Goal: Obtain resource: Download file/media

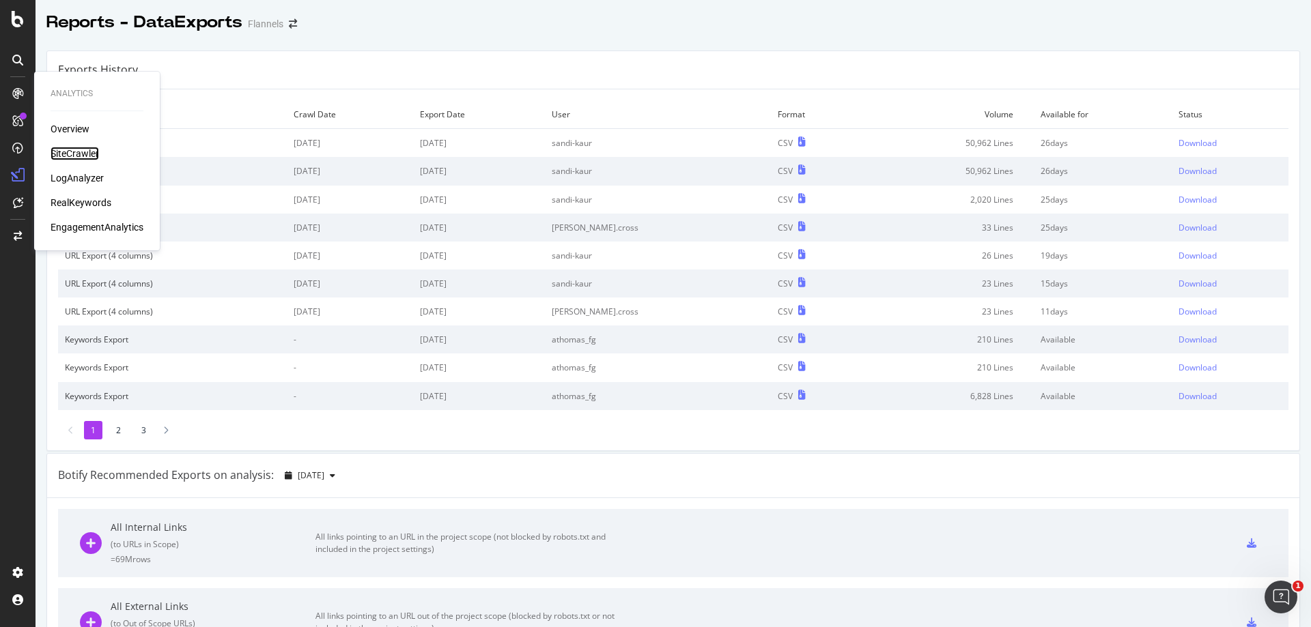
click at [98, 148] on div "SiteCrawler" at bounding box center [75, 154] width 48 height 14
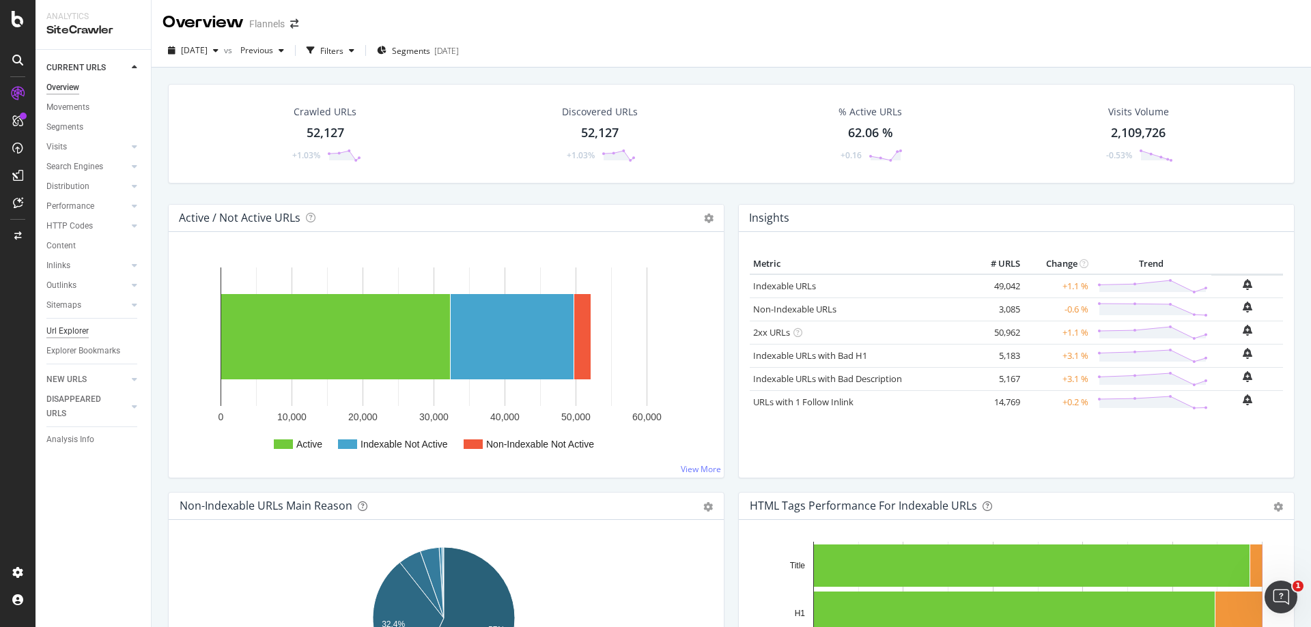
click at [84, 337] on div "Url Explorer" at bounding box center [67, 331] width 42 height 14
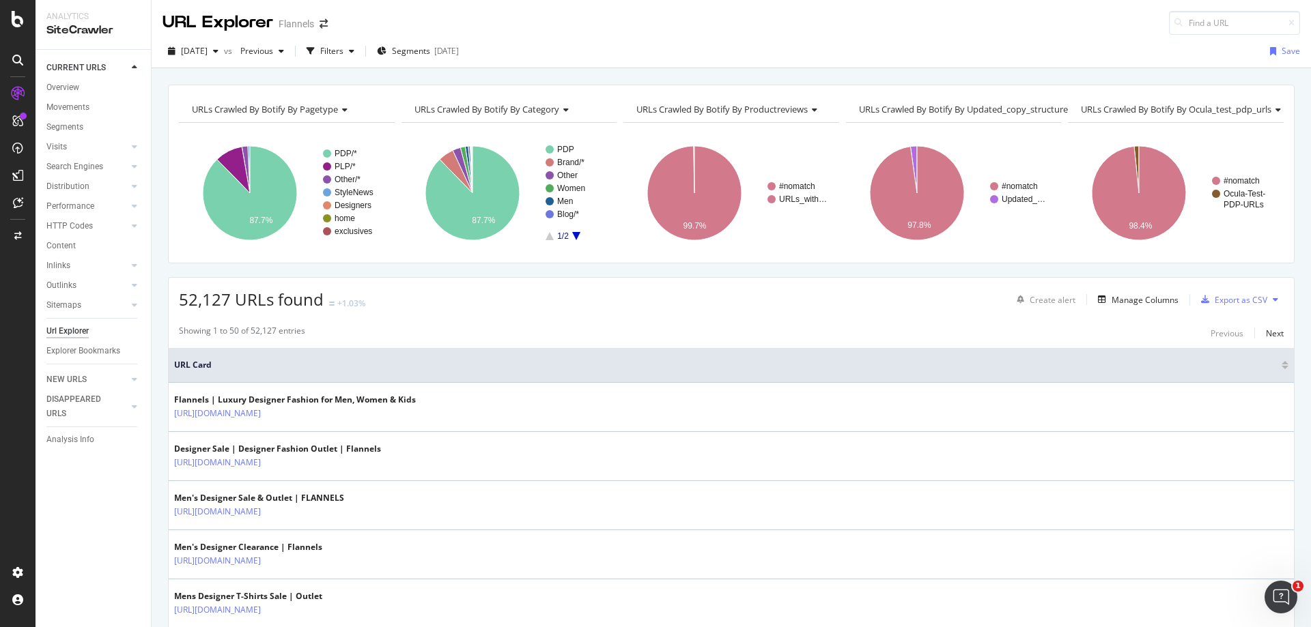
click at [17, 471] on div at bounding box center [17, 322] width 33 height 479
click at [430, 53] on span "Segments" at bounding box center [411, 51] width 38 height 12
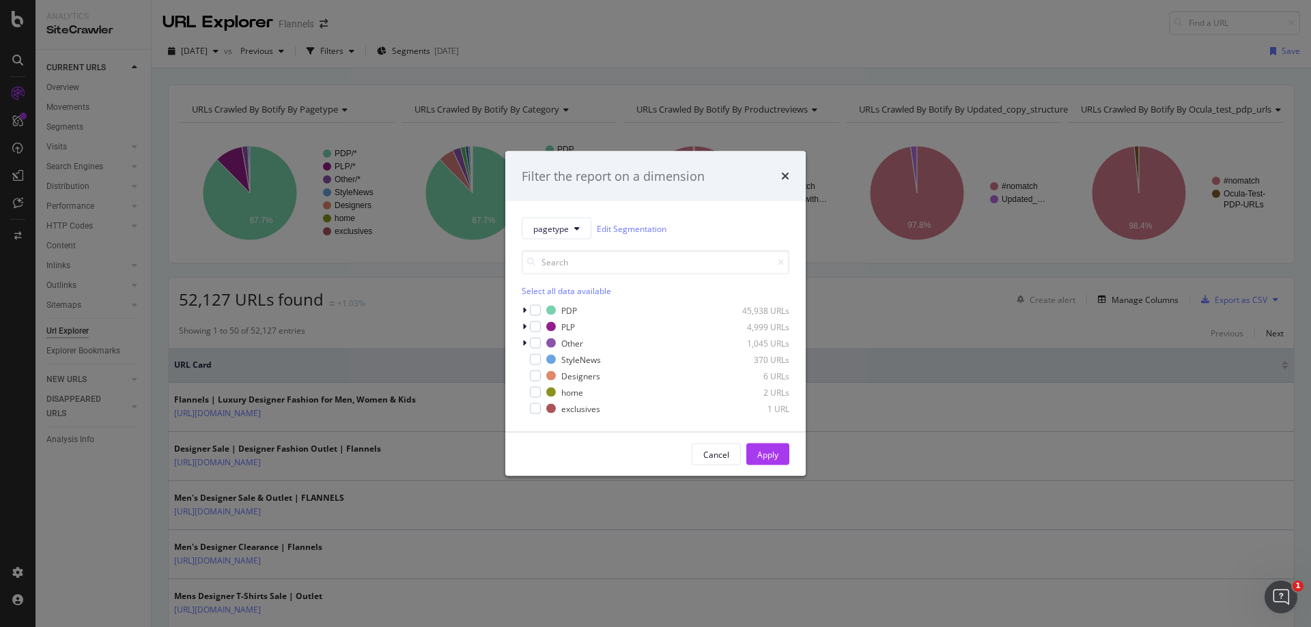
click at [781, 182] on div "times" at bounding box center [785, 176] width 8 height 18
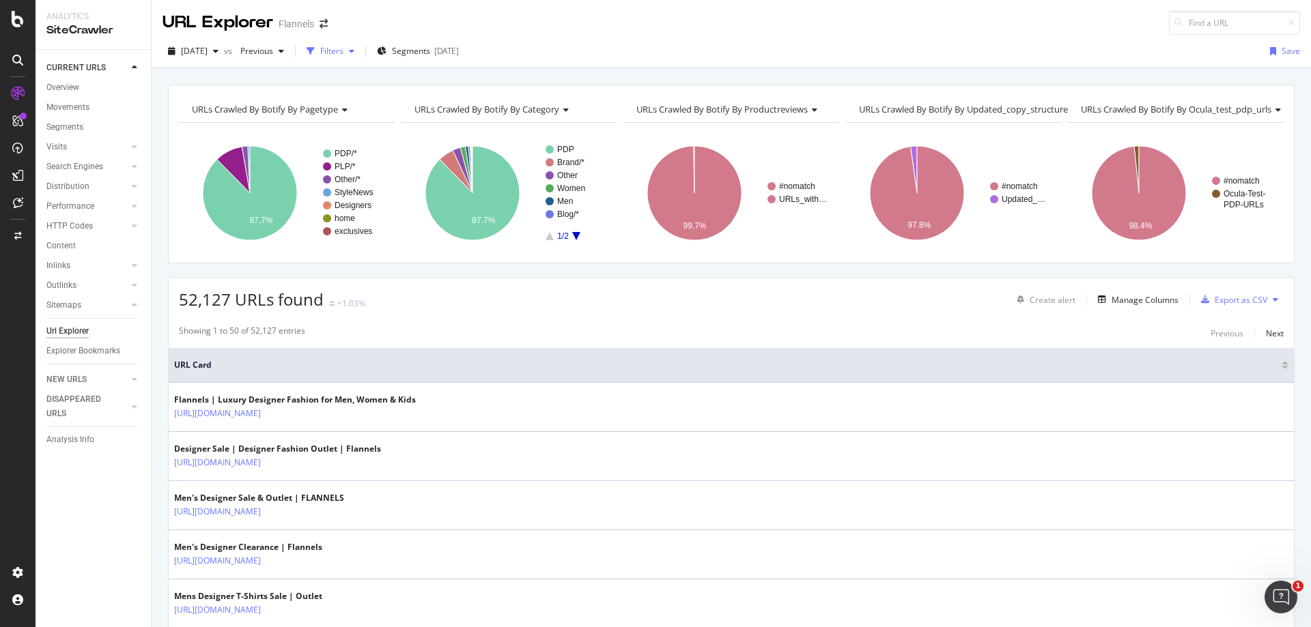
click at [343, 48] on div "Filters" at bounding box center [331, 51] width 23 height 12
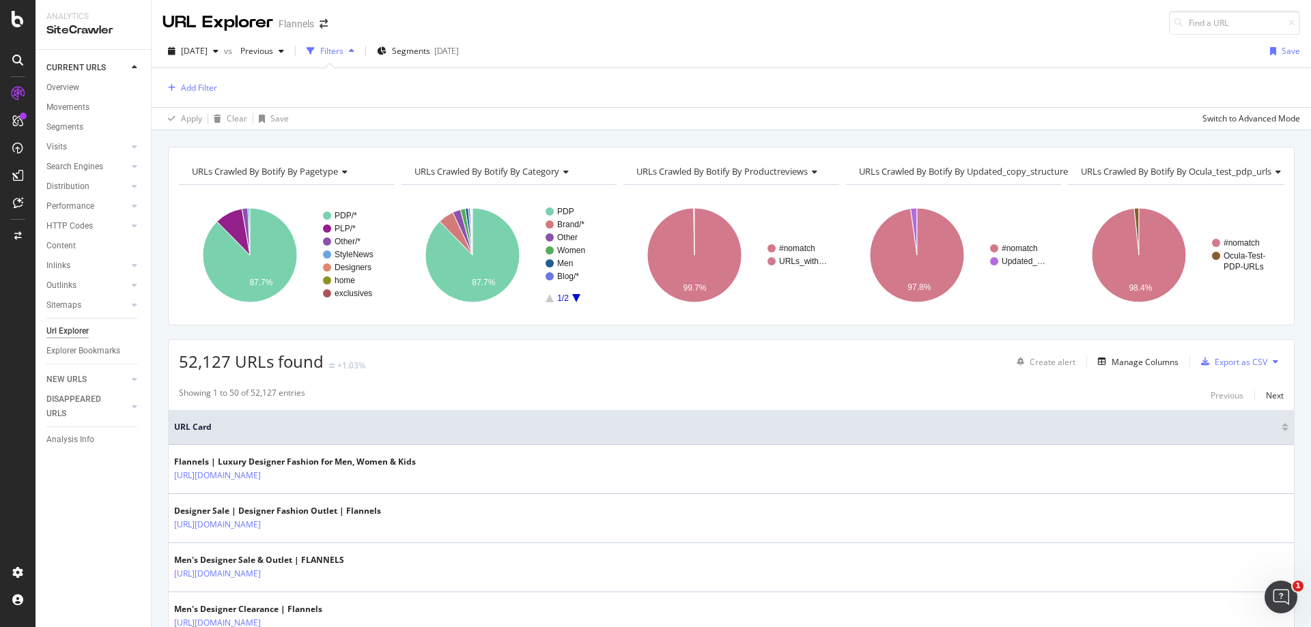
click at [179, 75] on div "Add Filter" at bounding box center [730, 87] width 1137 height 39
click at [180, 83] on div "Add Filter" at bounding box center [189, 88] width 55 height 15
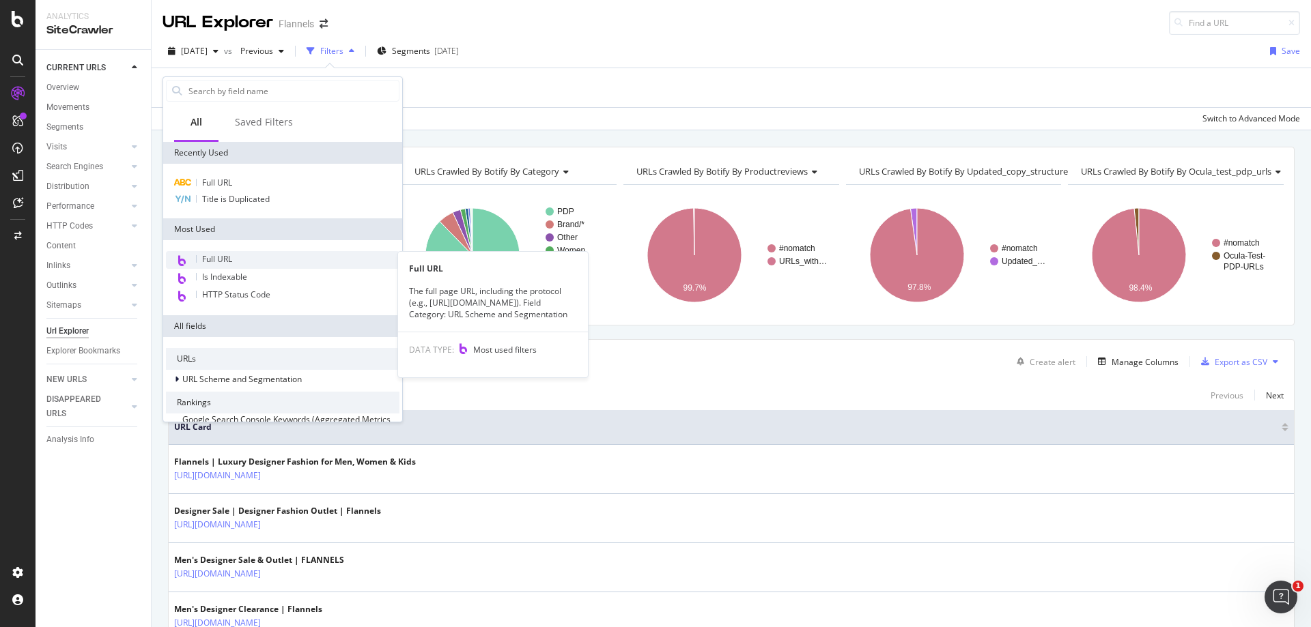
click at [223, 261] on span "Full URL" at bounding box center [217, 259] width 30 height 12
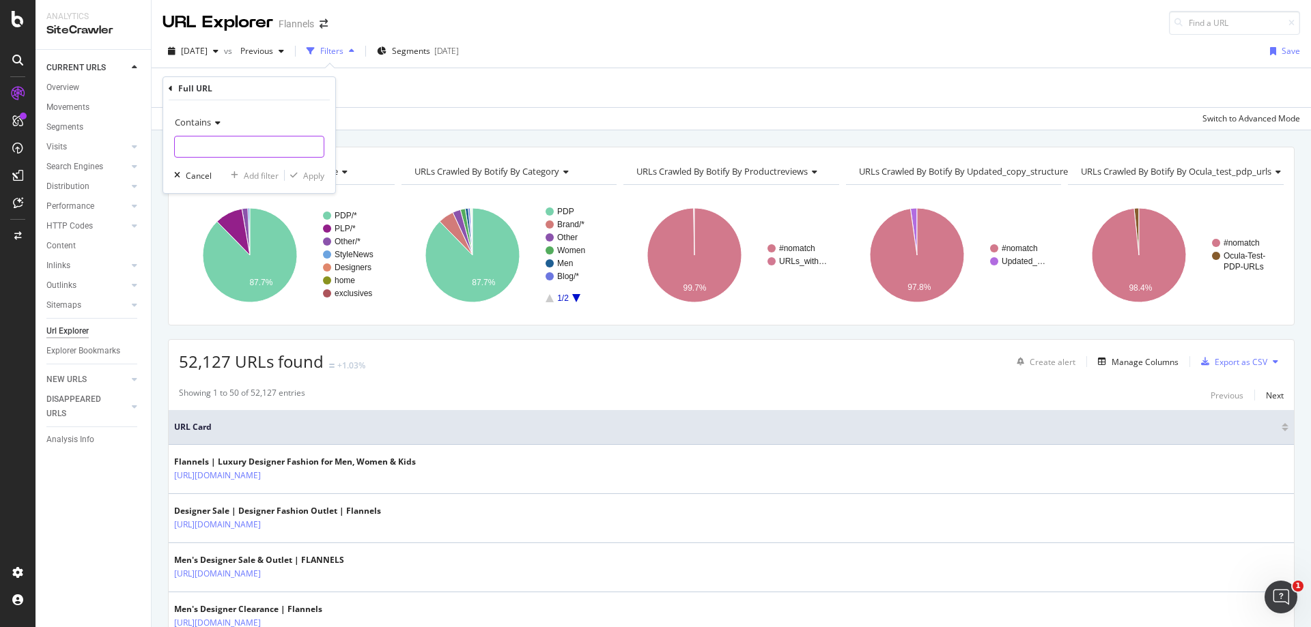
paste input "https://www.flannels.com/men/shoes/boots"
type input "https://www.flannels.com/men/shoes/boots"
click at [306, 173] on div "Apply" at bounding box center [313, 176] width 21 height 12
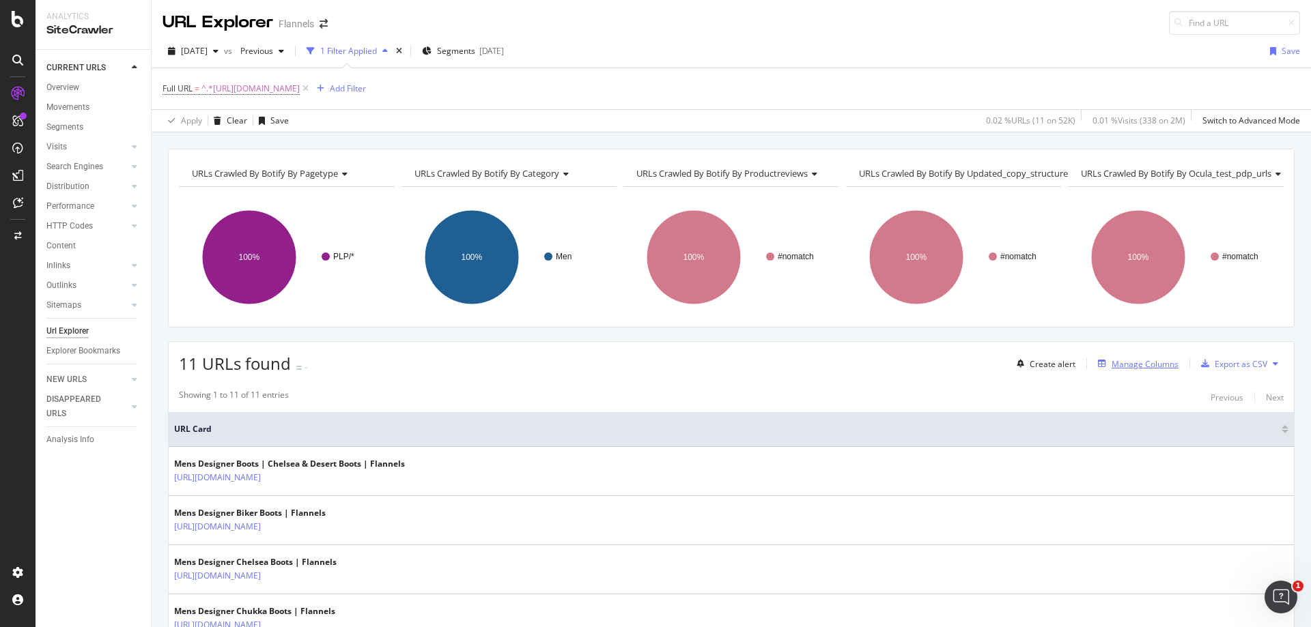
click at [1111, 361] on div "Manage Columns" at bounding box center [1144, 364] width 67 height 12
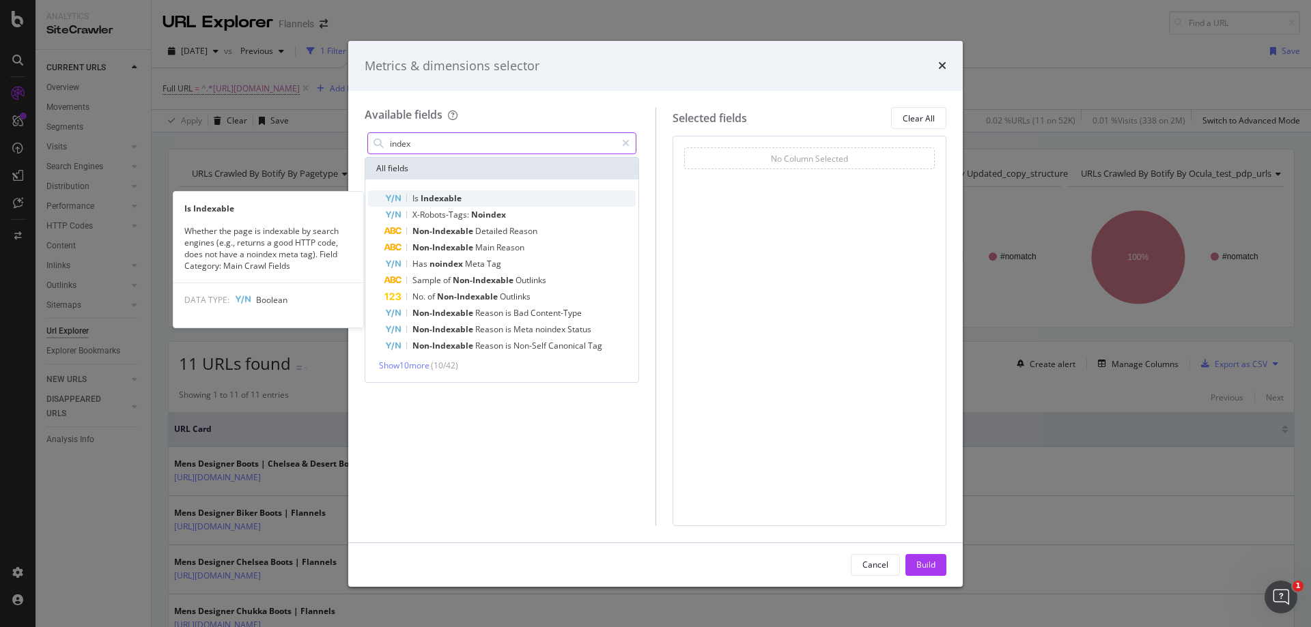
type input "index"
click at [497, 200] on div "Is Indexable" at bounding box center [509, 198] width 251 height 16
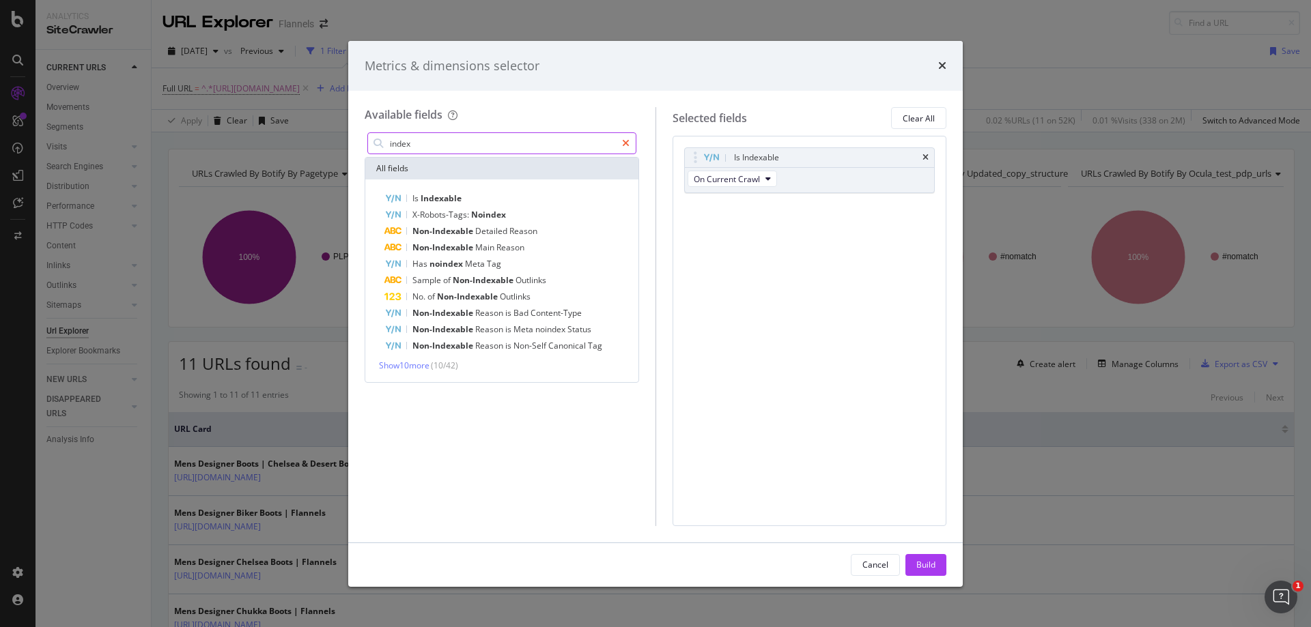
click at [624, 139] on icon "modal" at bounding box center [626, 144] width 8 height 10
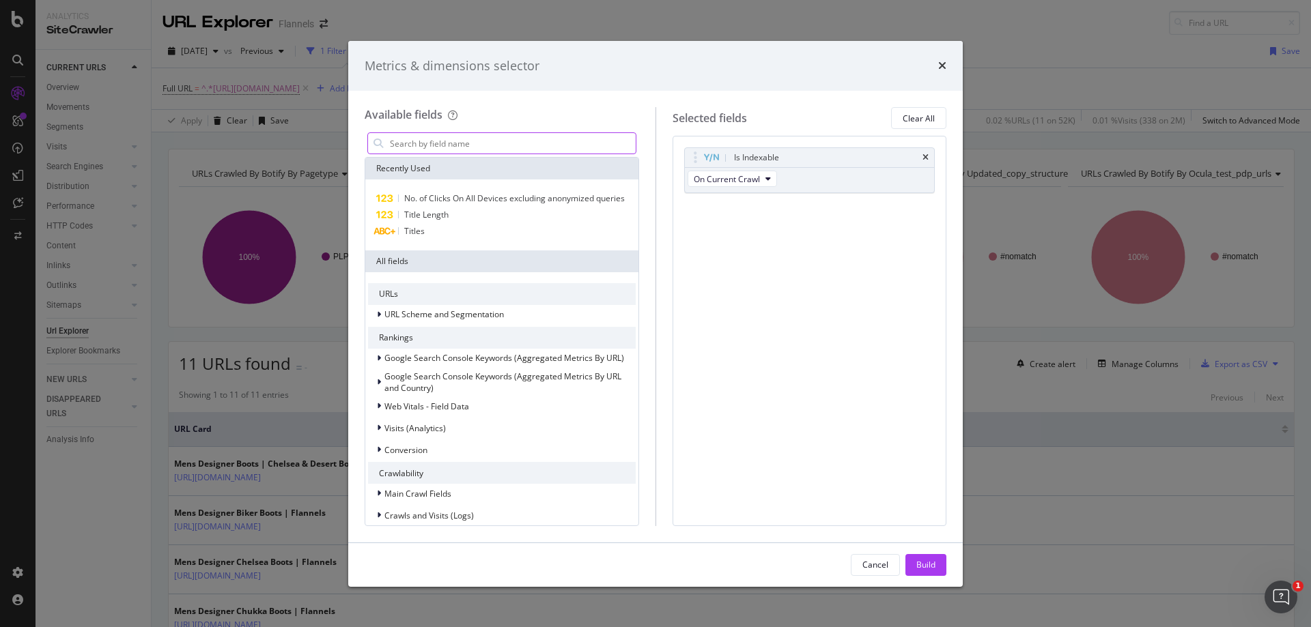
click at [462, 145] on input "modal" at bounding box center [511, 143] width 247 height 20
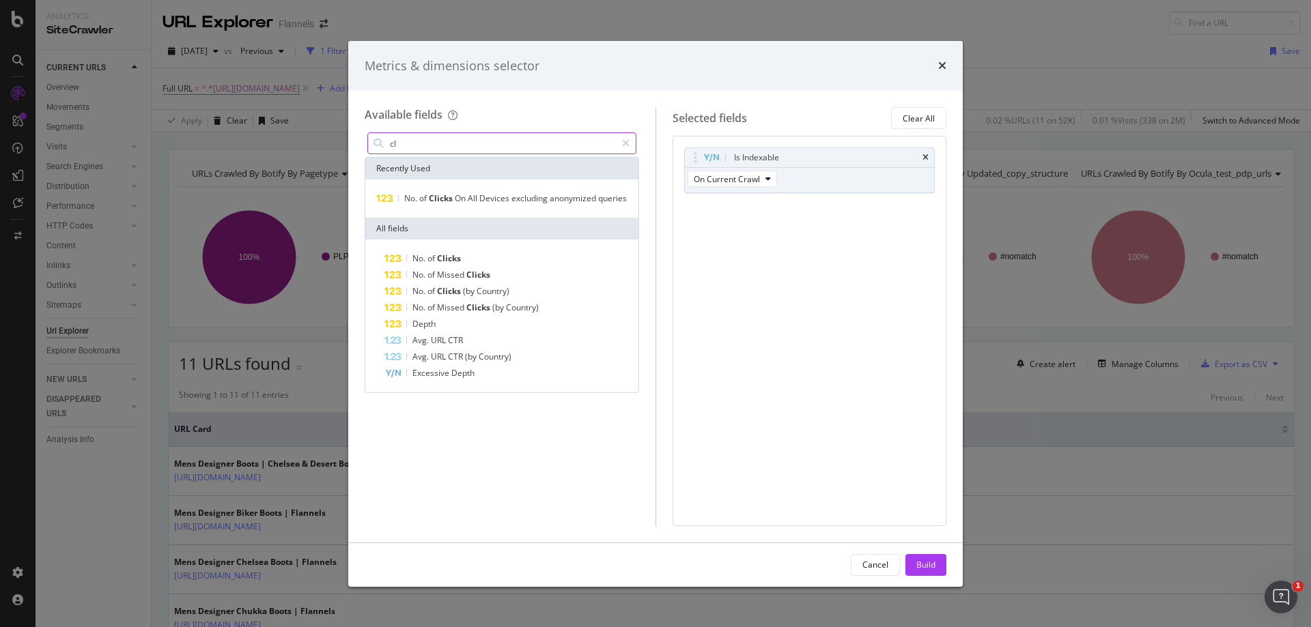
type input "c"
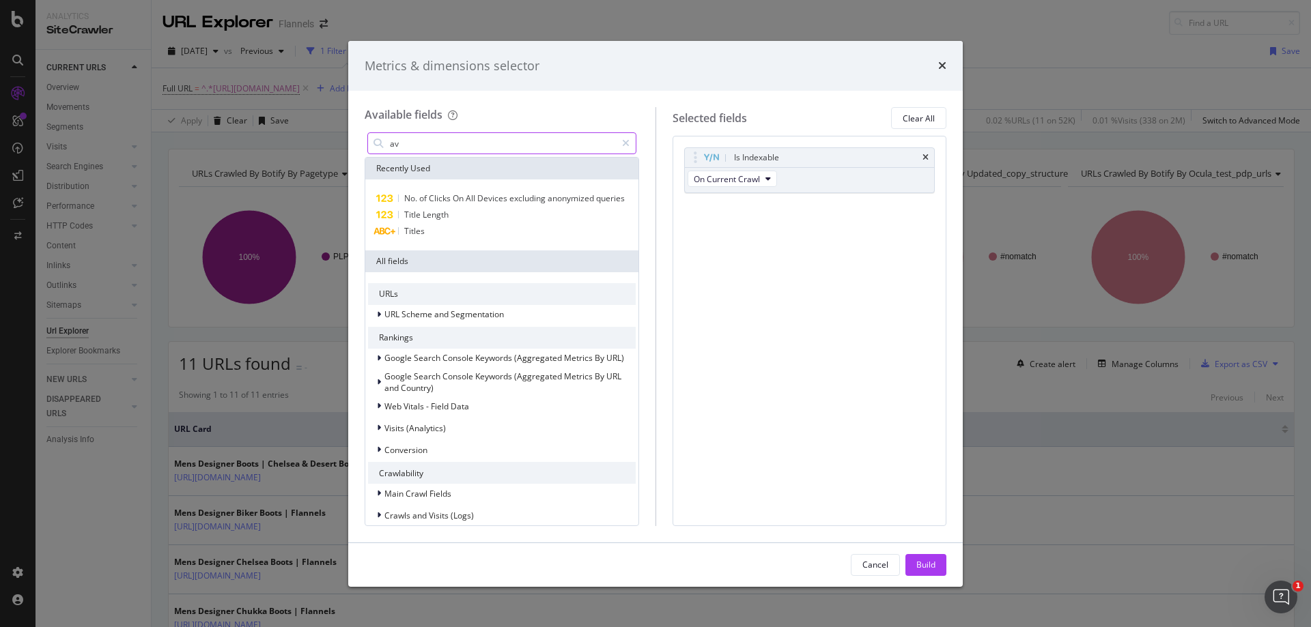
type input "a"
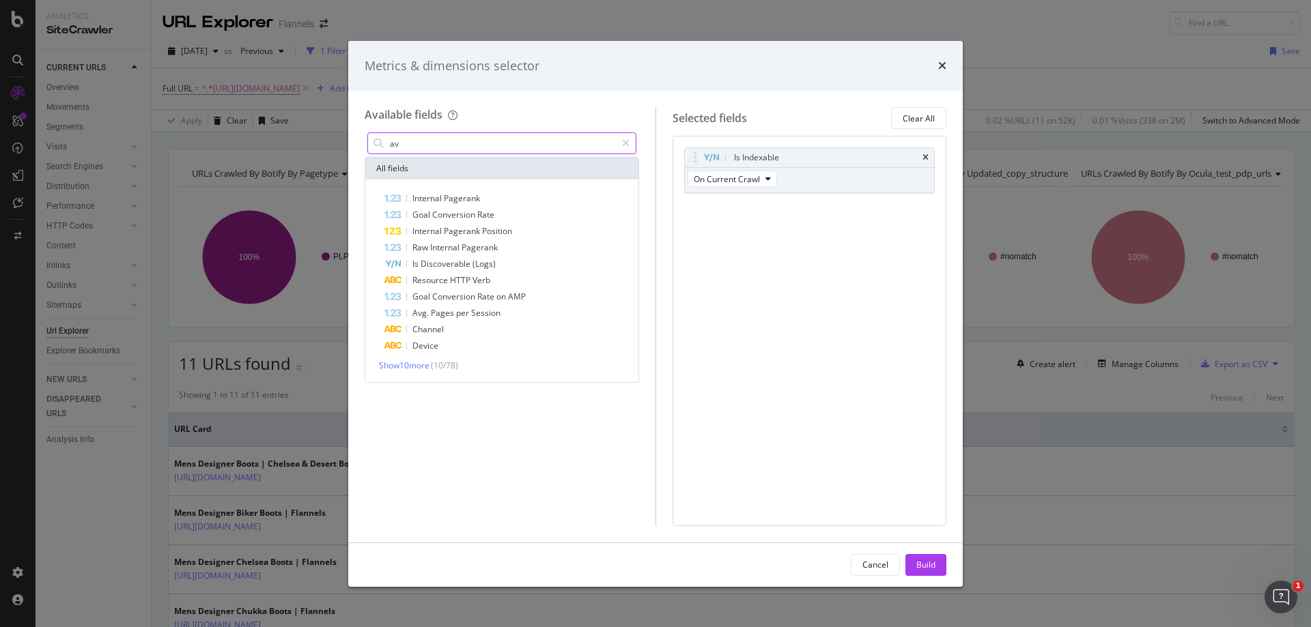
type input "a"
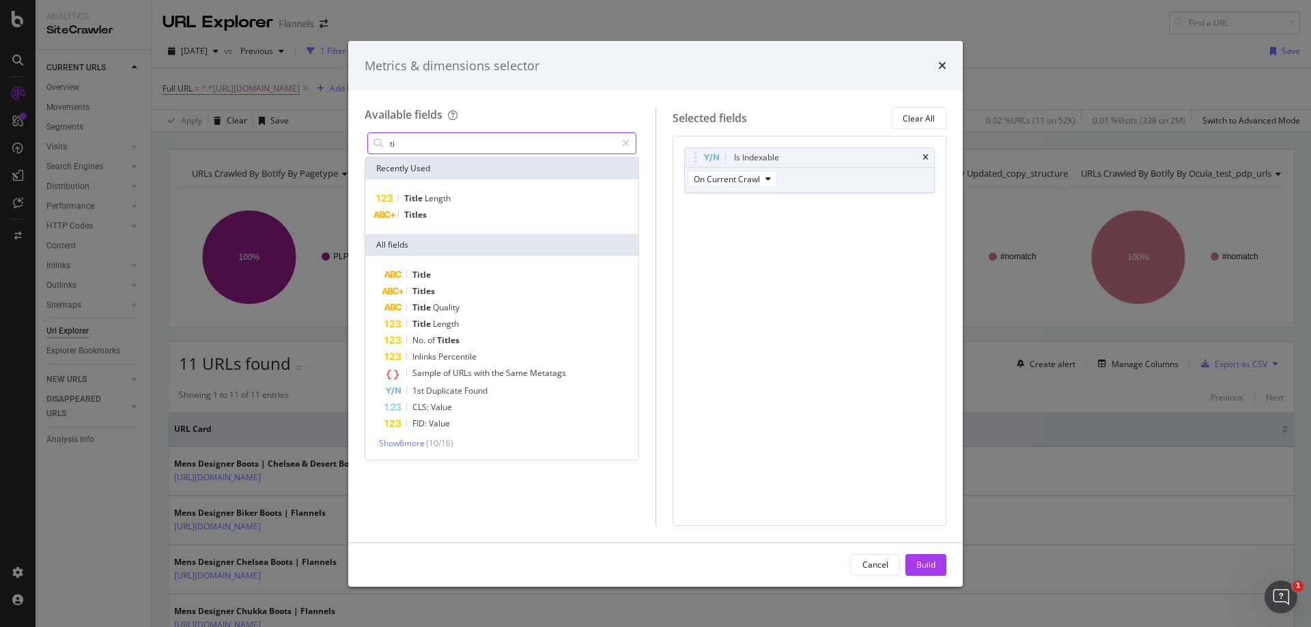
type input "t"
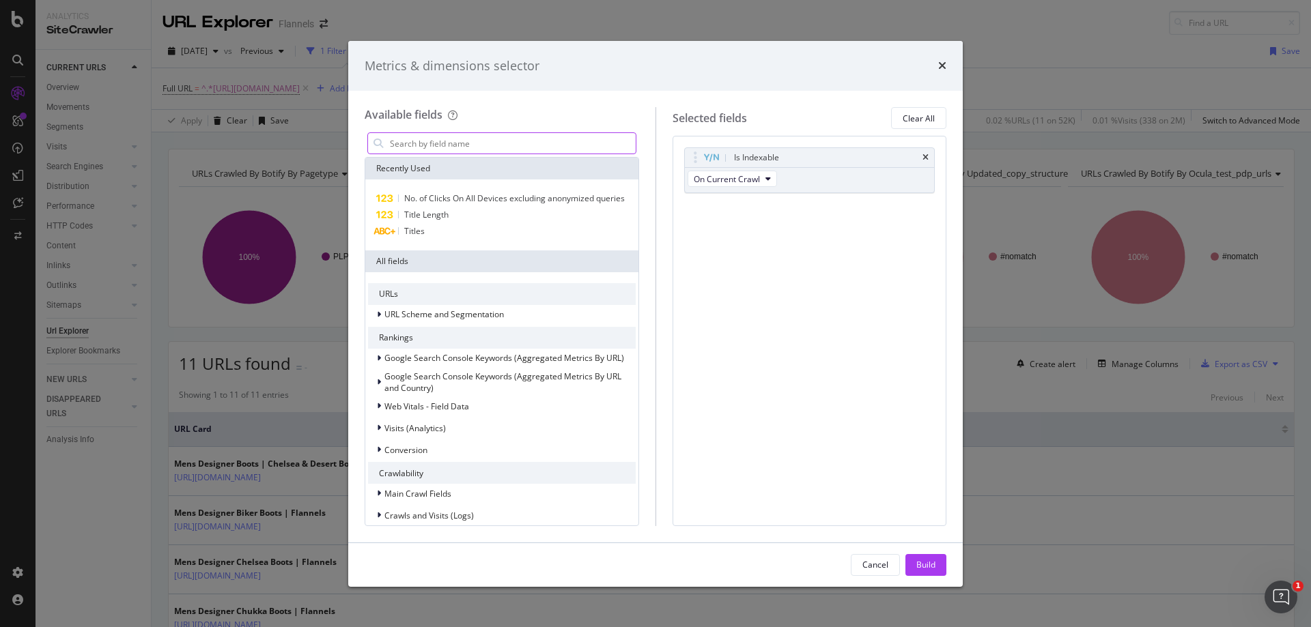
type input "a"
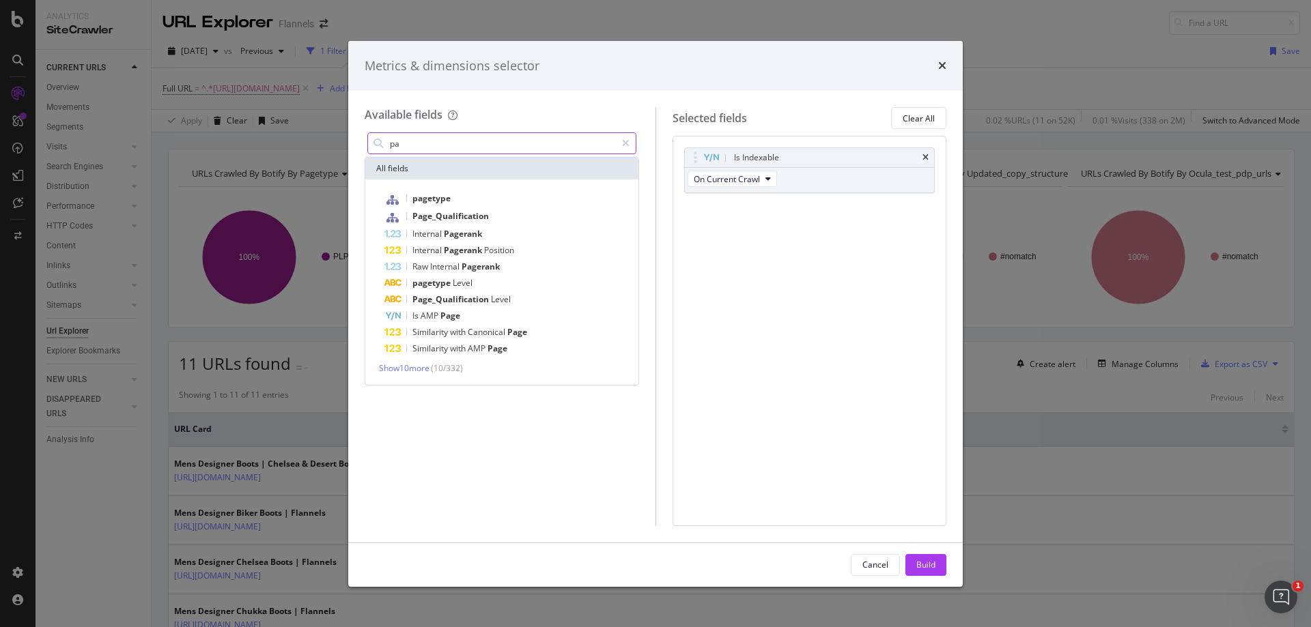
type input "p"
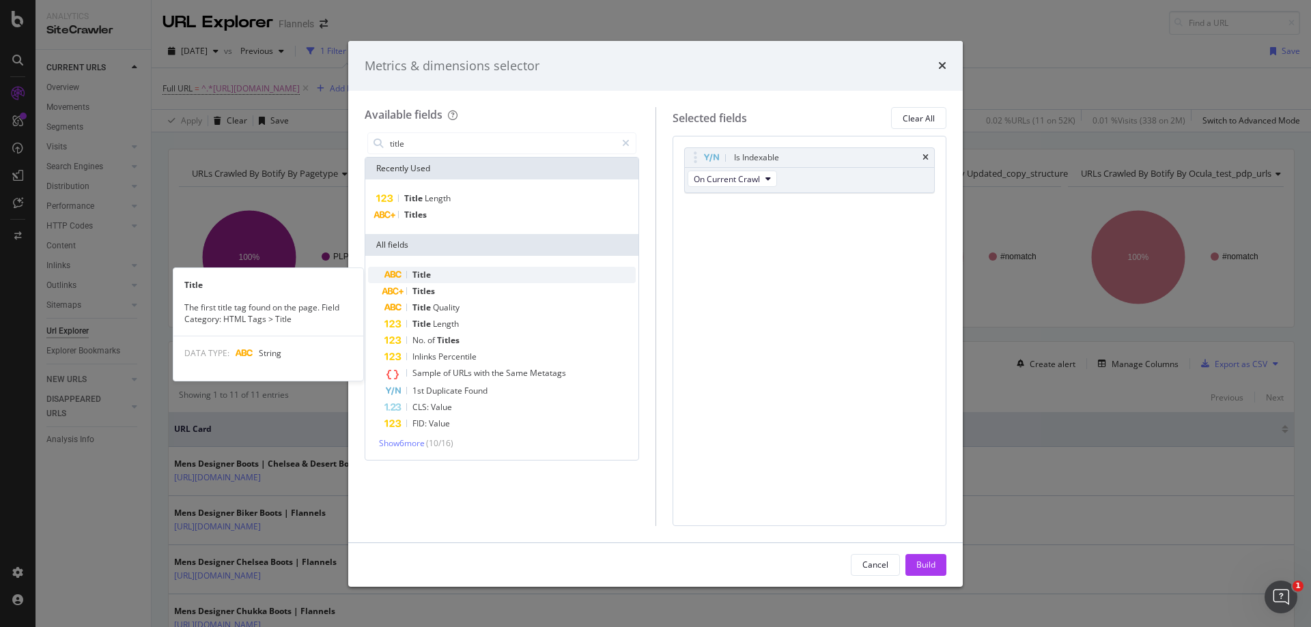
click at [416, 272] on span "Title" at bounding box center [421, 275] width 18 height 12
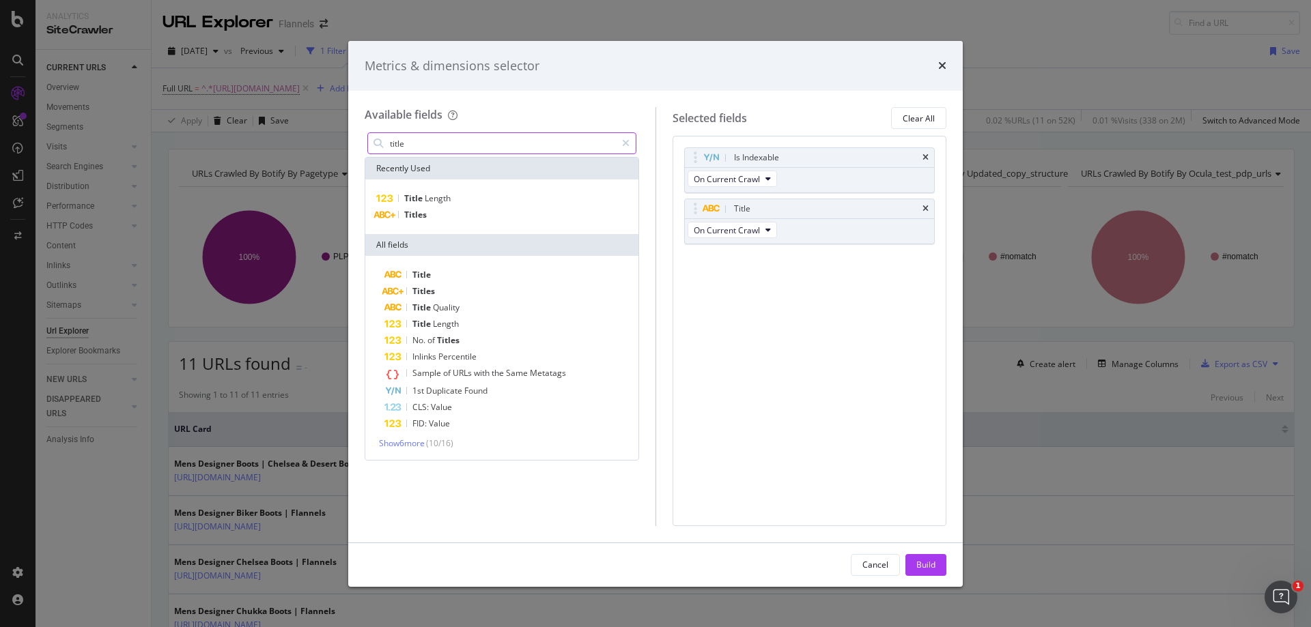
drag, startPoint x: 622, startPoint y: 141, endPoint x: 571, endPoint y: 142, distance: 50.5
click at [571, 142] on input "title" at bounding box center [501, 143] width 227 height 20
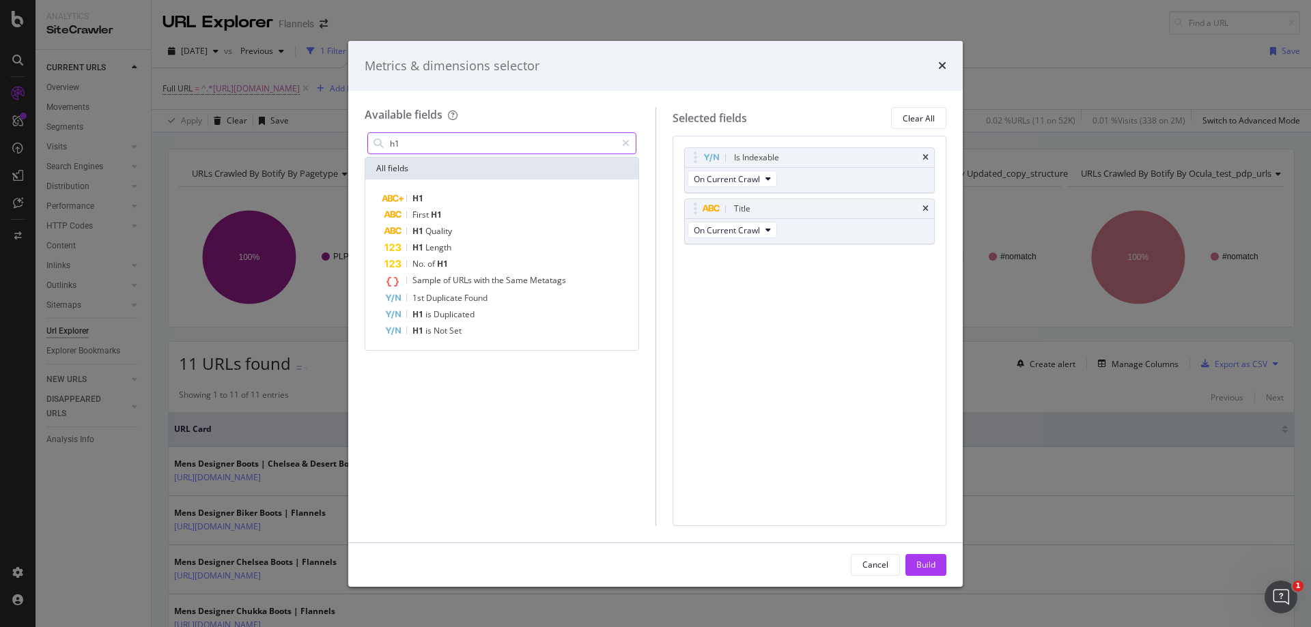
type input "h1"
click at [444, 189] on div "H1 First H1 H1 Quality H1 Length No. of H1 Sample of URLs with the Same Metatag…" at bounding box center [501, 265] width 273 height 171
click at [421, 195] on span "H1" at bounding box center [417, 198] width 11 height 12
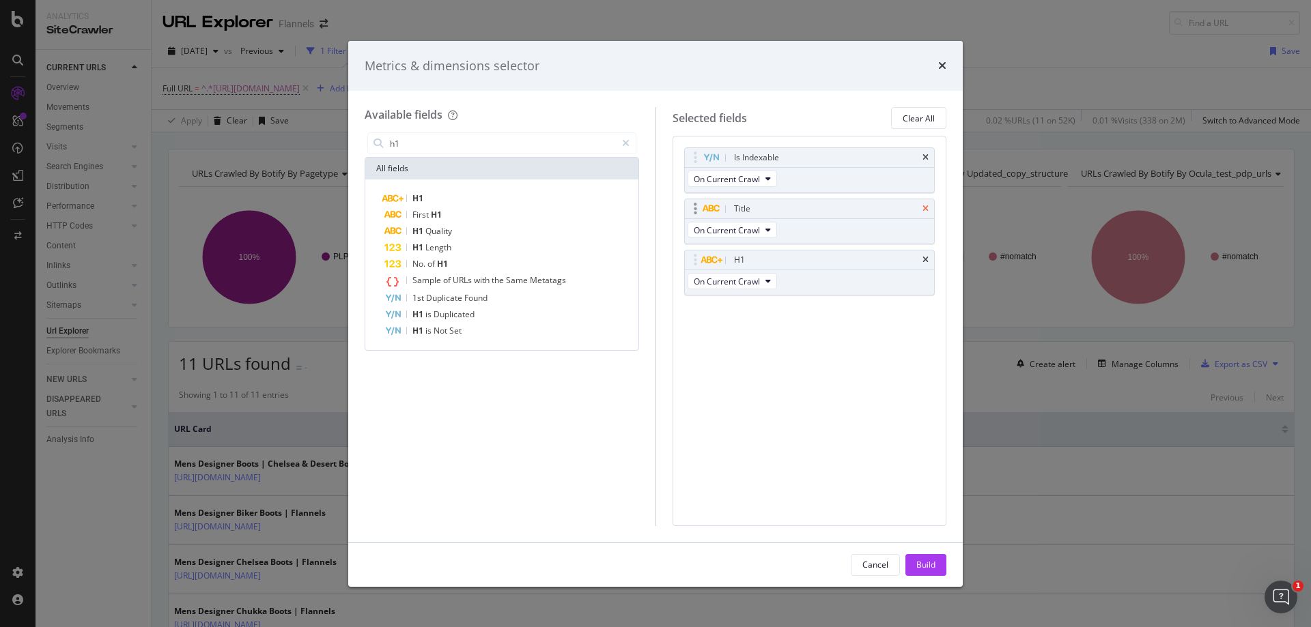
click at [924, 210] on icon "times" at bounding box center [925, 209] width 6 height 8
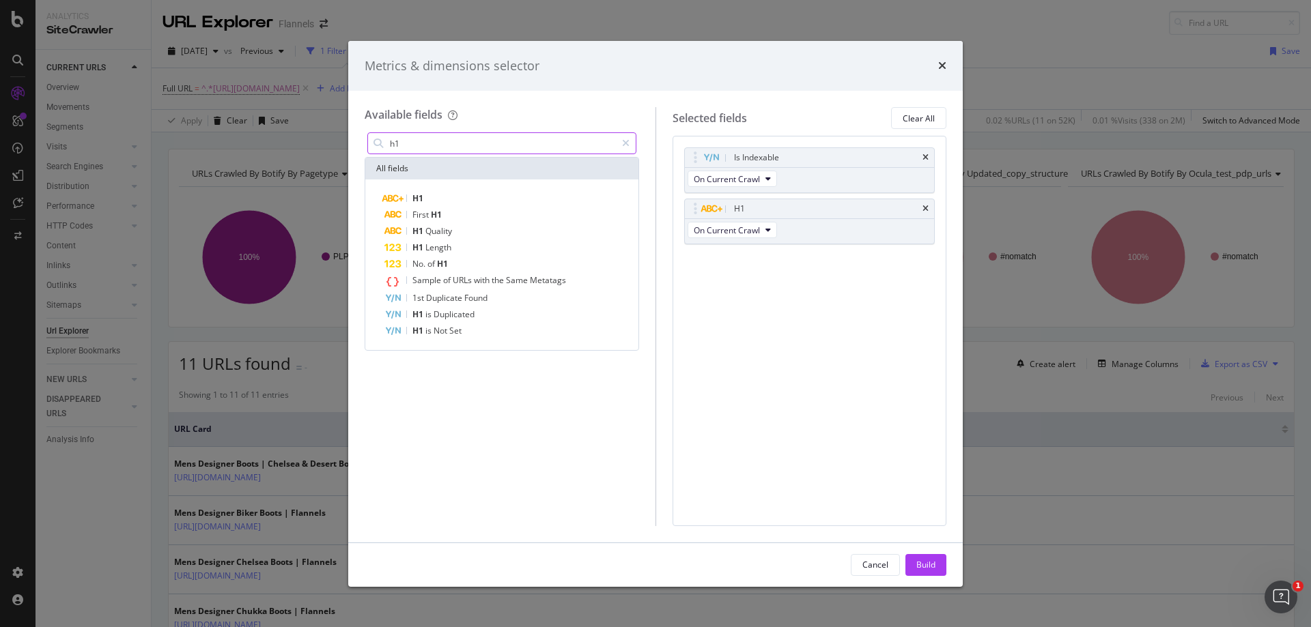
click at [562, 145] on input "h1" at bounding box center [501, 143] width 227 height 20
click at [632, 141] on div "modal" at bounding box center [626, 143] width 20 height 22
click at [532, 137] on input "modal" at bounding box center [511, 143] width 247 height 20
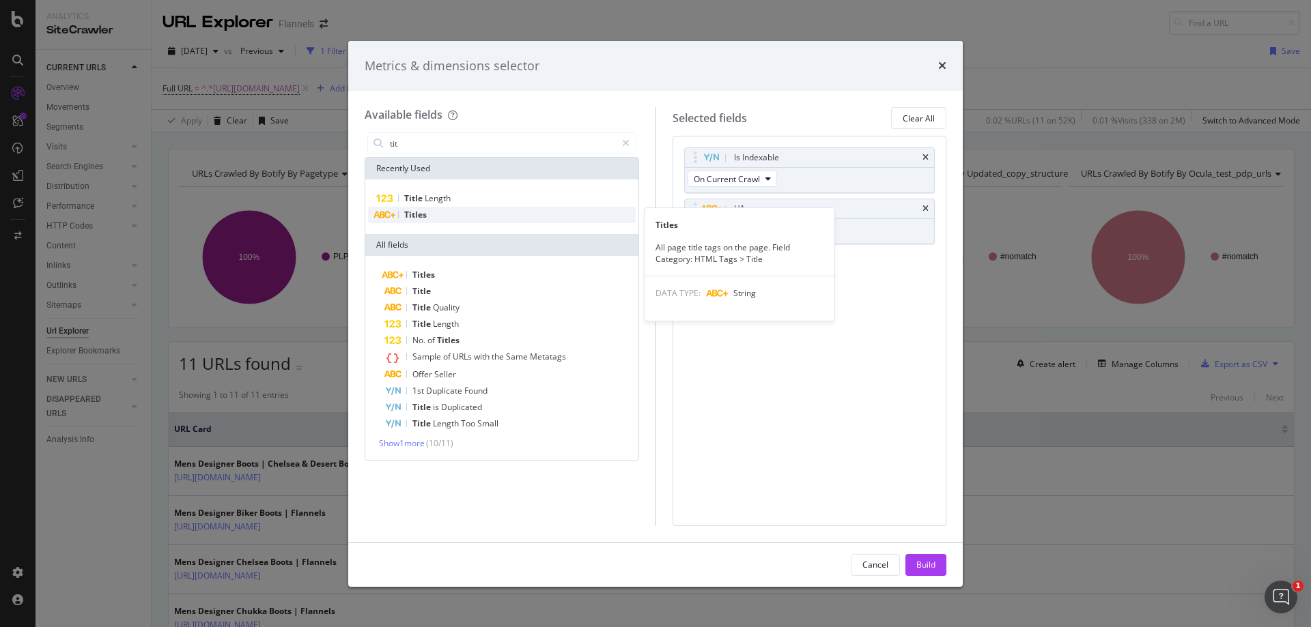
click at [425, 218] on span "Titles" at bounding box center [415, 215] width 23 height 12
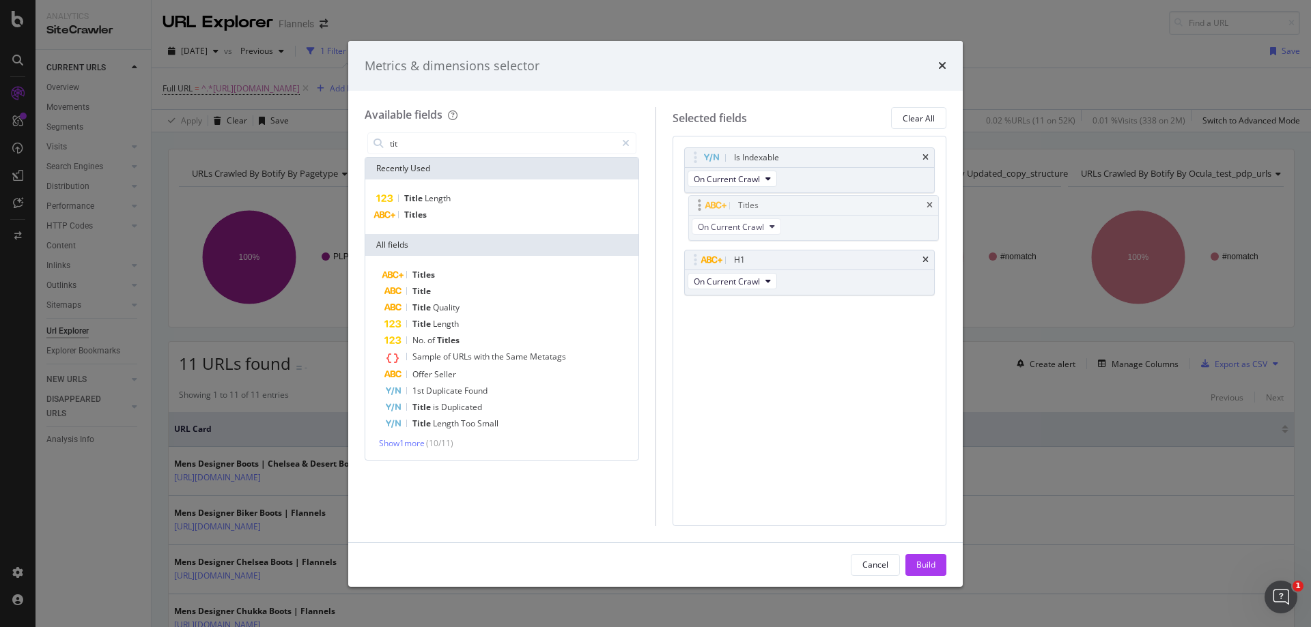
drag, startPoint x: 765, startPoint y: 259, endPoint x: 769, endPoint y: 205, distance: 54.8
click at [769, 205] on body "Analytics SiteCrawler CURRENT URLS Overview Movements Segments Visits Analysis …" at bounding box center [655, 313] width 1311 height 627
click at [503, 150] on input "tit" at bounding box center [501, 143] width 227 height 20
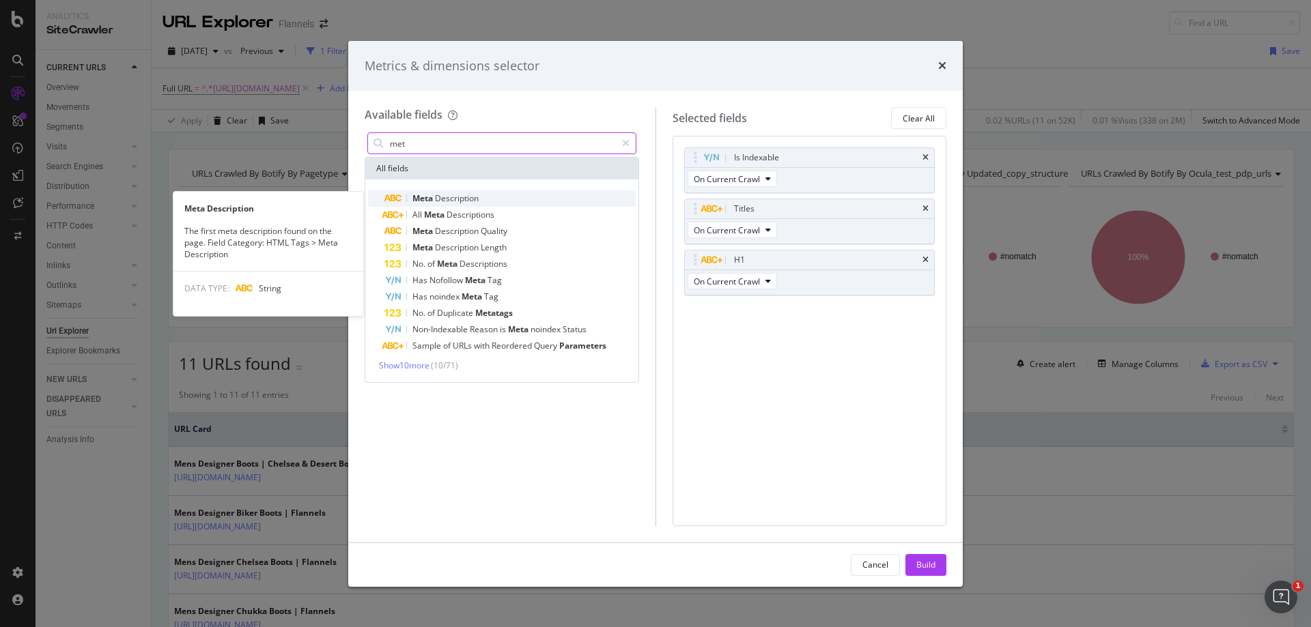
type input "met"
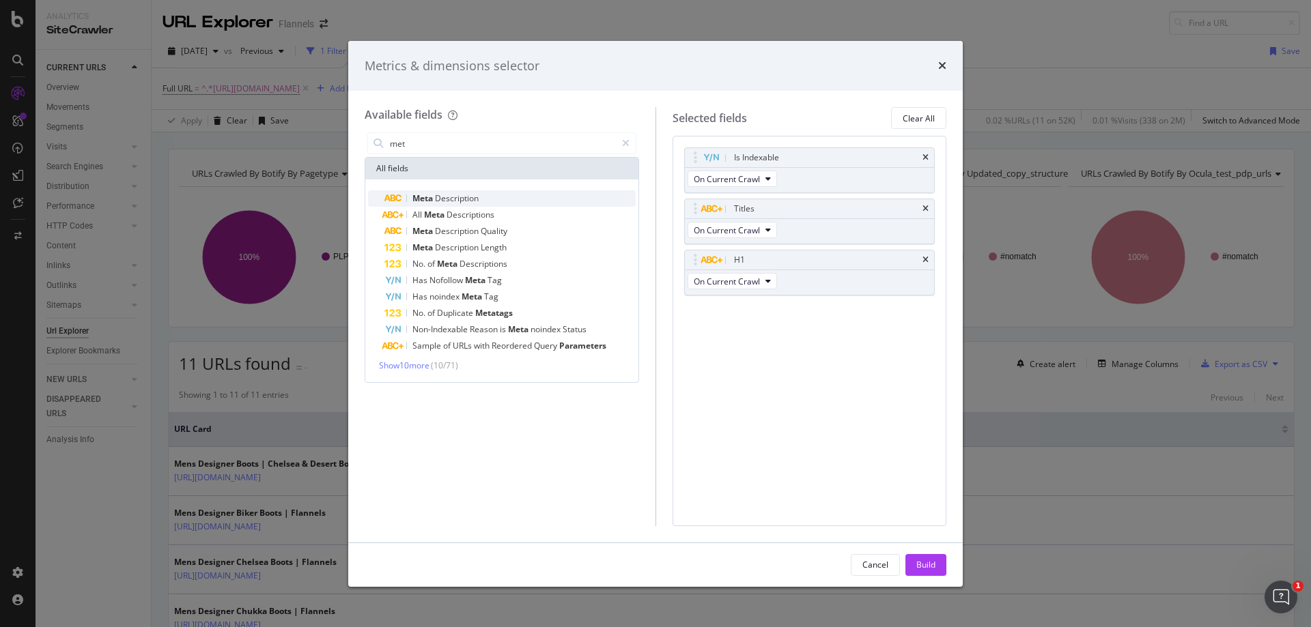
click at [446, 202] on span "Description" at bounding box center [457, 198] width 44 height 12
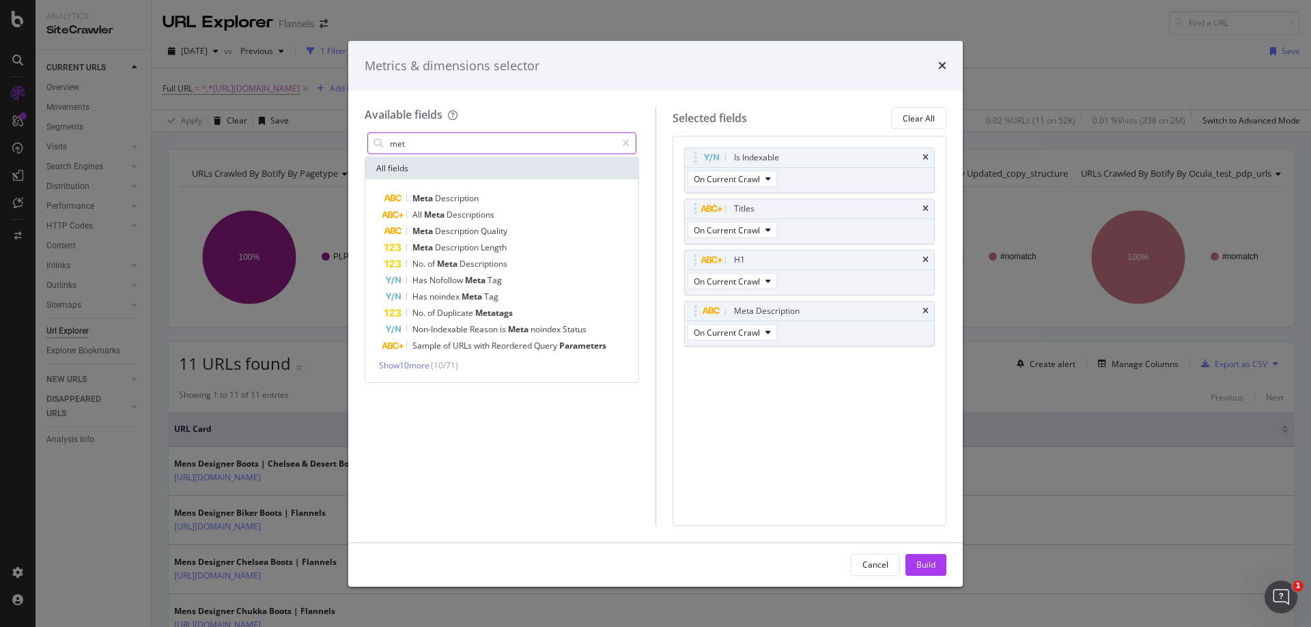
click at [624, 145] on icon "modal" at bounding box center [626, 144] width 8 height 10
click at [524, 147] on input "modal" at bounding box center [511, 143] width 247 height 20
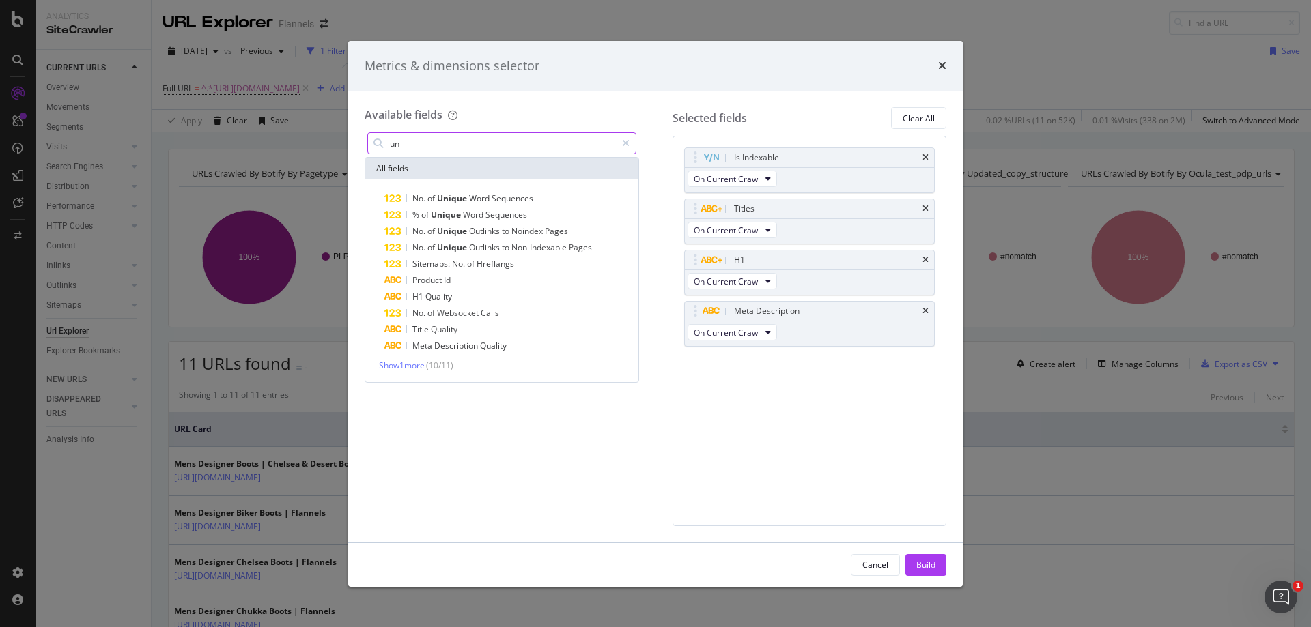
type input "u"
type input "i"
type input "u"
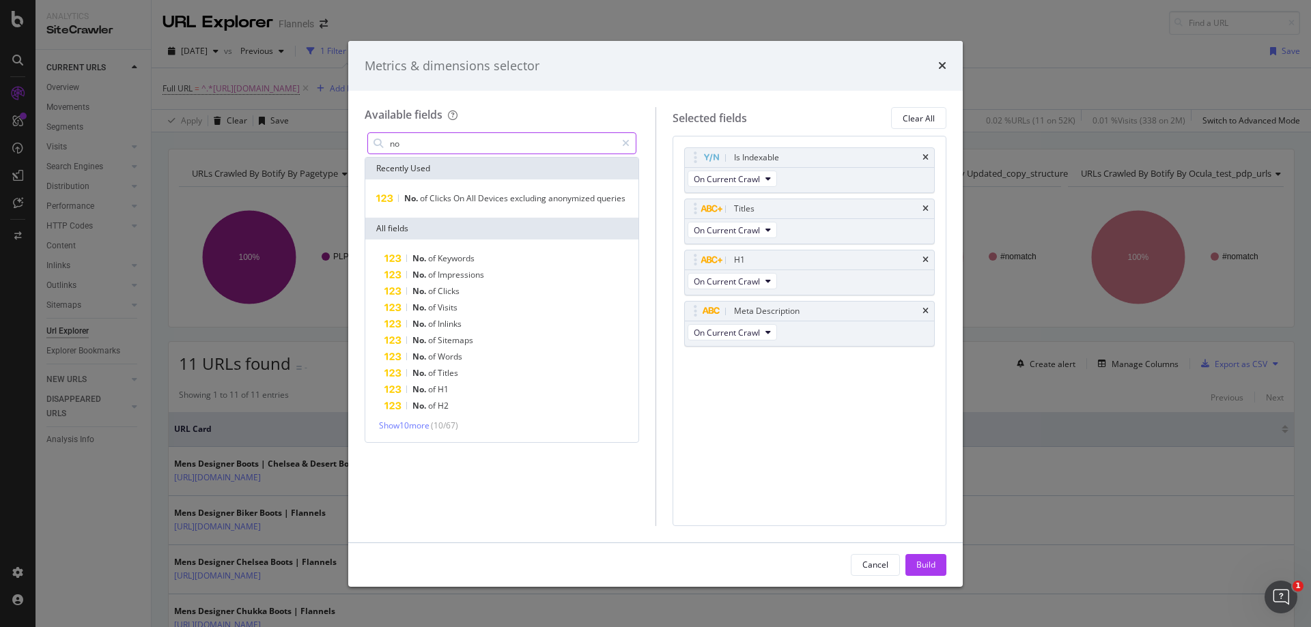
type input "n"
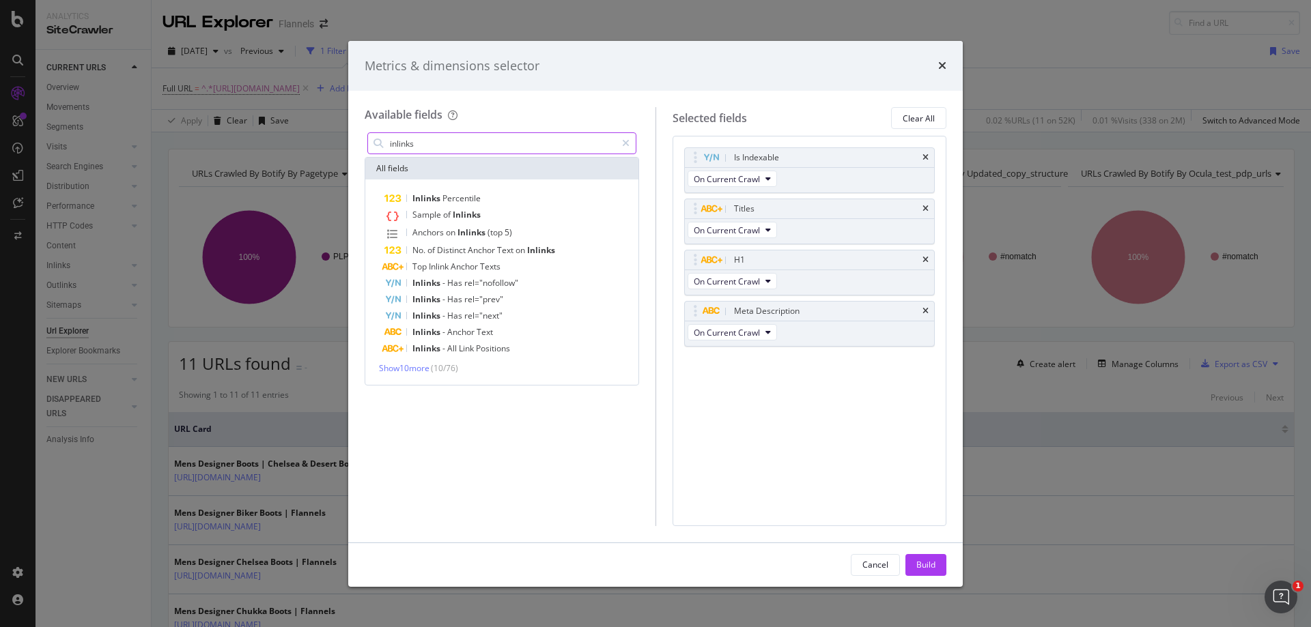
type input "inlinks"
click at [407, 362] on div "Inlinks Percentile Sample of Inlinks Anchors on Inlinks (top 5) No. of Distinct…" at bounding box center [502, 282] width 268 height 184
click at [406, 367] on span "Show 10 more" at bounding box center [404, 368] width 51 height 12
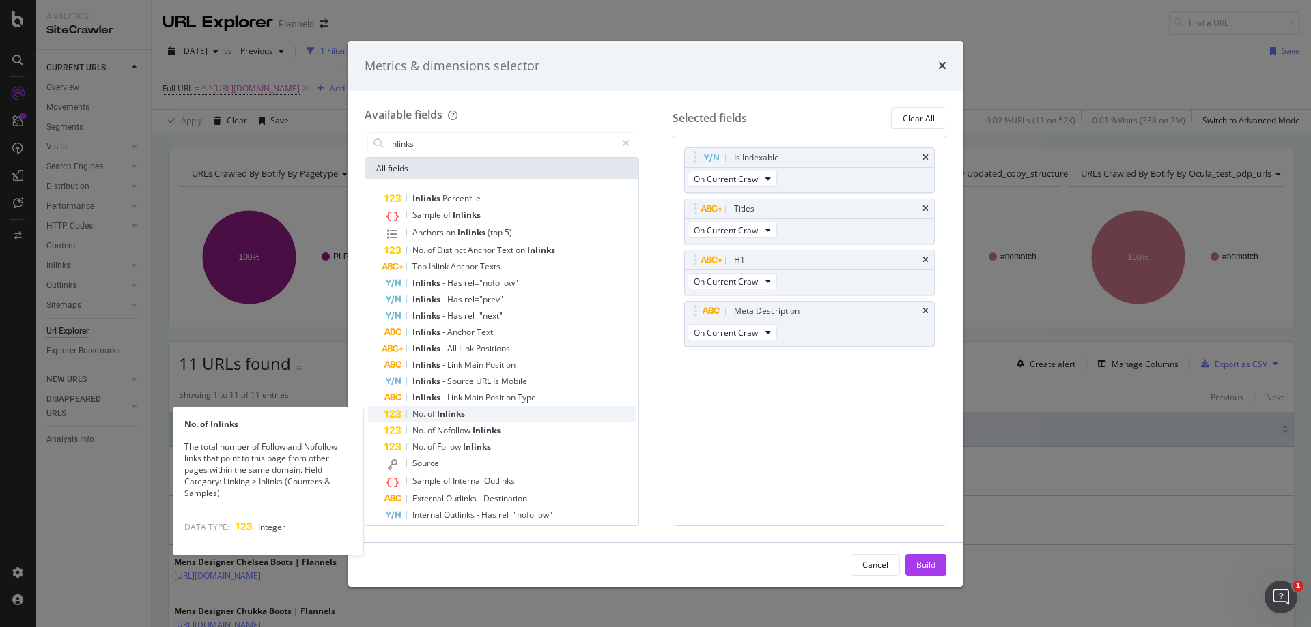
click at [444, 415] on span "Inlinks" at bounding box center [451, 414] width 28 height 12
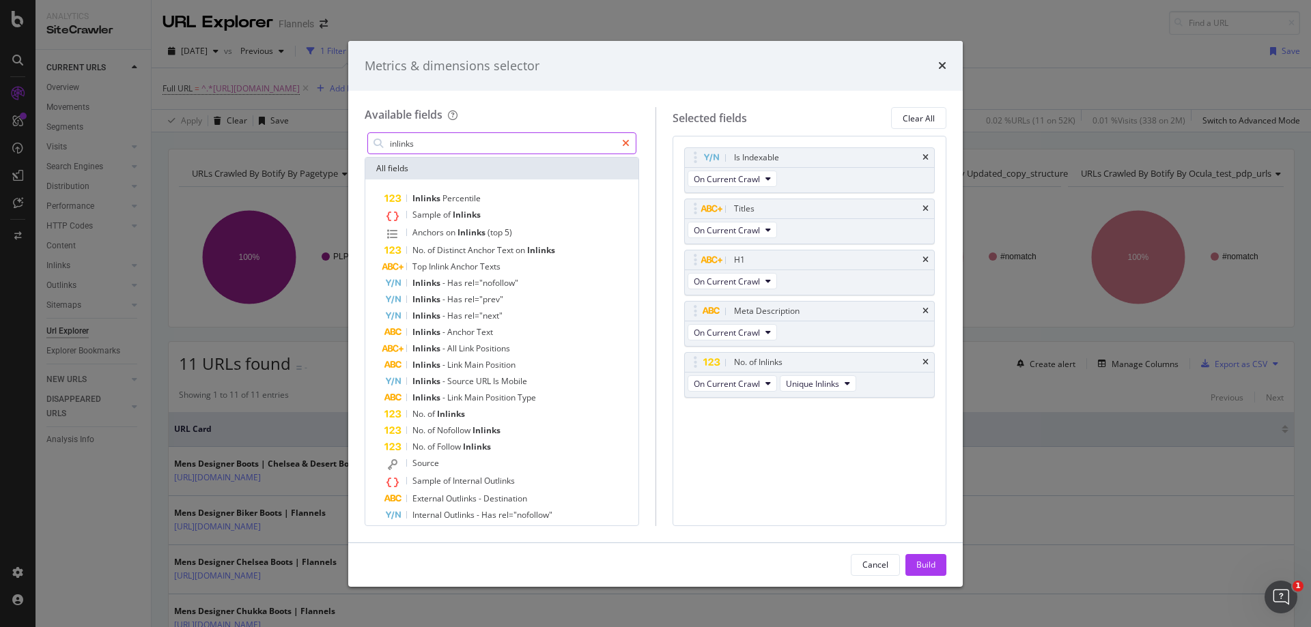
click at [623, 141] on icon "modal" at bounding box center [626, 144] width 8 height 10
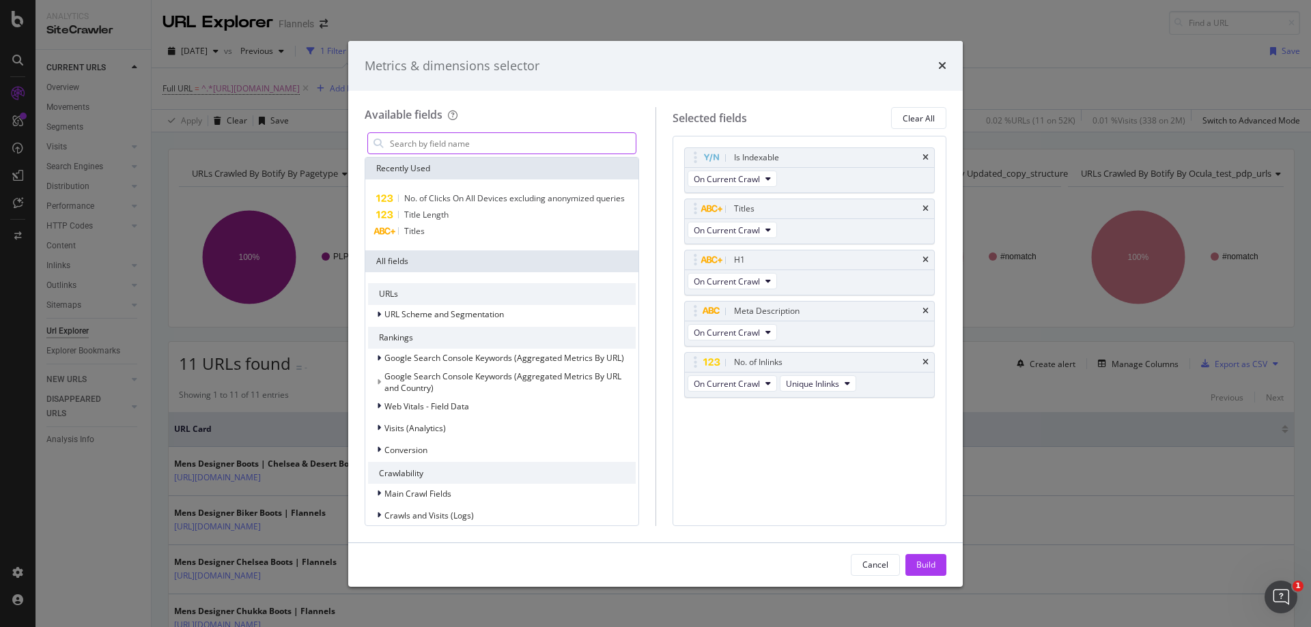
click at [463, 140] on input "modal" at bounding box center [511, 143] width 247 height 20
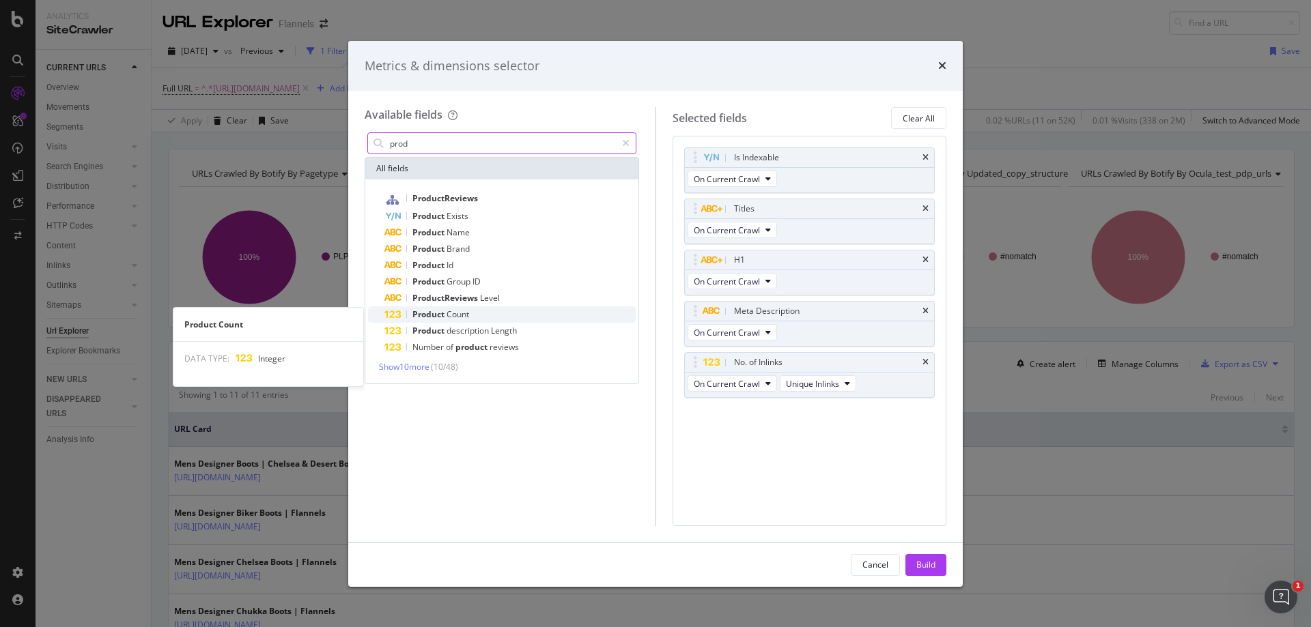
type input "prod"
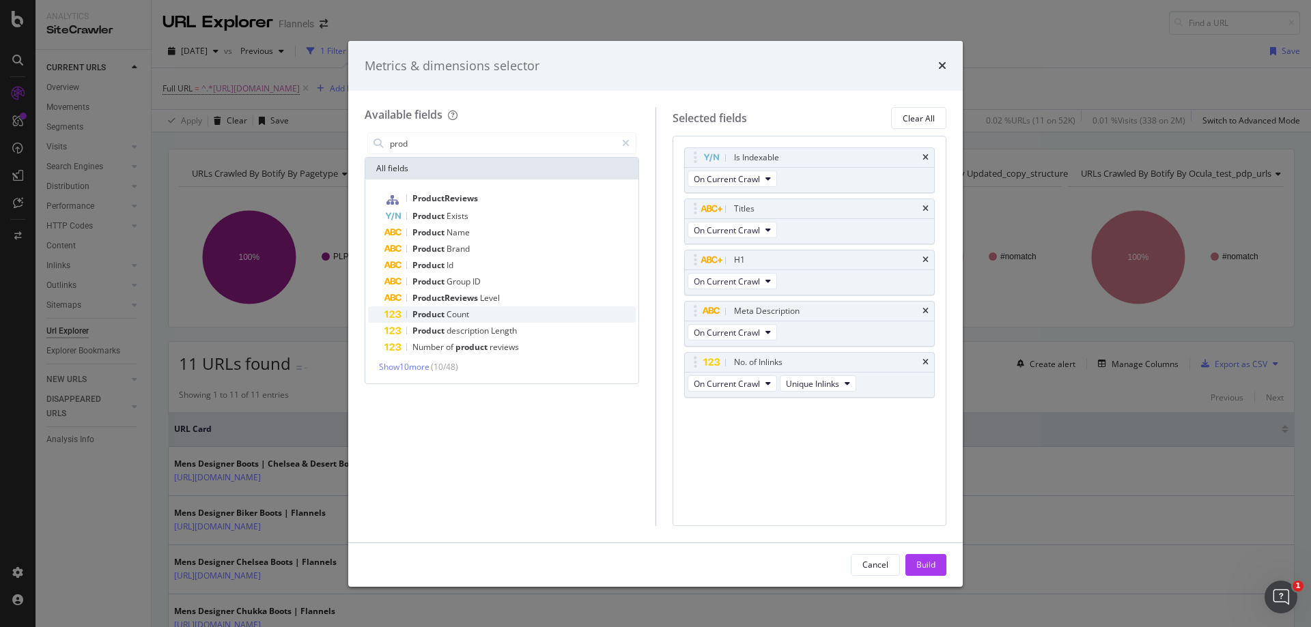
click at [433, 314] on span "Product" at bounding box center [429, 315] width 34 height 12
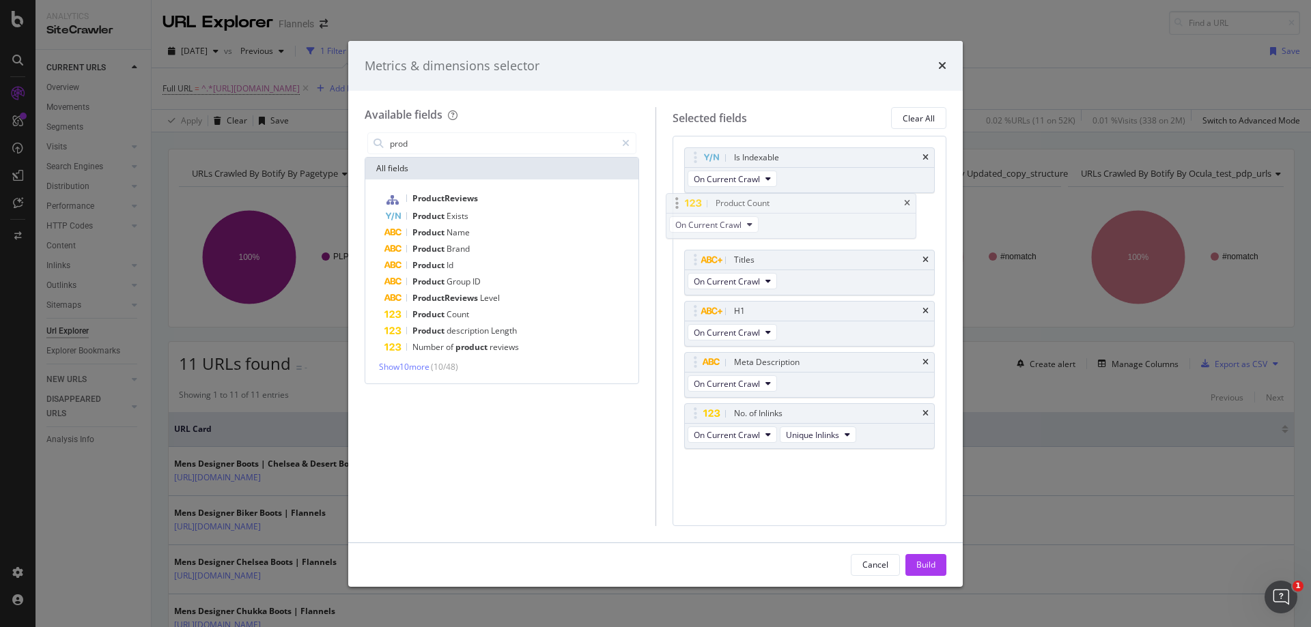
drag, startPoint x: 850, startPoint y: 414, endPoint x: 831, endPoint y: 204, distance: 211.0
click at [831, 204] on body "Analytics SiteCrawler CURRENT URLS Overview Movements Segments Visits Analysis …" at bounding box center [655, 313] width 1311 height 627
click at [917, 562] on div "Build" at bounding box center [925, 565] width 19 height 12
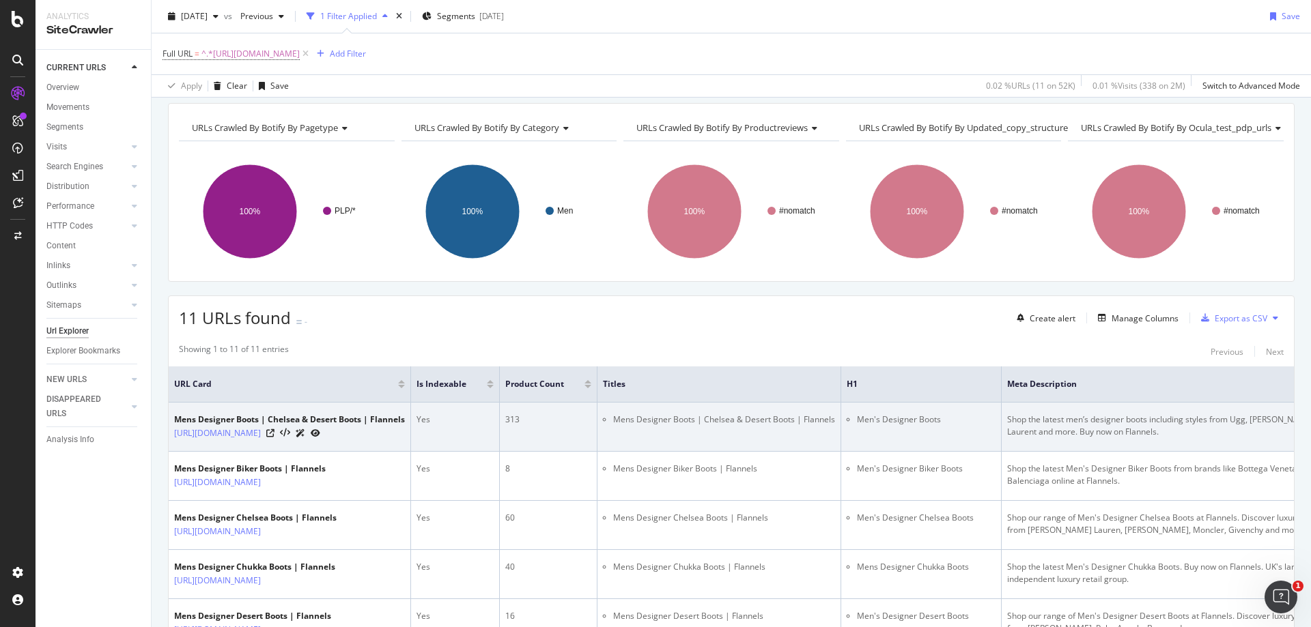
scroll to position [68, 0]
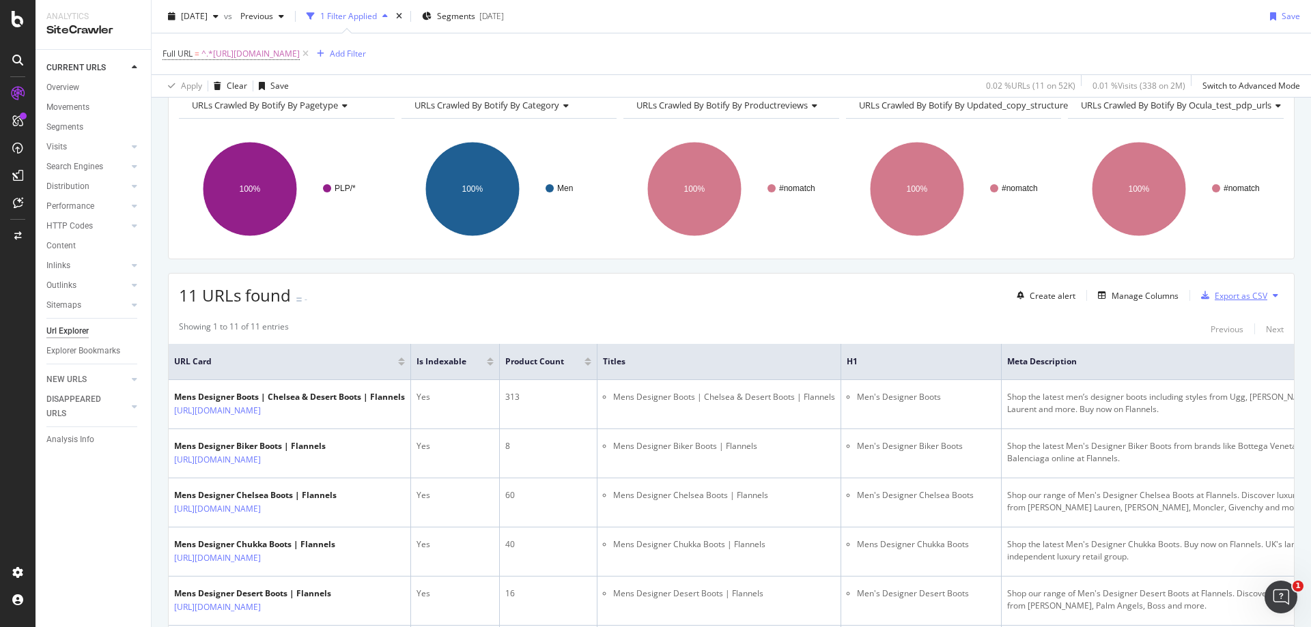
click at [1220, 306] on div "Export as CSV" at bounding box center [1231, 295] width 72 height 20
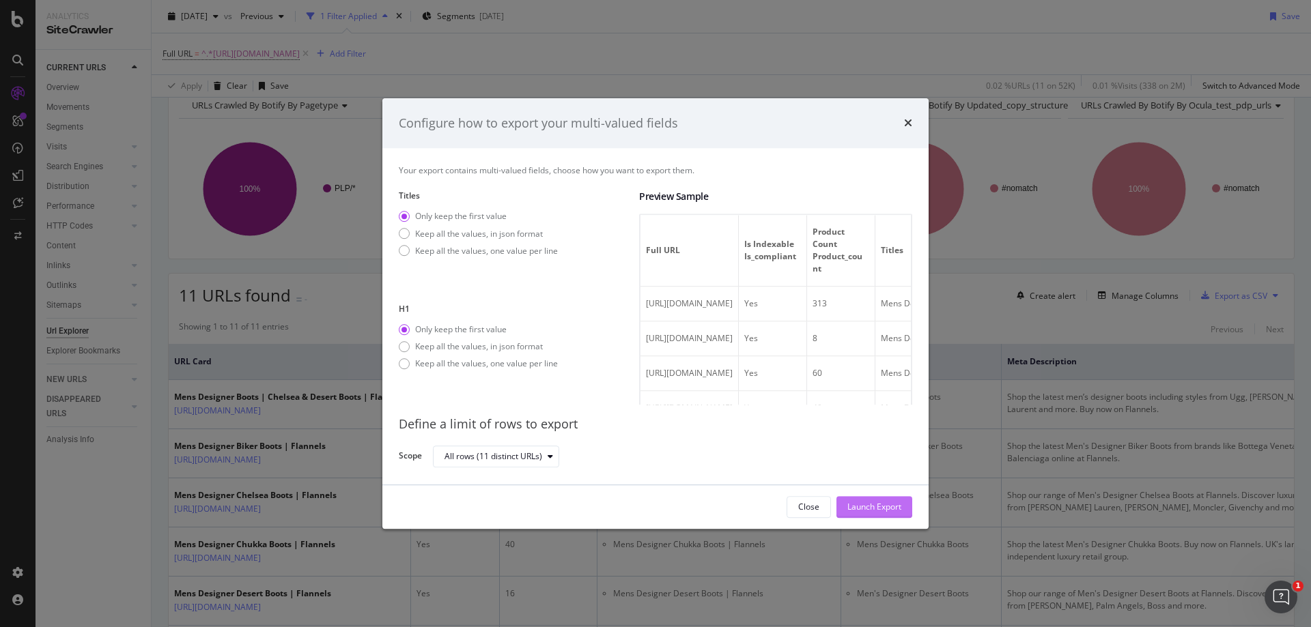
click at [855, 511] on div "Launch Export" at bounding box center [874, 508] width 54 height 12
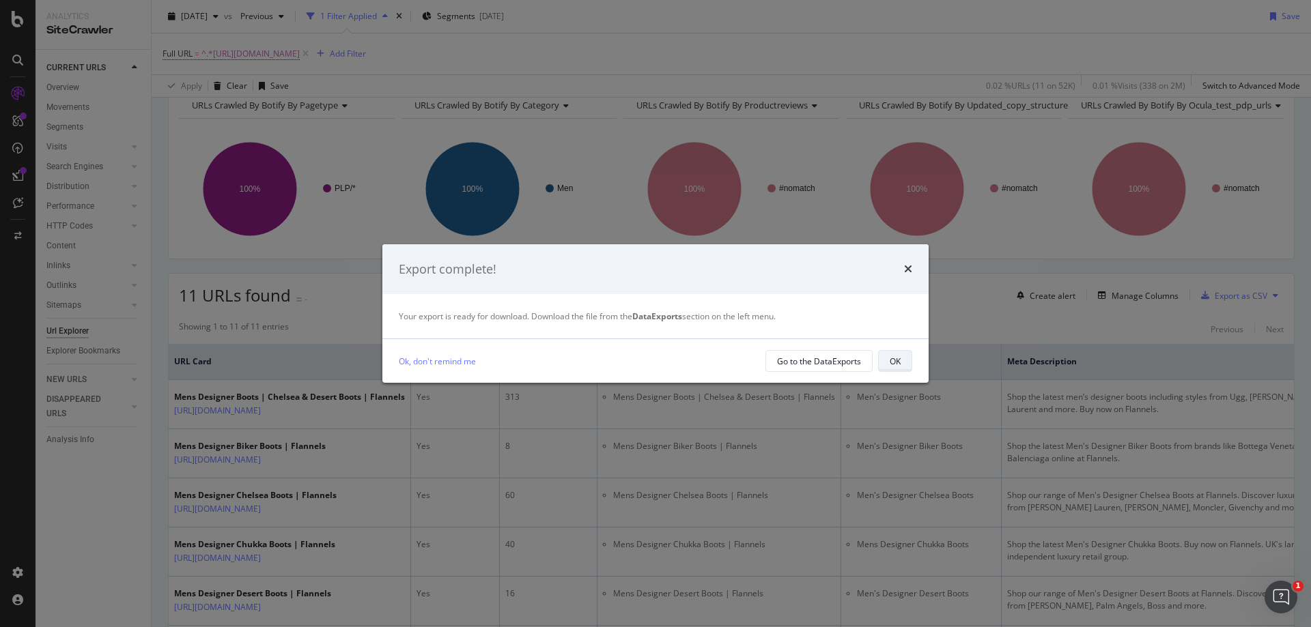
click at [904, 359] on button "OK" at bounding box center [895, 361] width 34 height 22
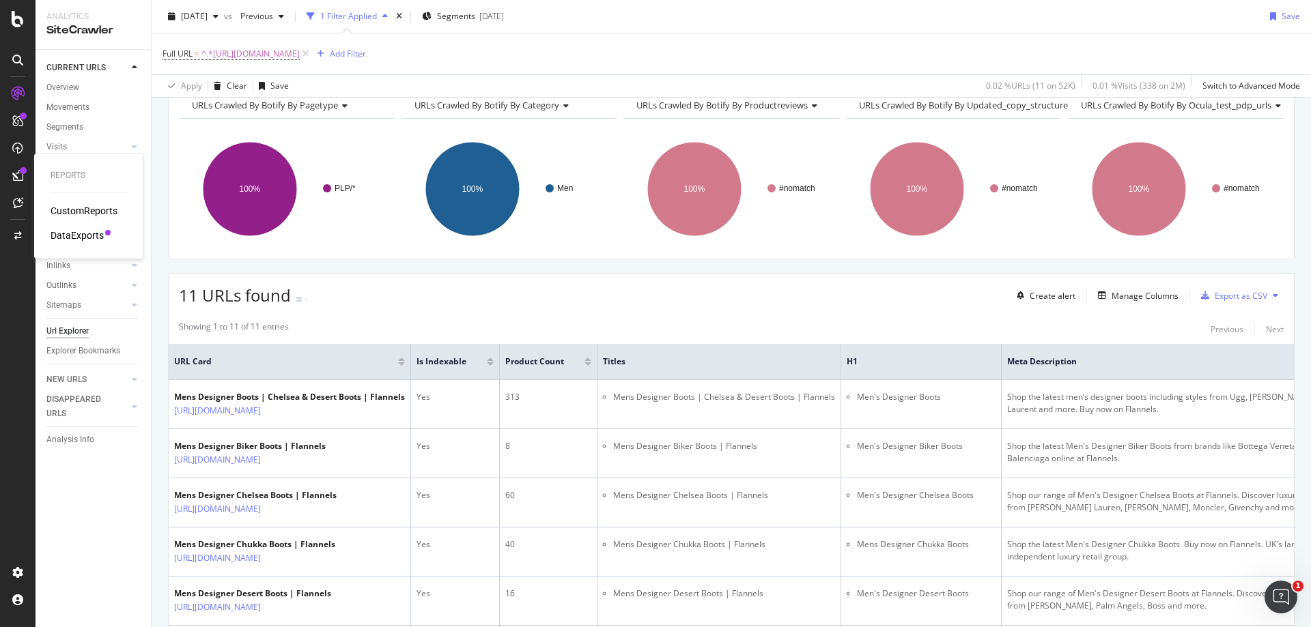
click at [56, 231] on div "DataExports" at bounding box center [77, 236] width 53 height 14
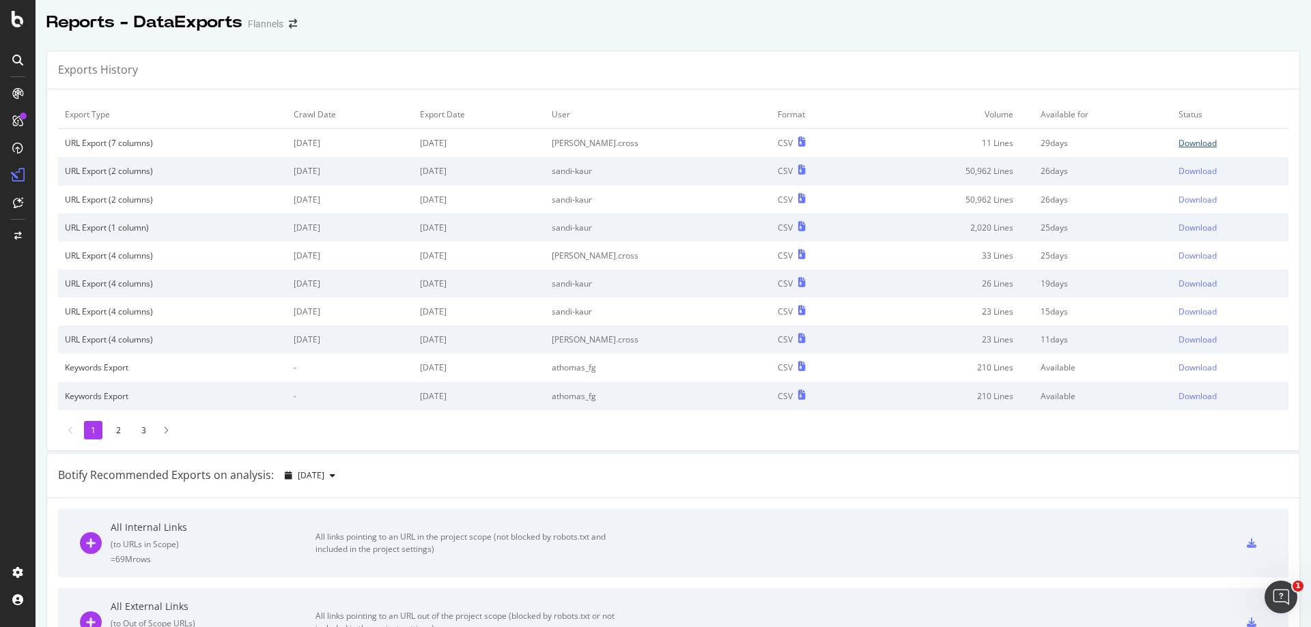
click at [1181, 142] on div "Download" at bounding box center [1197, 143] width 38 height 12
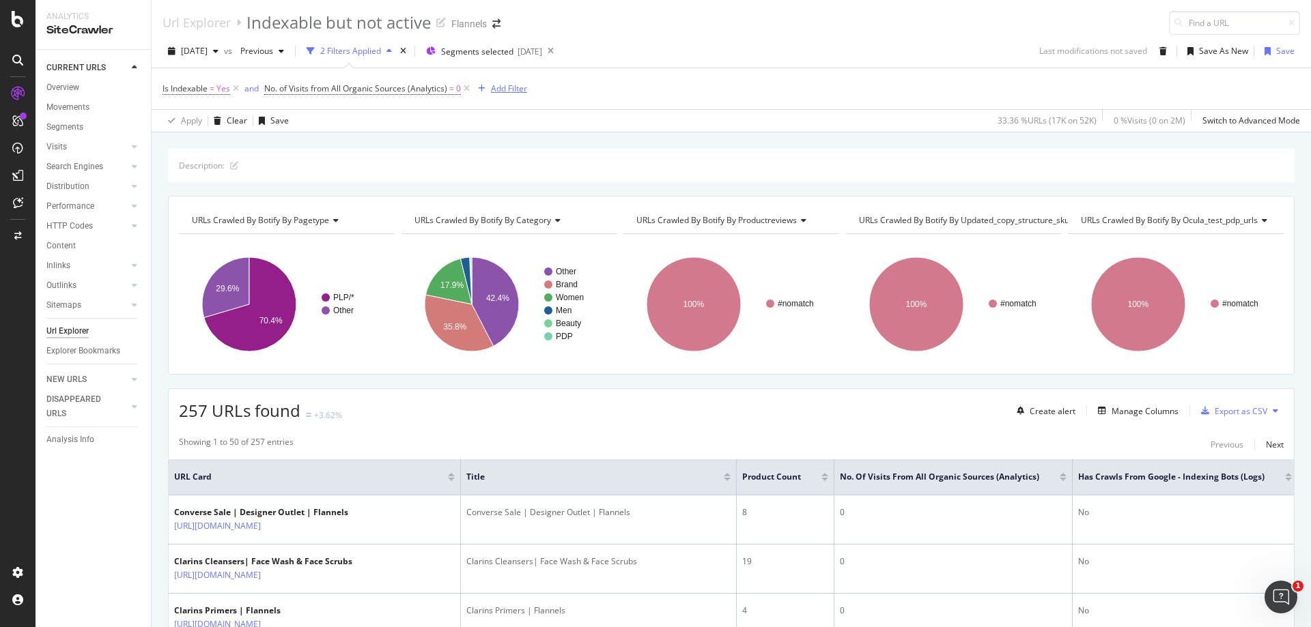
click at [510, 90] on div "Add Filter" at bounding box center [509, 89] width 36 height 12
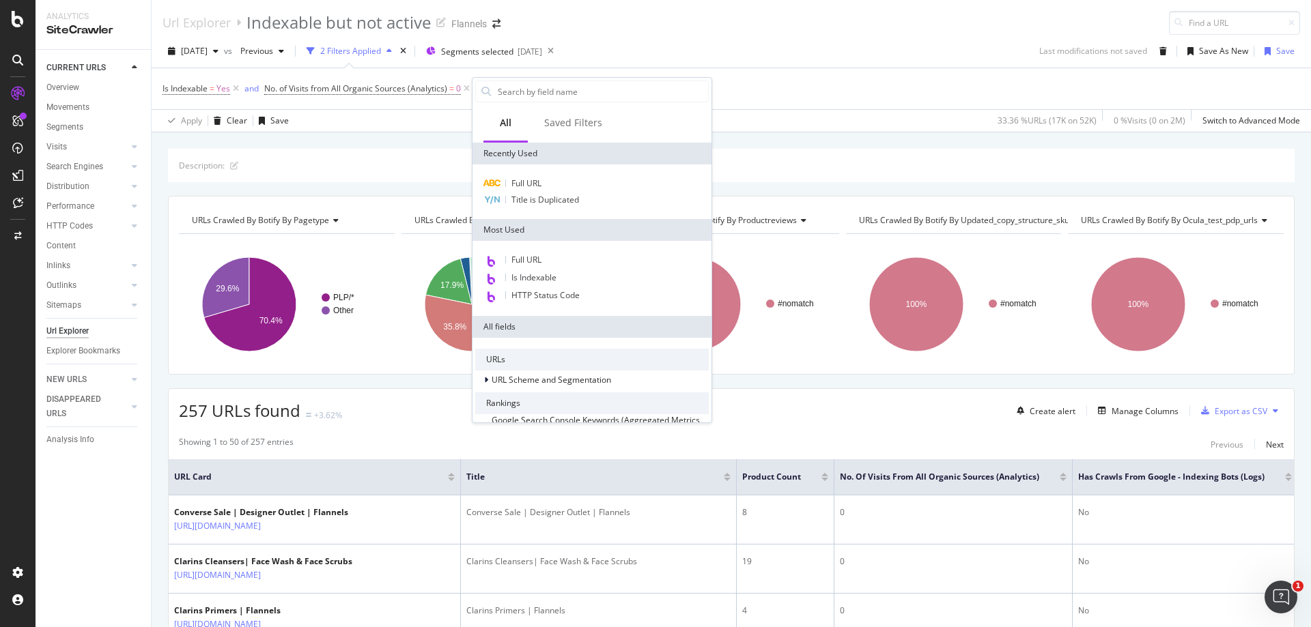
click at [749, 93] on div "Is Indexable = Yes and No. of Visits from All Organic Sources (Analytics) = 0 A…" at bounding box center [730, 88] width 1137 height 41
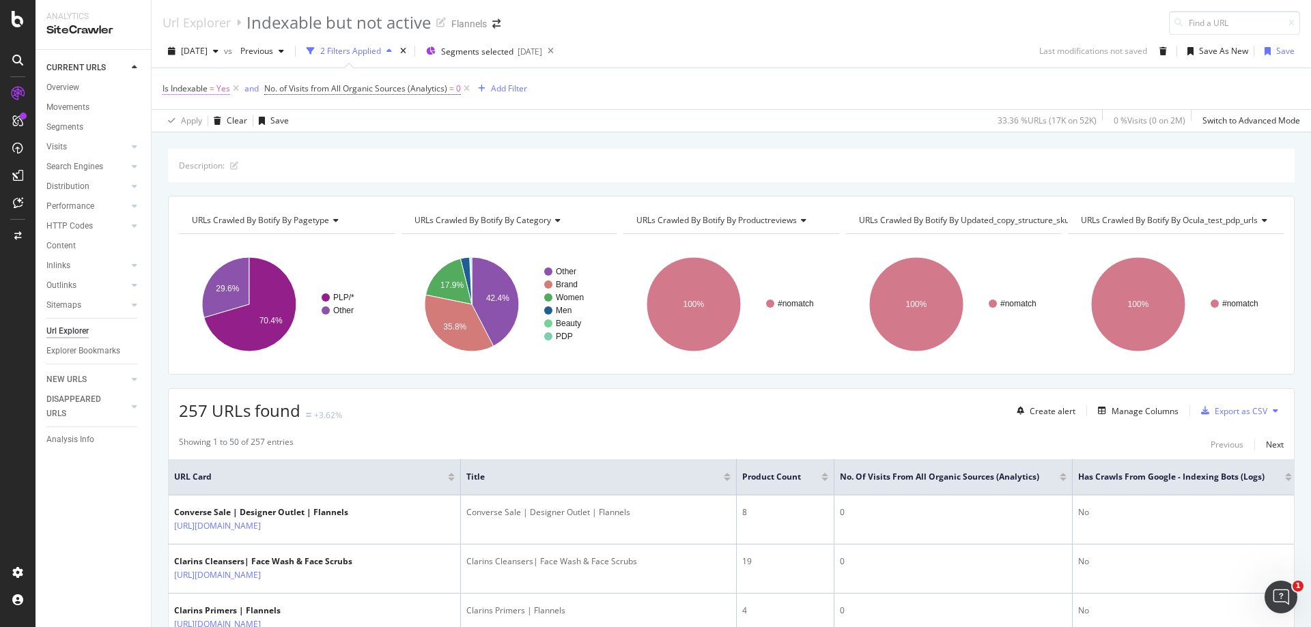
click at [188, 88] on span "Is Indexable" at bounding box center [184, 89] width 45 height 12
click at [636, 83] on div "Is Indexable = Yes and No. of Visits from All Organic Sources (Analytics) = 0 A…" at bounding box center [730, 88] width 1137 height 41
click at [381, 55] on div "2 Filters Applied" at bounding box center [350, 51] width 61 height 12
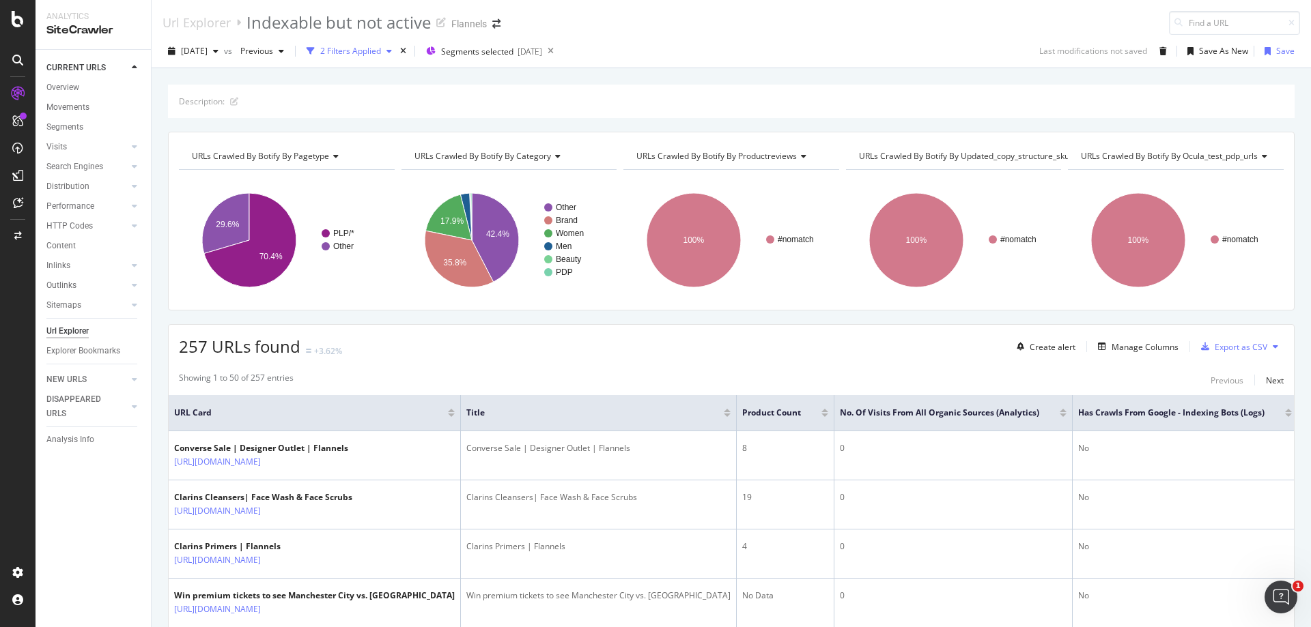
click at [381, 55] on div "2 Filters Applied" at bounding box center [350, 51] width 61 height 12
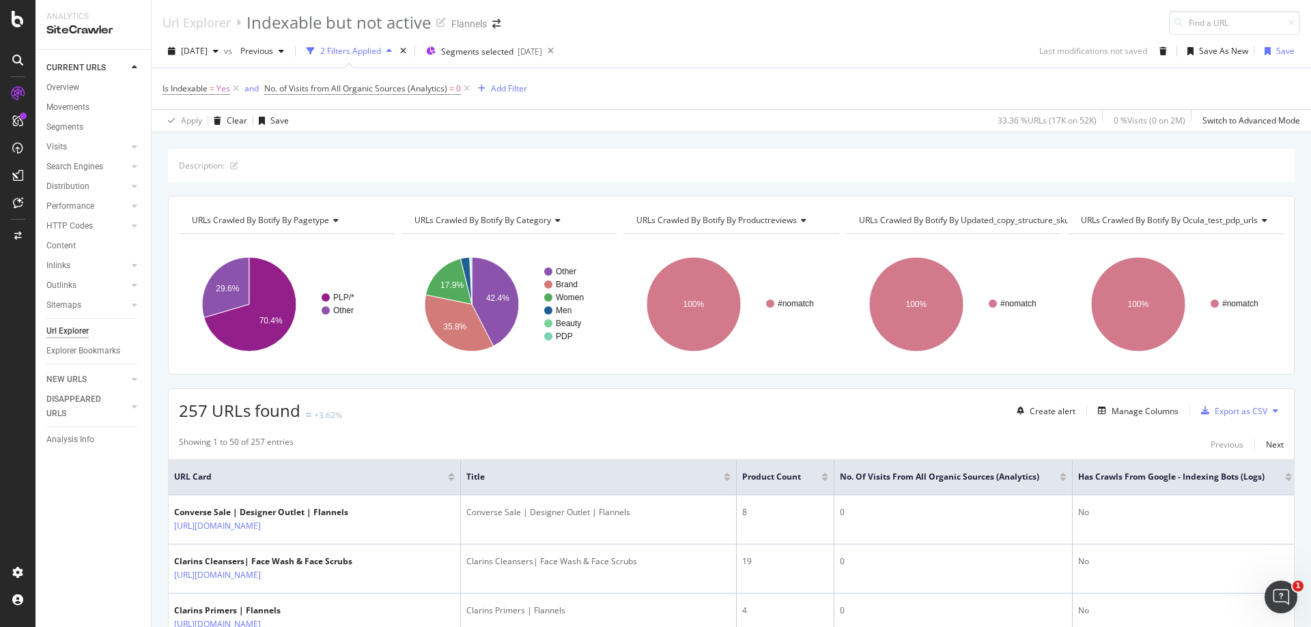
click at [504, 98] on div "Is Indexable = Yes and No. of Visits from All Organic Sources (Analytics) = 0 A…" at bounding box center [344, 88] width 364 height 19
click at [494, 91] on div "Add Filter" at bounding box center [509, 89] width 36 height 12
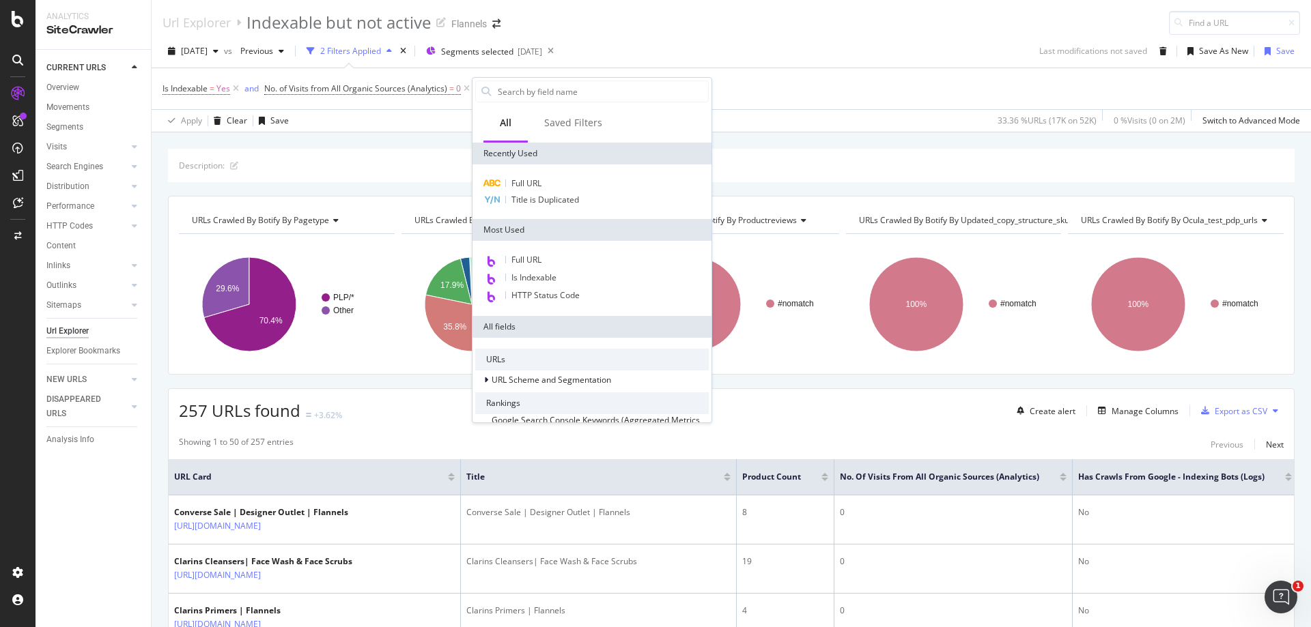
click at [803, 74] on div "Is Indexable = Yes and No. of Visits from All Organic Sources (Analytics) = 0 A…" at bounding box center [730, 88] width 1137 height 41
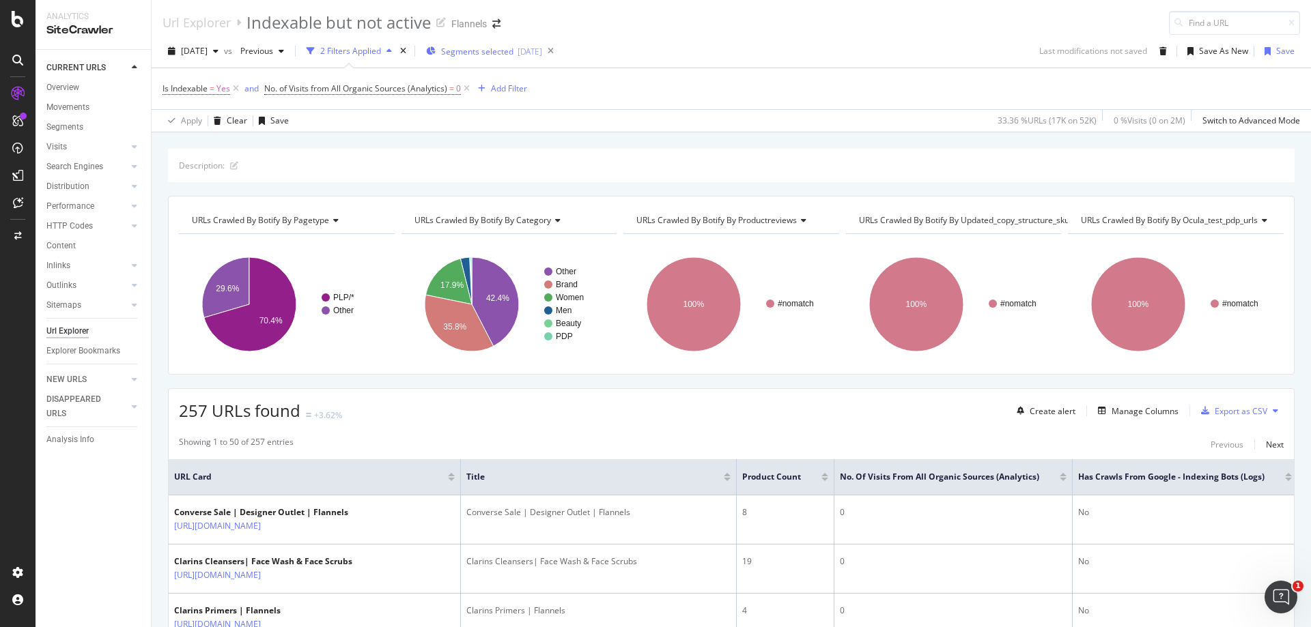
click at [513, 53] on span "Segments selected" at bounding box center [477, 52] width 72 height 12
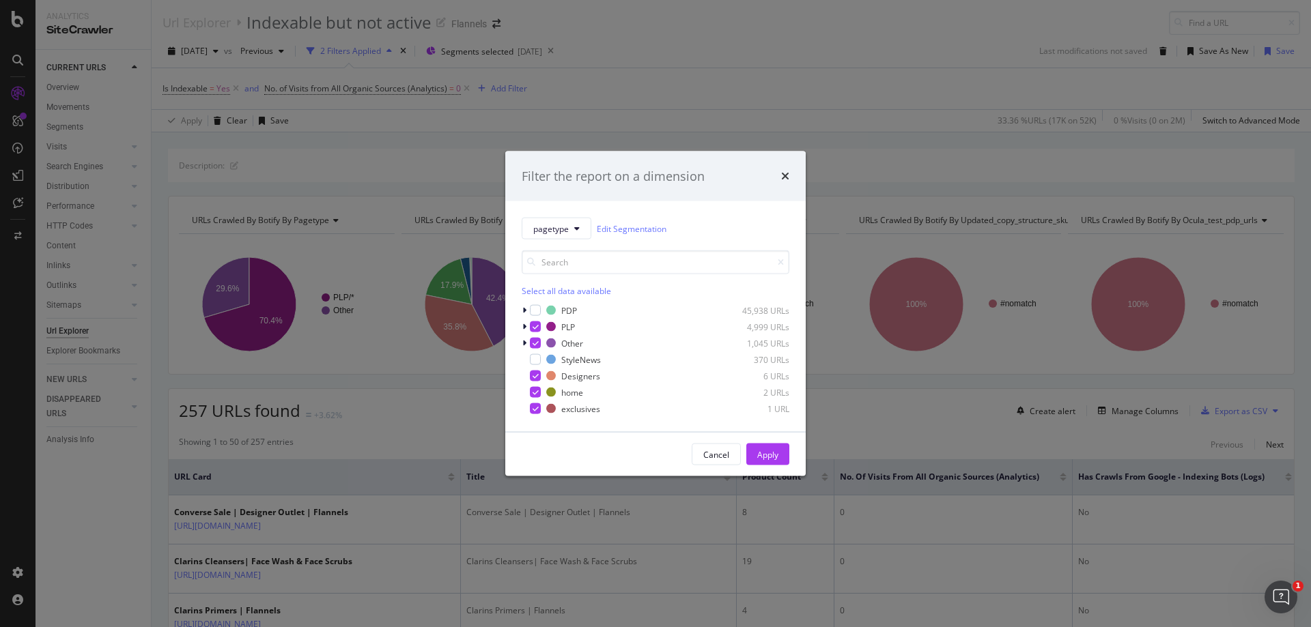
click at [787, 175] on icon "times" at bounding box center [785, 176] width 8 height 11
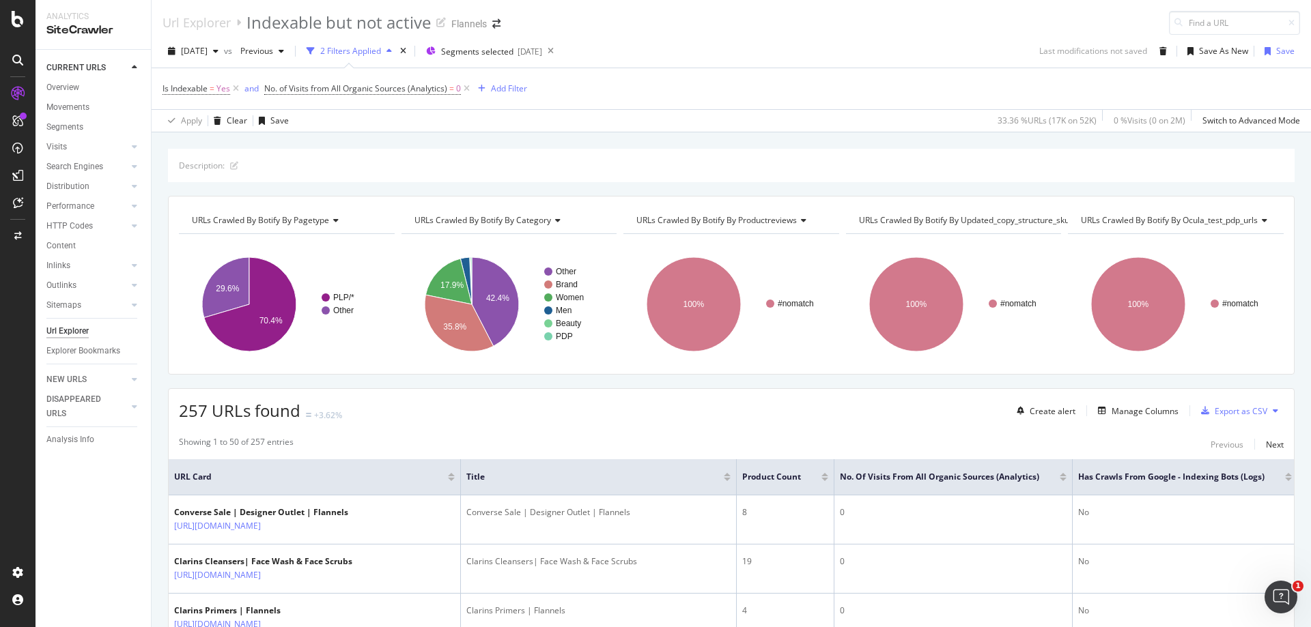
click at [381, 56] on div "2 Filters Applied" at bounding box center [350, 51] width 61 height 12
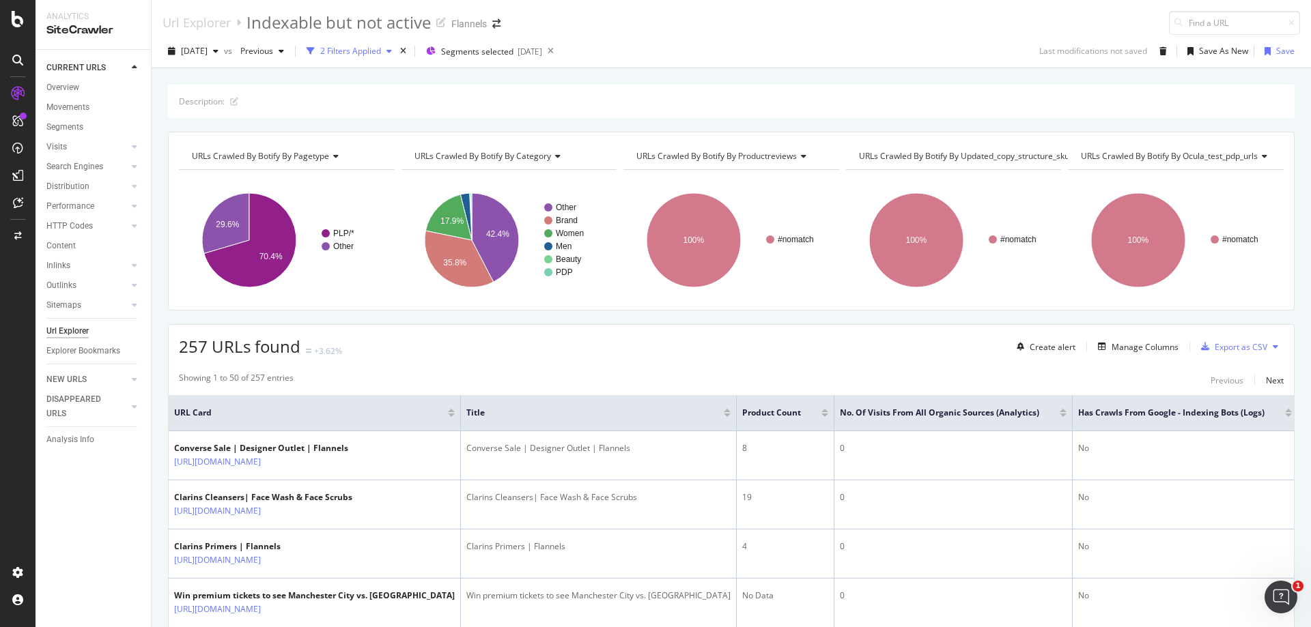
click at [381, 56] on div "2 Filters Applied" at bounding box center [350, 51] width 61 height 12
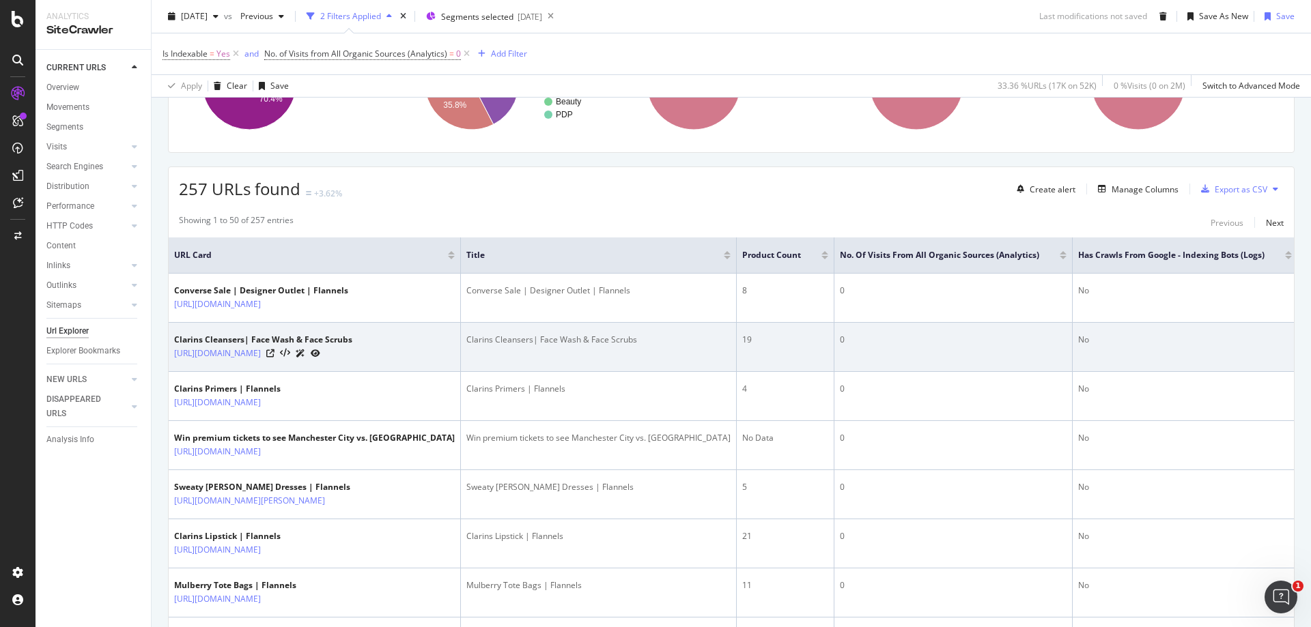
scroll to position [205, 0]
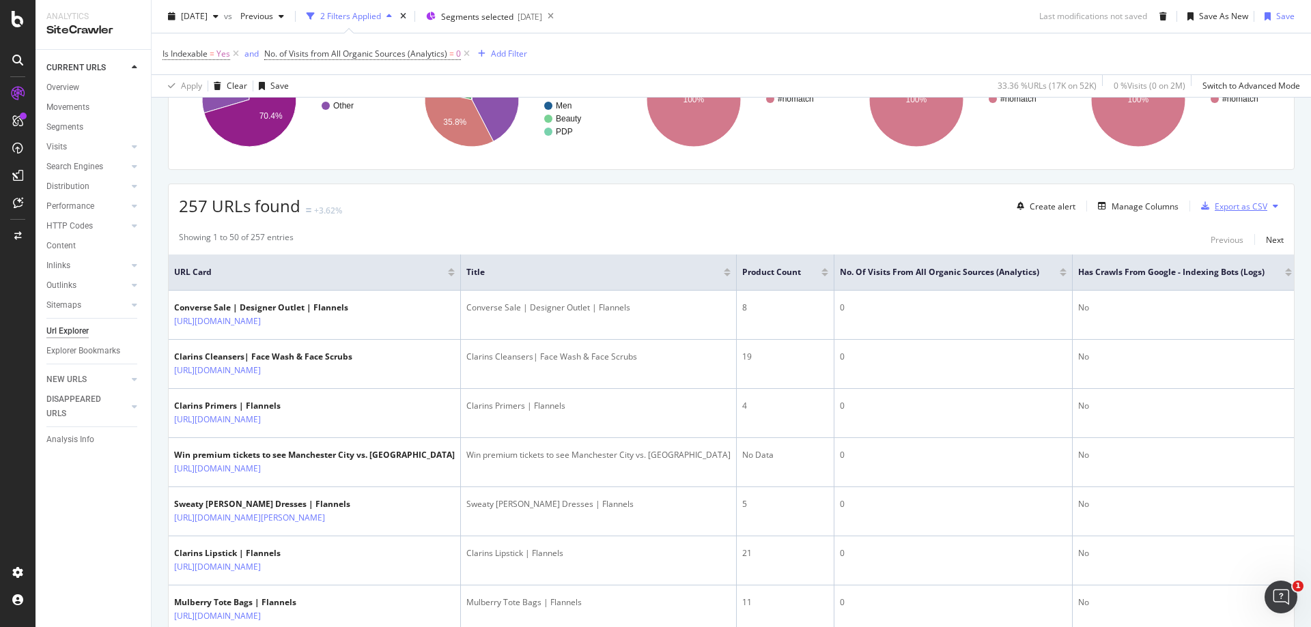
click at [1233, 214] on div "Export as CSV" at bounding box center [1231, 206] width 72 height 20
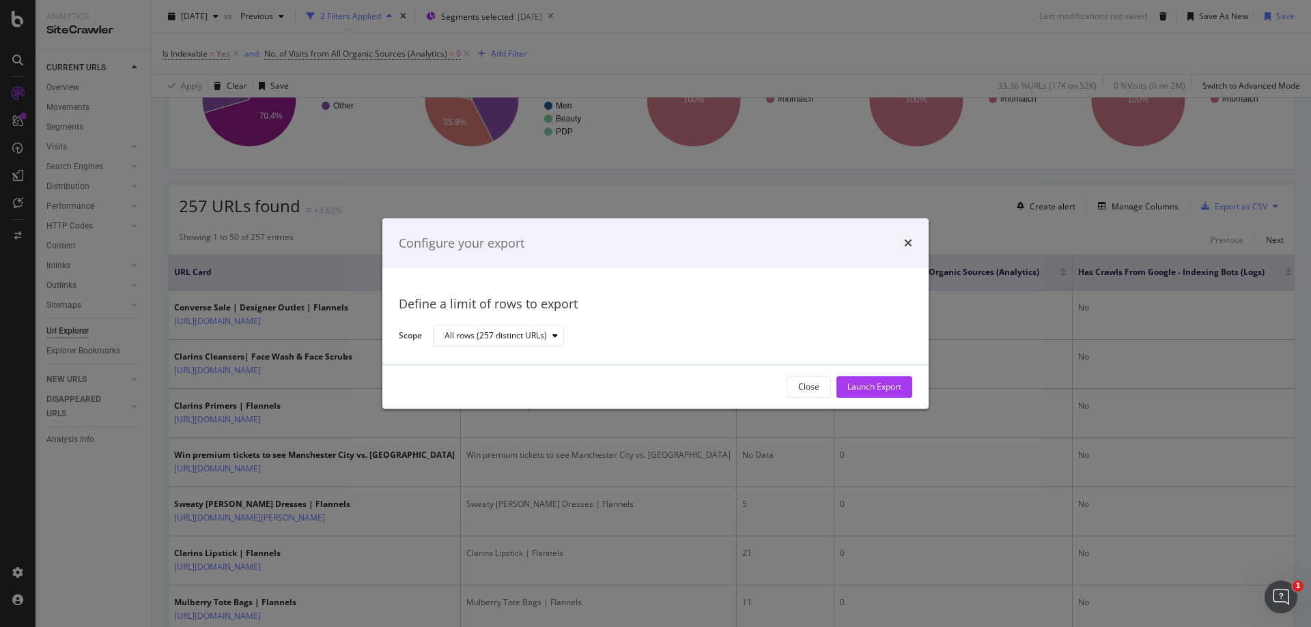
click at [913, 251] on div "Configure your export" at bounding box center [655, 243] width 546 height 51
click at [903, 242] on div "Configure your export" at bounding box center [655, 244] width 513 height 18
click at [902, 245] on div "Configure your export" at bounding box center [655, 244] width 513 height 18
click at [906, 245] on icon "times" at bounding box center [908, 243] width 8 height 11
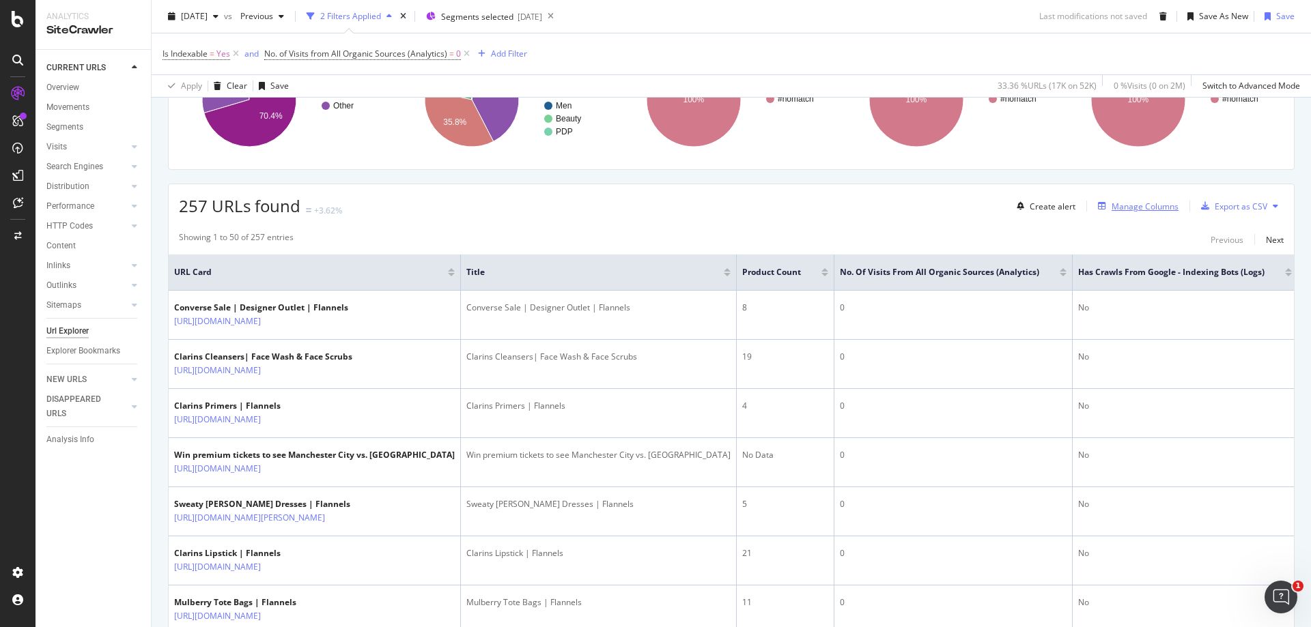
click at [1111, 210] on div "Manage Columns" at bounding box center [1144, 207] width 67 height 12
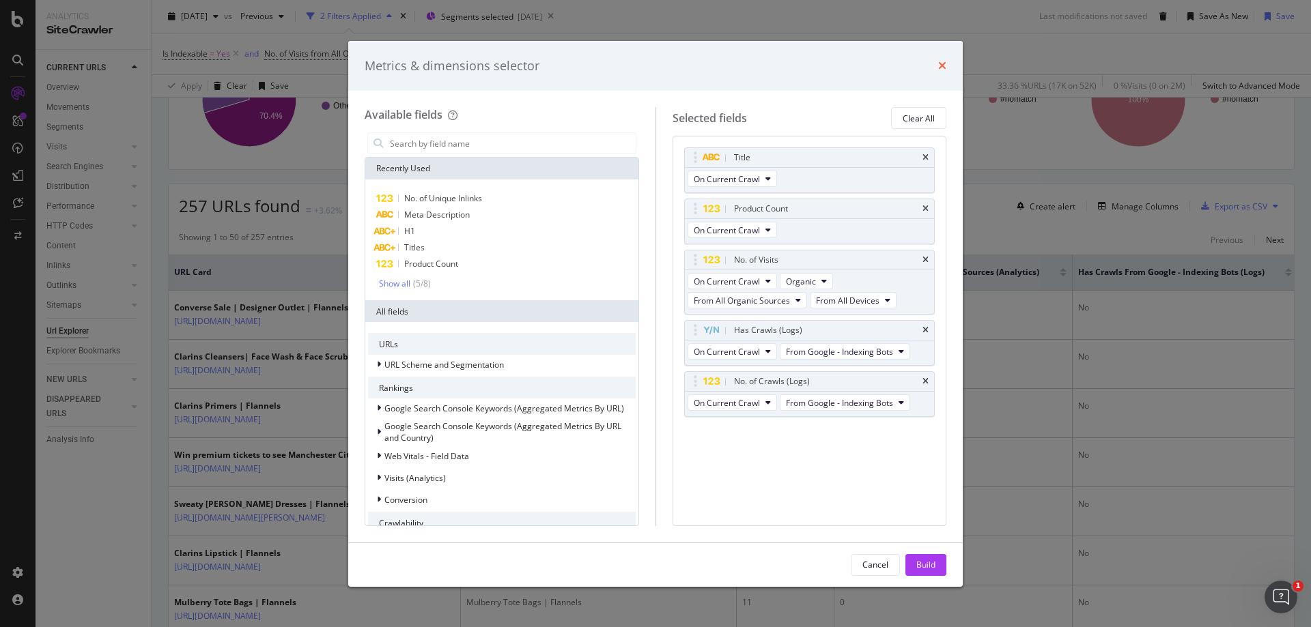
click at [941, 66] on icon "times" at bounding box center [942, 65] width 8 height 11
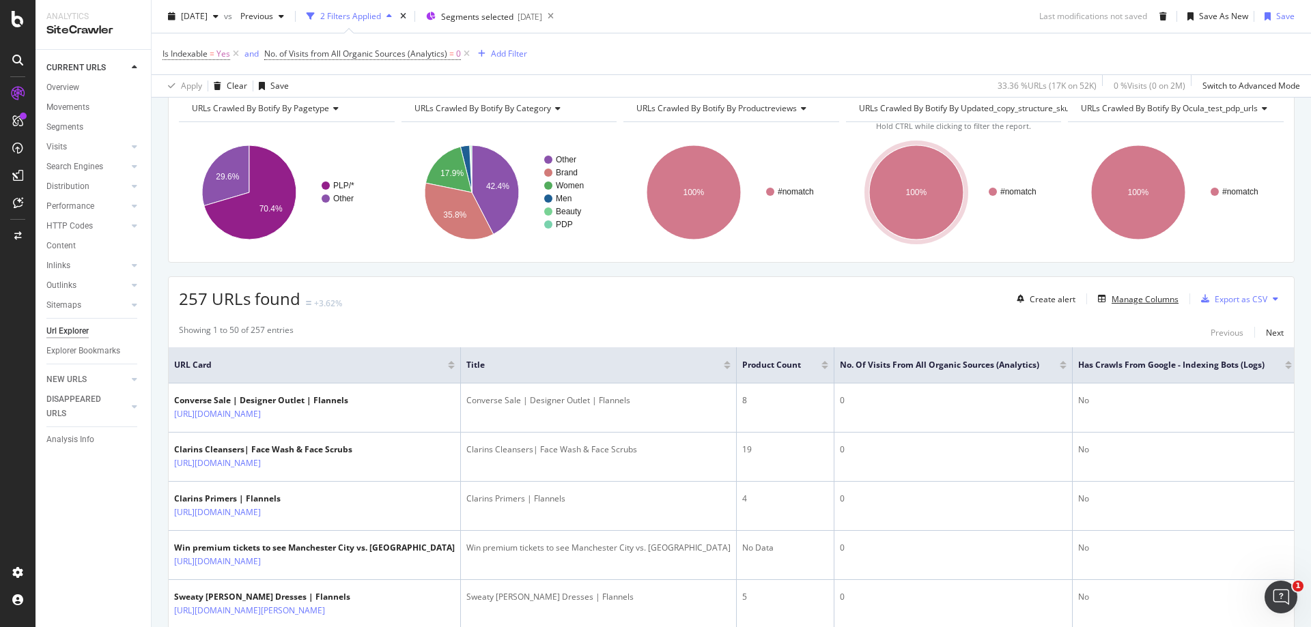
scroll to position [0, 0]
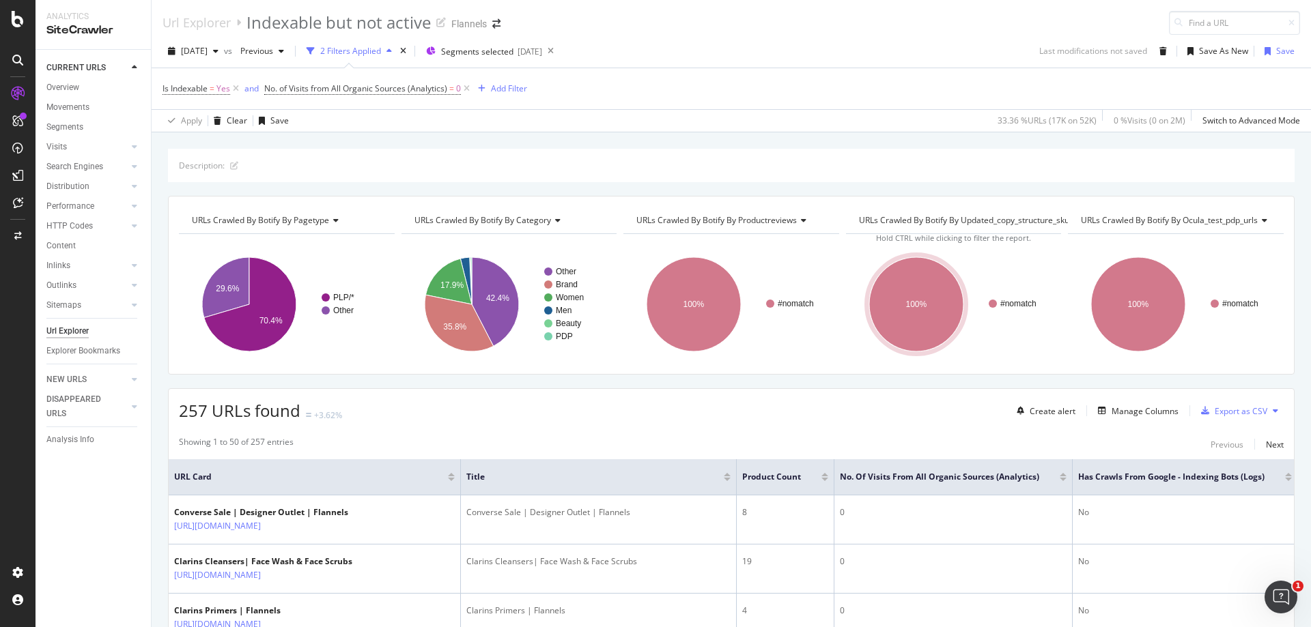
click at [70, 328] on div "Url Explorer" at bounding box center [67, 331] width 42 height 14
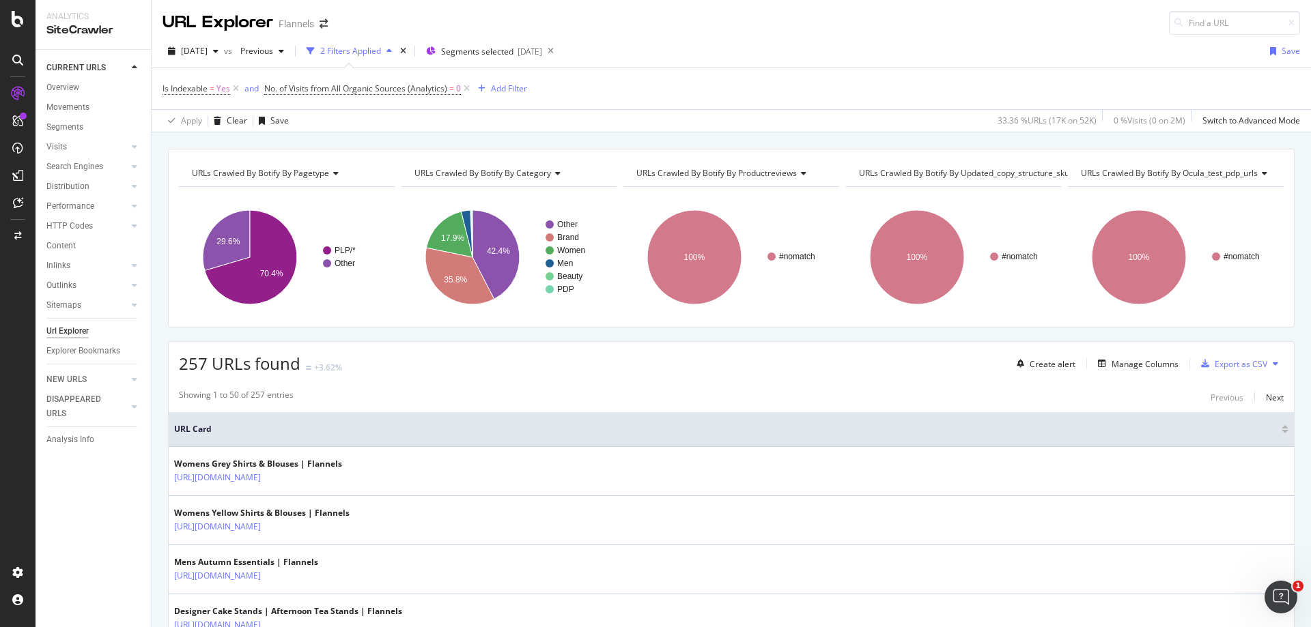
click at [315, 51] on icon "button" at bounding box center [310, 51] width 8 height 8
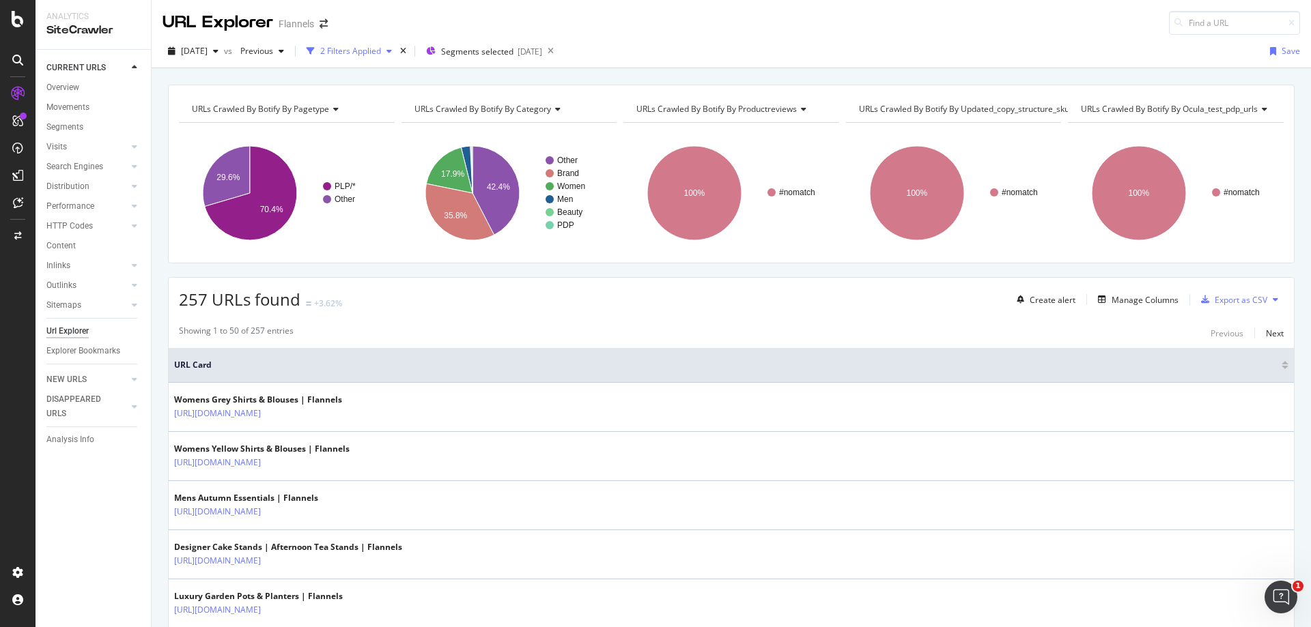
click at [315, 51] on icon "button" at bounding box center [310, 51] width 8 height 8
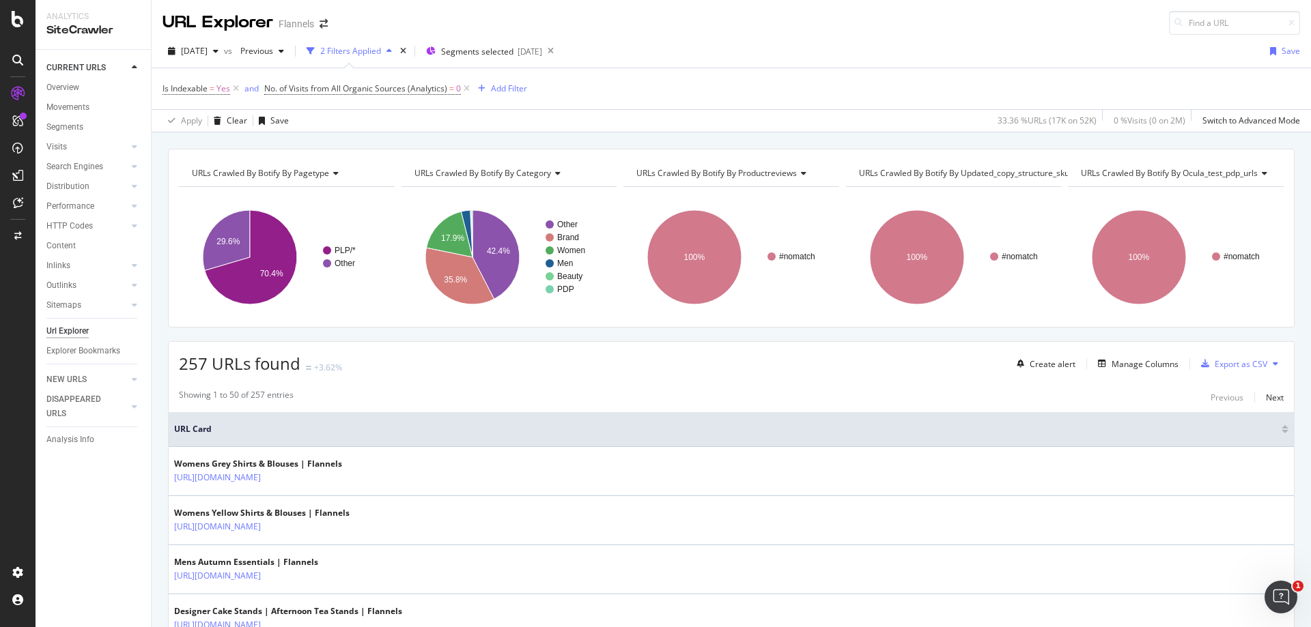
click at [67, 335] on div "Url Explorer" at bounding box center [67, 331] width 42 height 14
click at [488, 57] on span "Segments selected" at bounding box center [477, 52] width 72 height 12
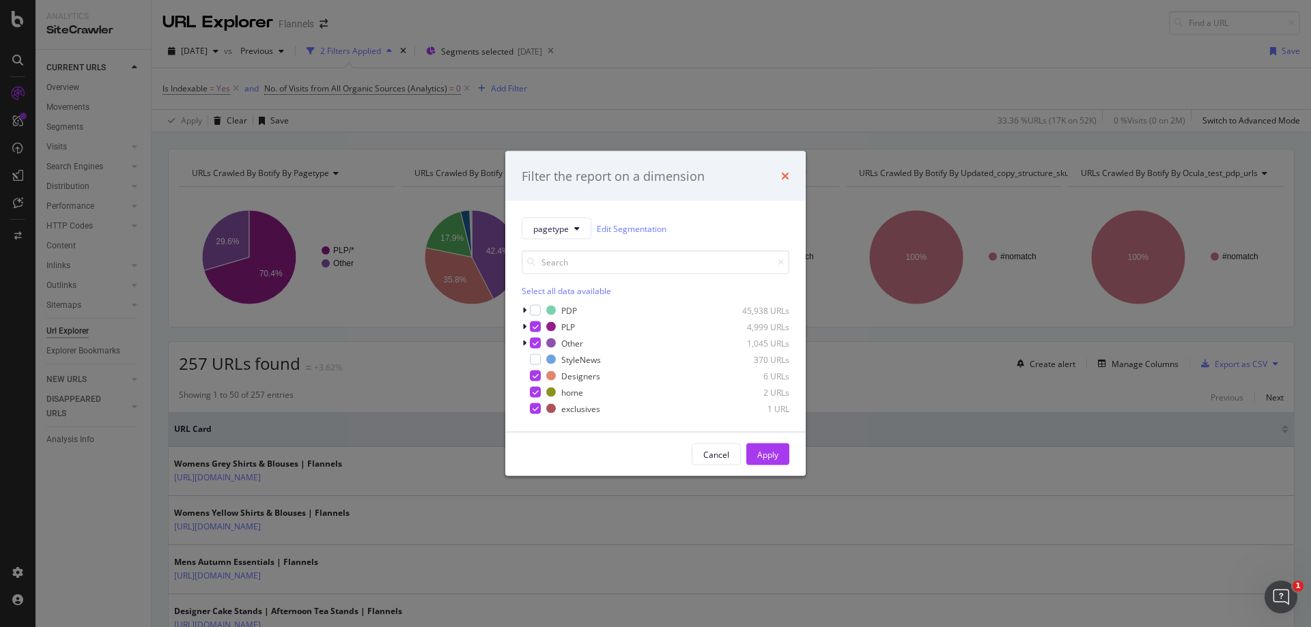
click at [787, 174] on icon "times" at bounding box center [785, 176] width 8 height 11
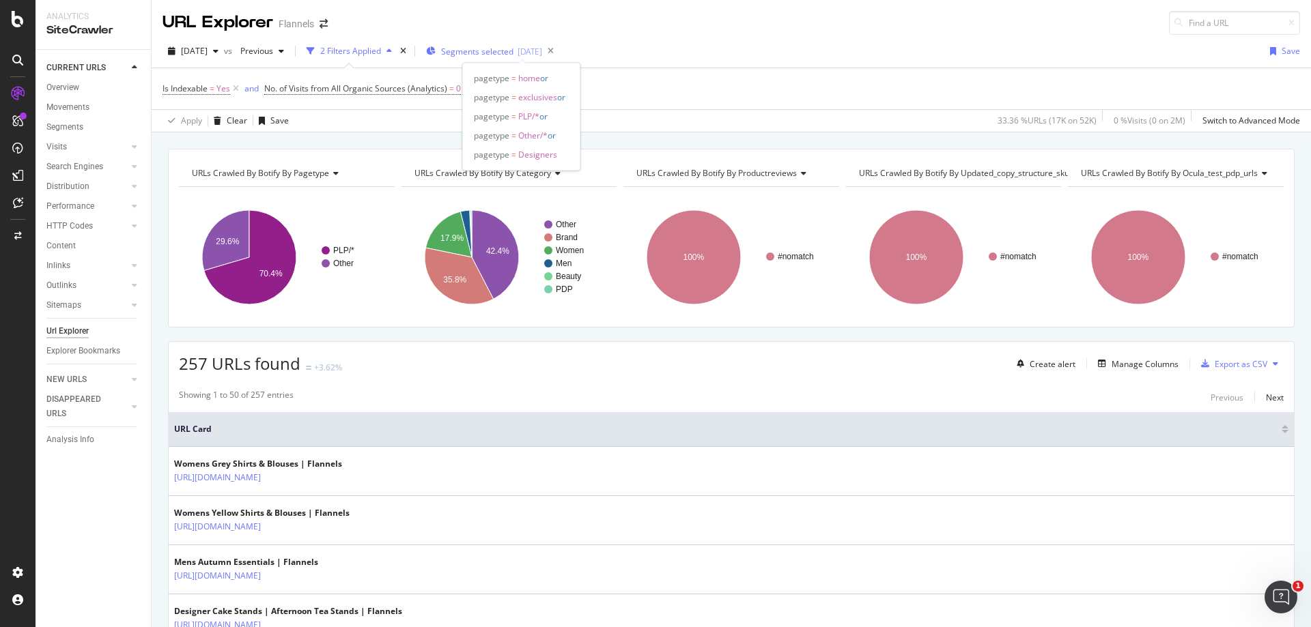
click at [502, 49] on span "Segments selected" at bounding box center [477, 52] width 72 height 12
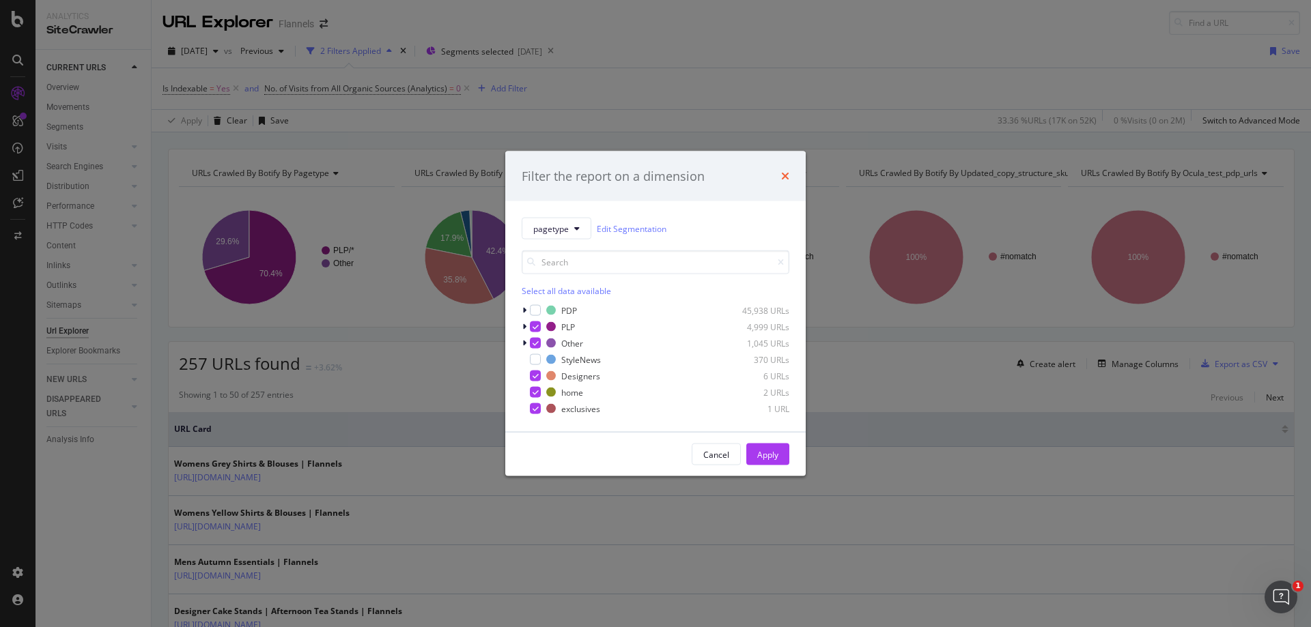
click at [788, 171] on icon "times" at bounding box center [785, 176] width 8 height 11
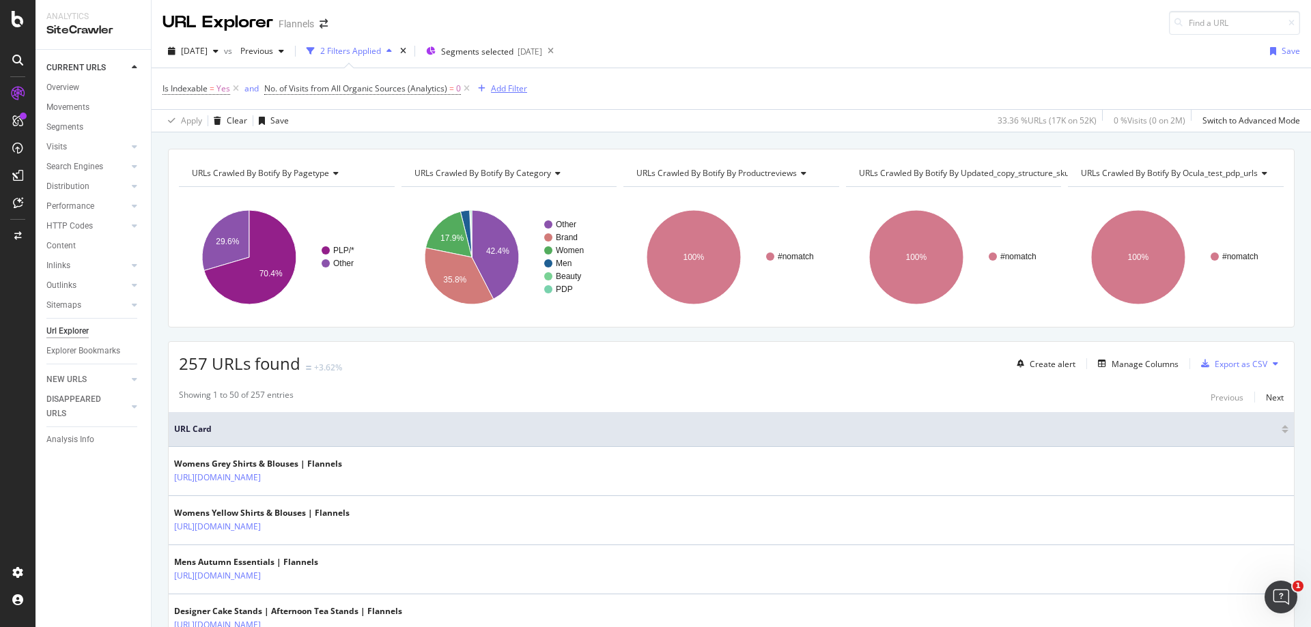
click at [498, 86] on div "Add Filter" at bounding box center [509, 89] width 36 height 12
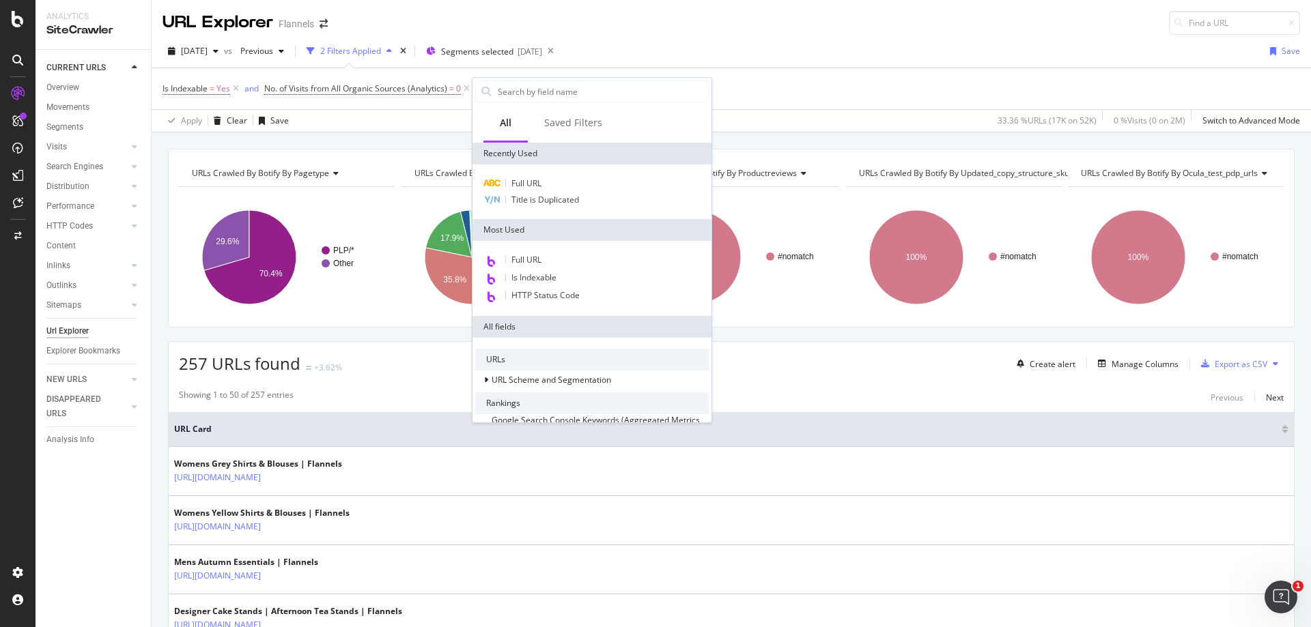
click at [684, 50] on div "[DATE] vs Previous 2 Filters Applied Segments selected [DATE] Save" at bounding box center [731, 53] width 1159 height 27
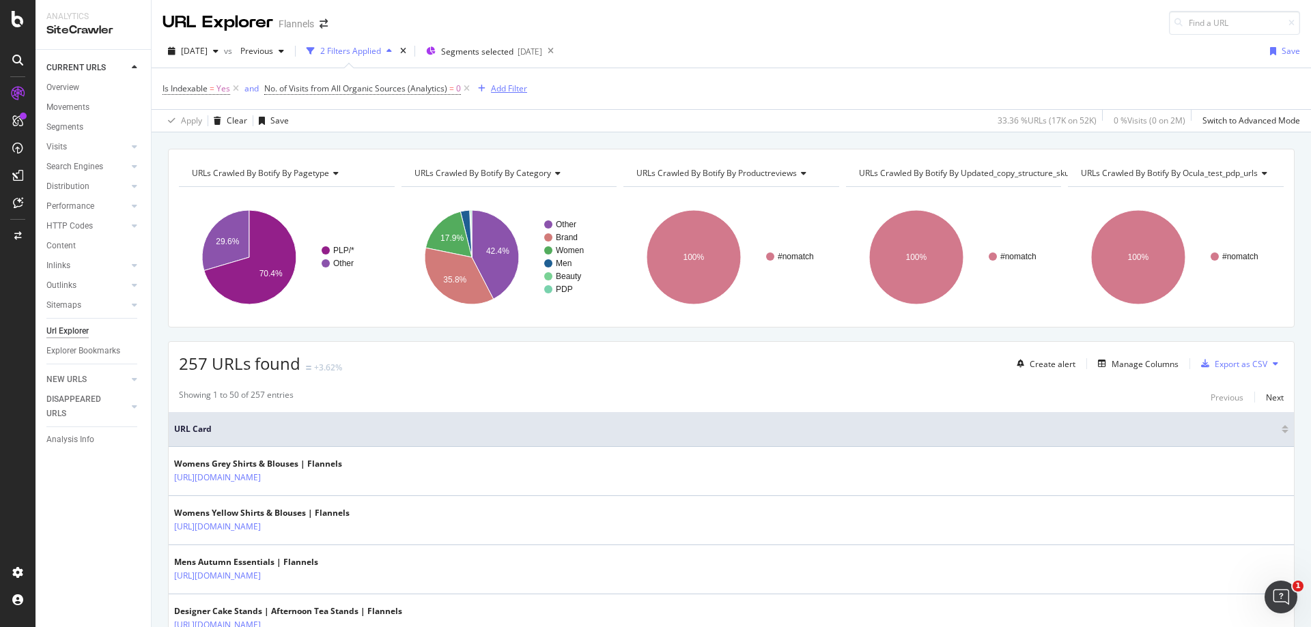
click at [510, 94] on div "Add Filter" at bounding box center [509, 89] width 36 height 12
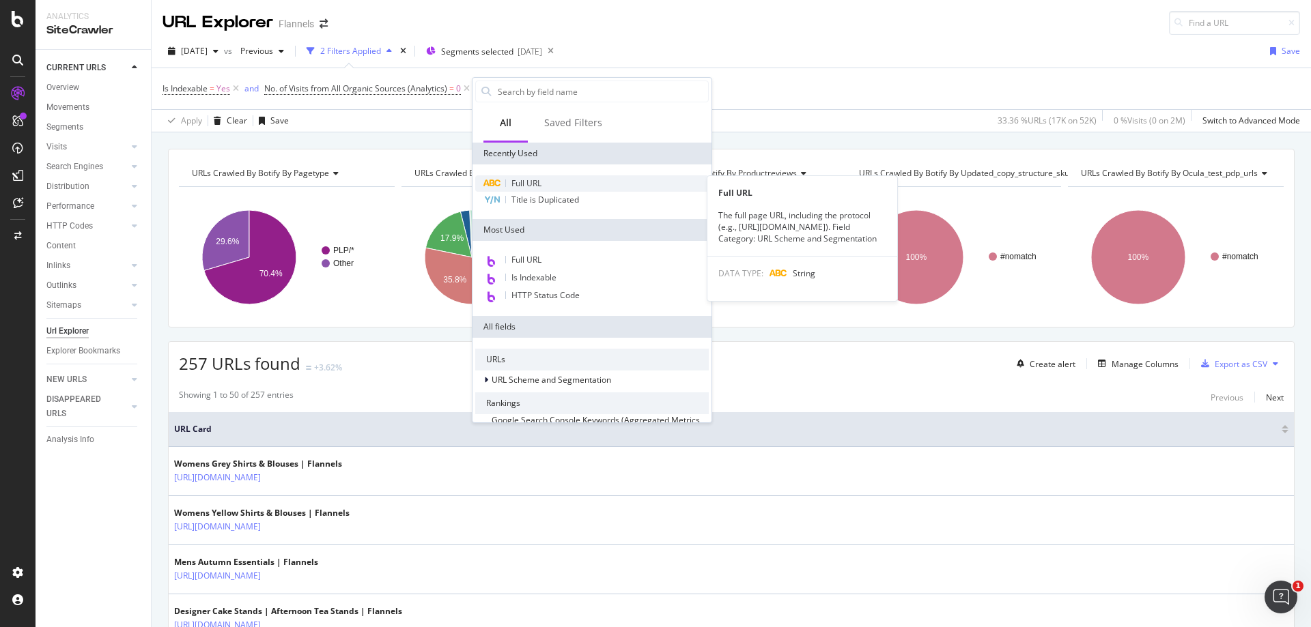
click at [508, 184] on div "Full URL" at bounding box center [591, 183] width 233 height 16
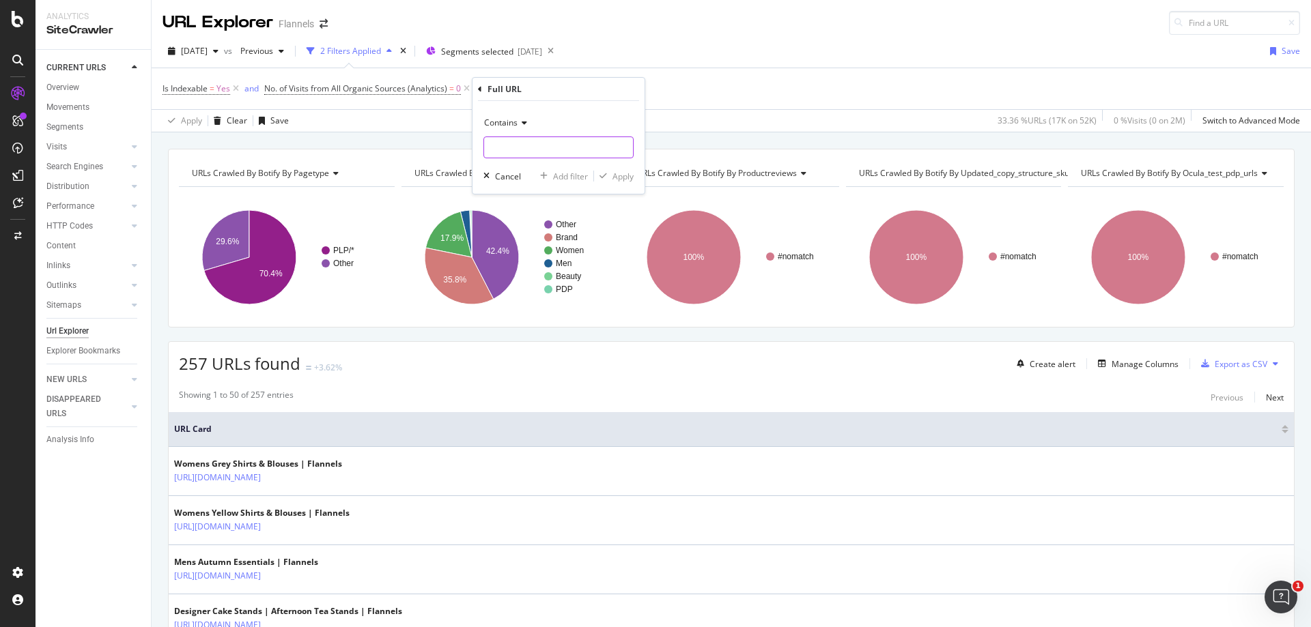
click at [529, 156] on input "text" at bounding box center [558, 148] width 149 height 22
paste input "[URL][DOMAIN_NAME]"
type input "[URL][DOMAIN_NAME]"
click at [616, 176] on div "Apply" at bounding box center [622, 177] width 21 height 12
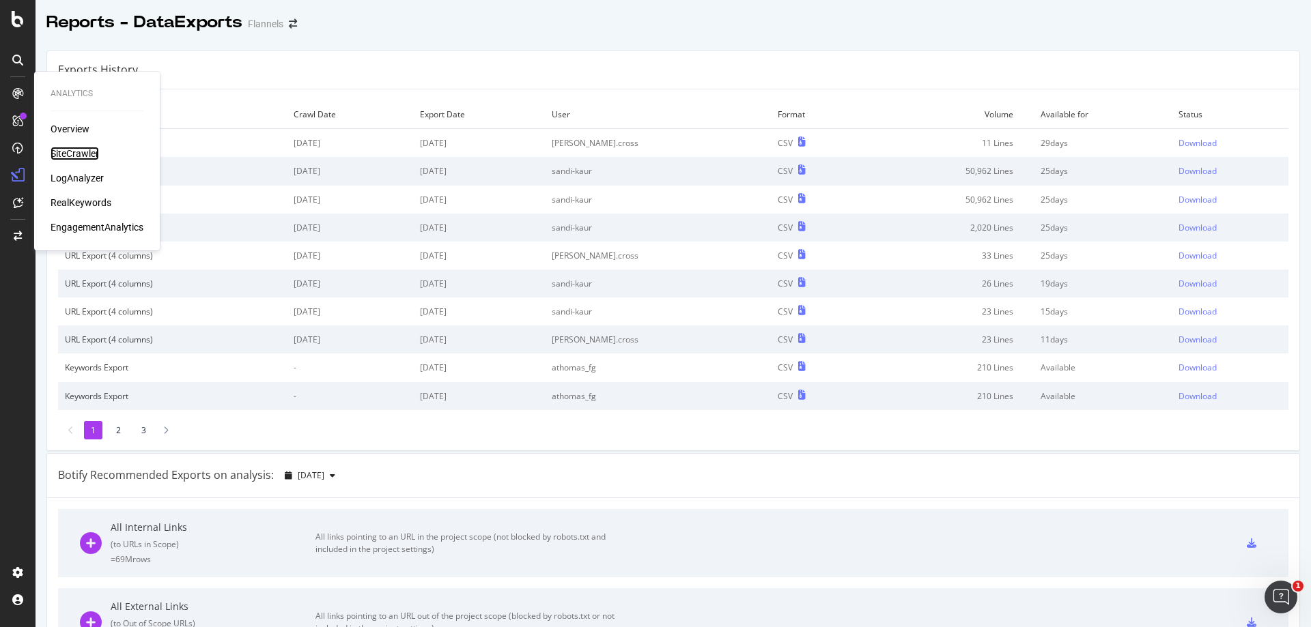
click at [69, 154] on div "SiteCrawler" at bounding box center [75, 154] width 48 height 14
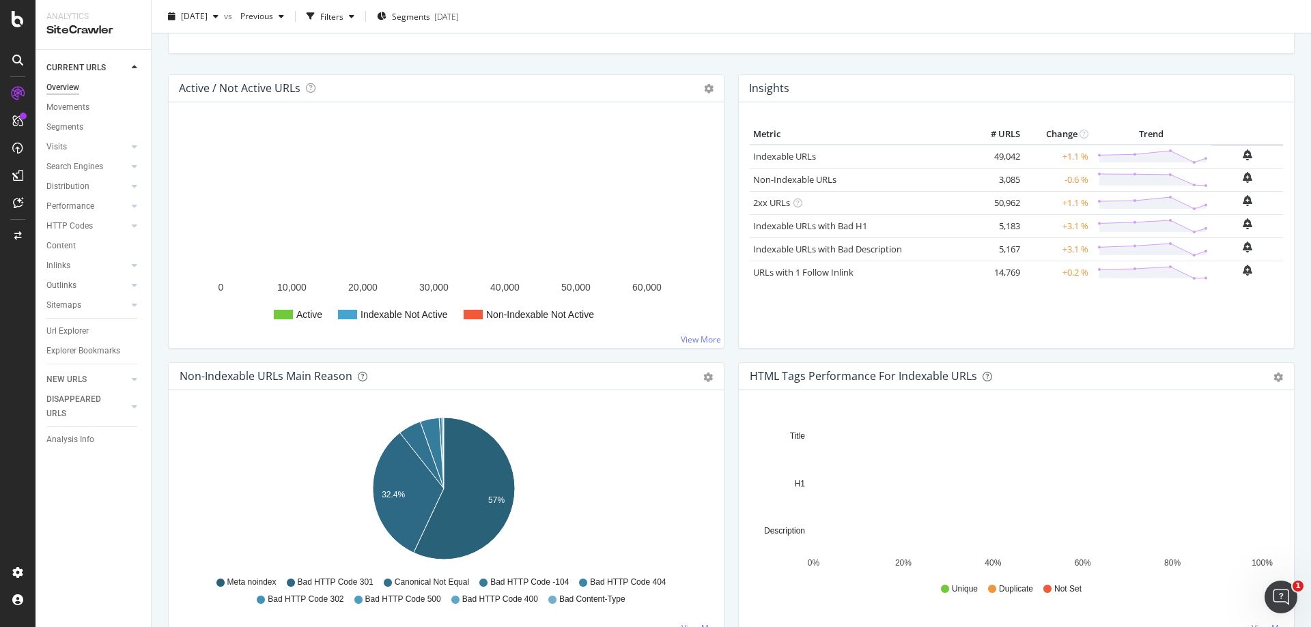
scroll to position [273, 0]
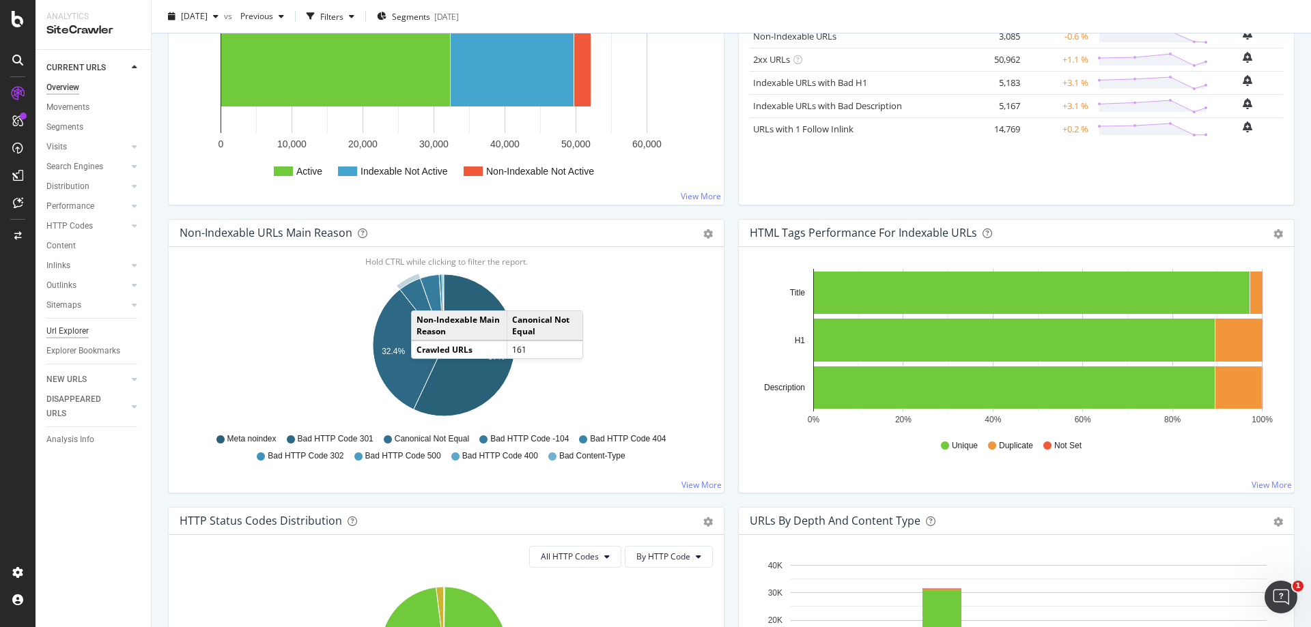
click at [74, 336] on div "Url Explorer" at bounding box center [67, 331] width 42 height 14
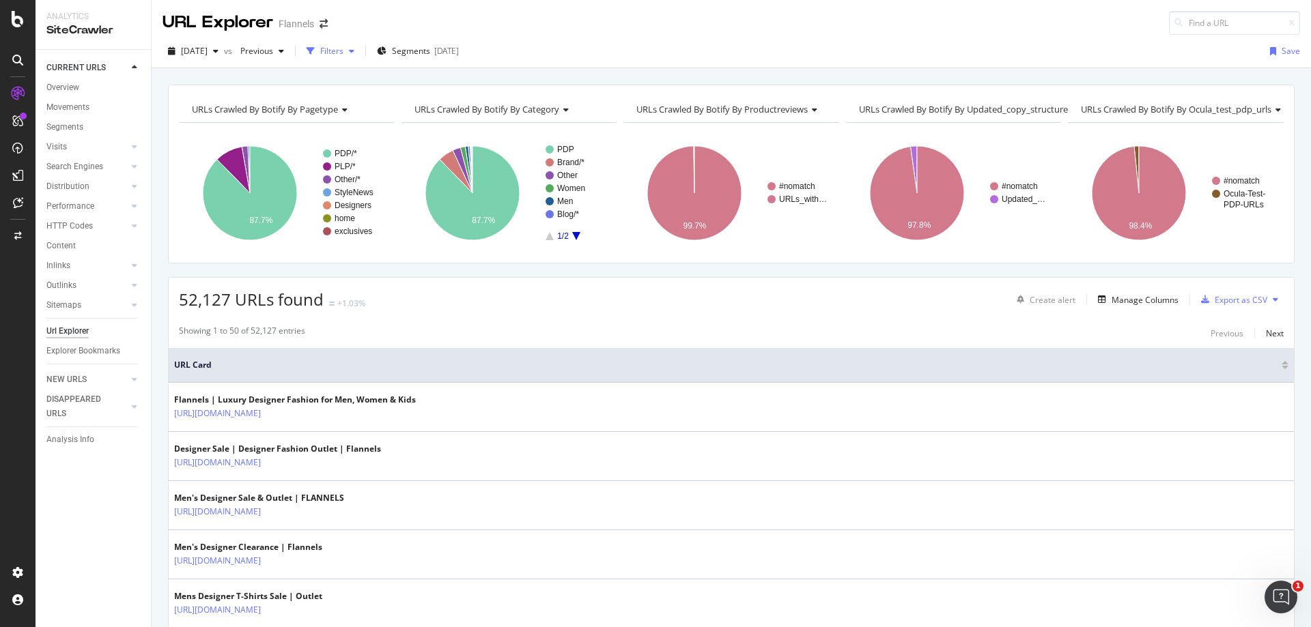
click at [343, 57] on div "Filters" at bounding box center [331, 51] width 23 height 12
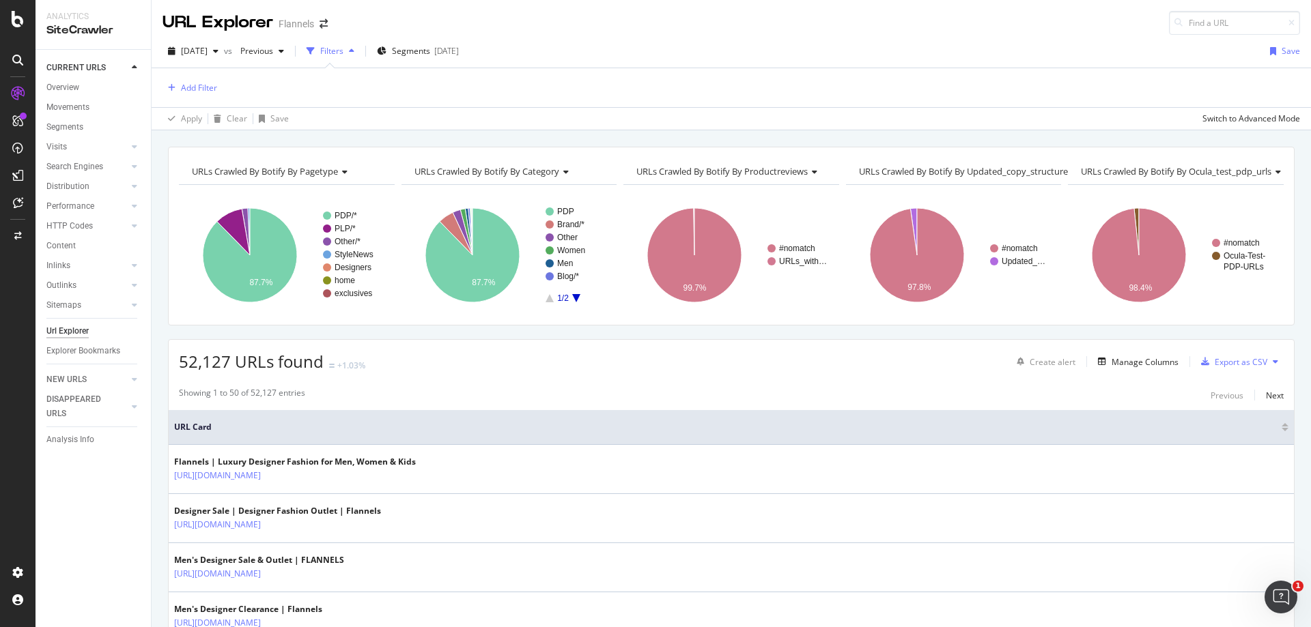
click at [182, 78] on div "Add Filter" at bounding box center [730, 87] width 1137 height 39
click at [182, 83] on div "Add Filter" at bounding box center [199, 88] width 36 height 12
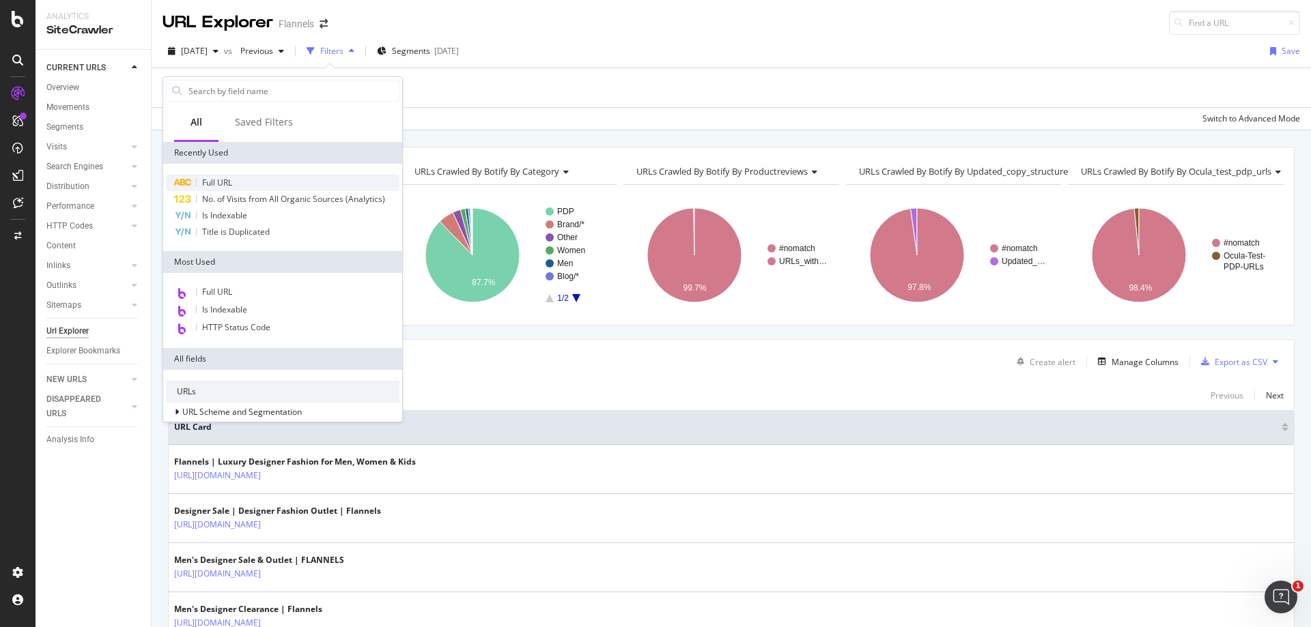
click at [218, 183] on span "Full URL" at bounding box center [217, 183] width 30 height 12
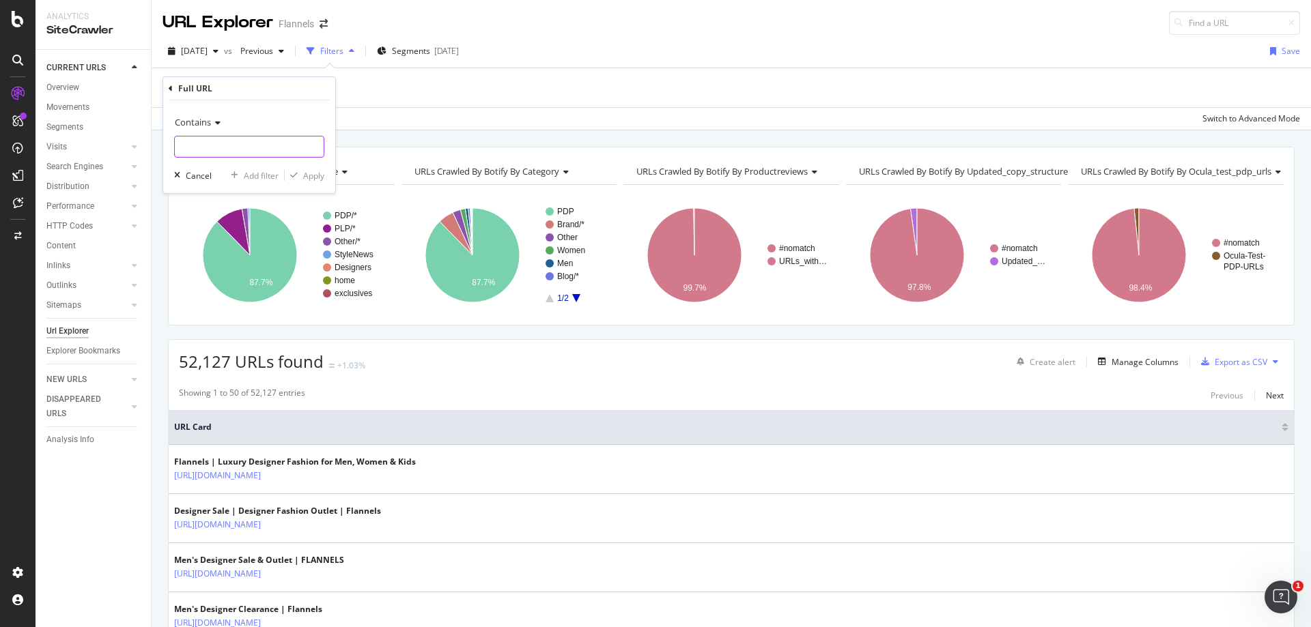
click at [227, 144] on input "text" at bounding box center [249, 147] width 149 height 22
paste input "[URL][DOMAIN_NAME]"
type input "[URL][DOMAIN_NAME]"
click at [315, 175] on div "Apply" at bounding box center [313, 176] width 21 height 12
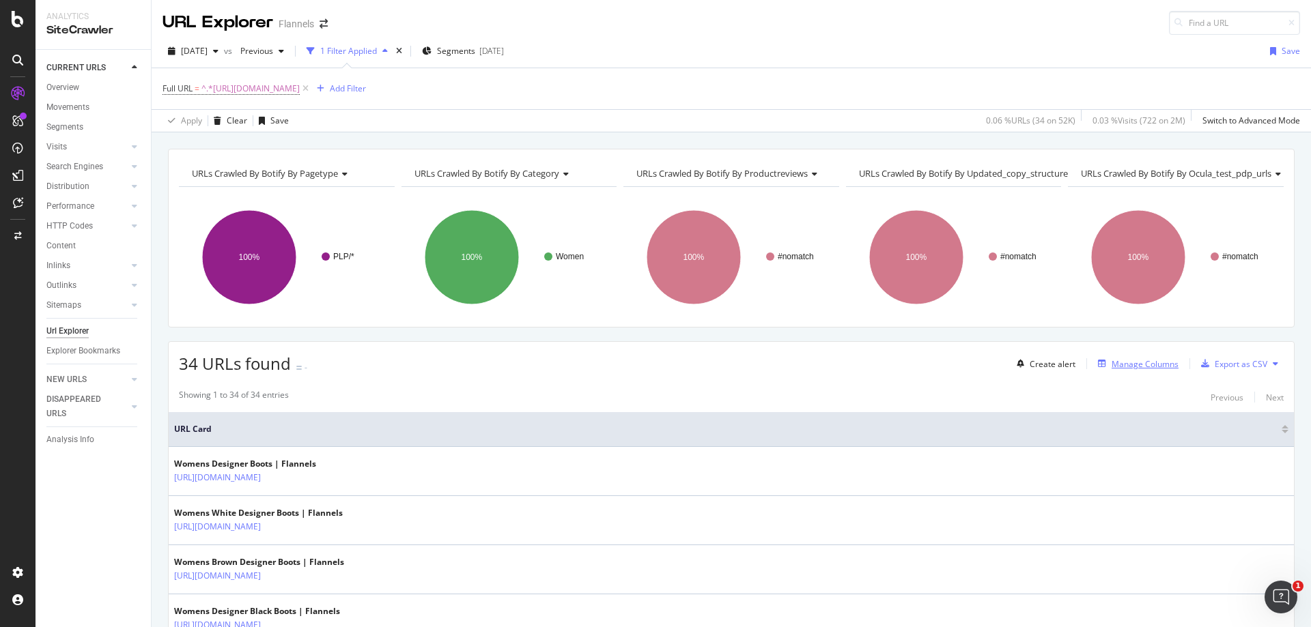
click at [1098, 360] on icon "button" at bounding box center [1102, 364] width 8 height 8
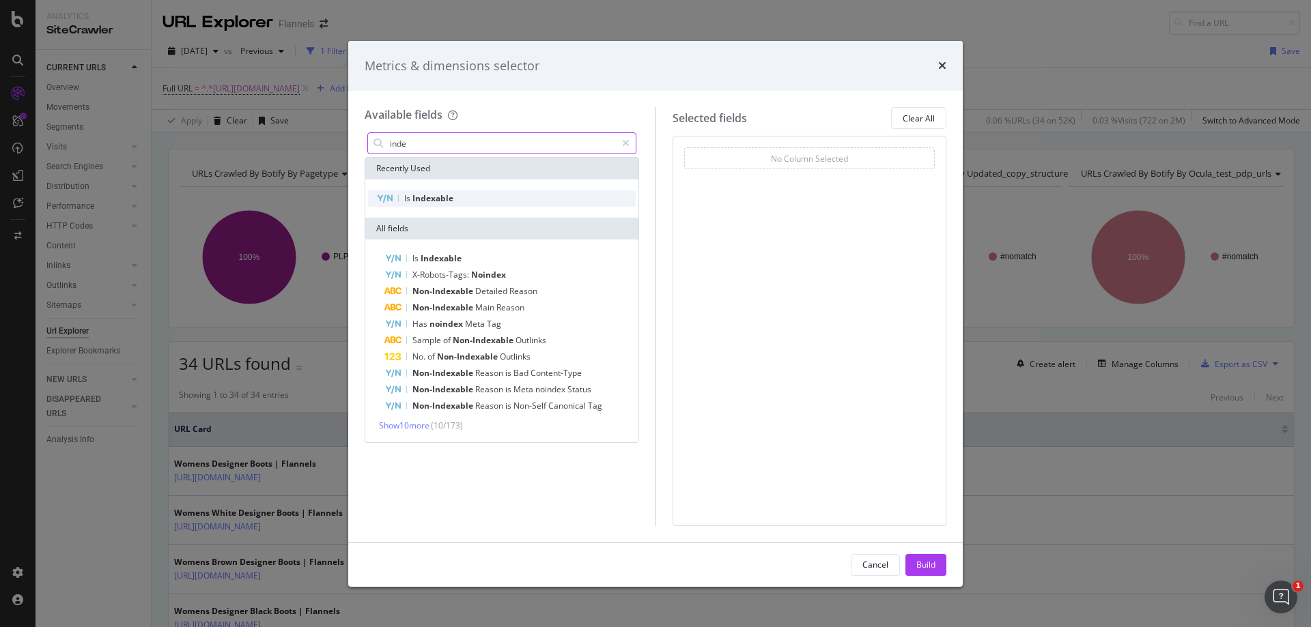
type input "inde"
click at [463, 197] on div "Is Indexable" at bounding box center [502, 198] width 268 height 16
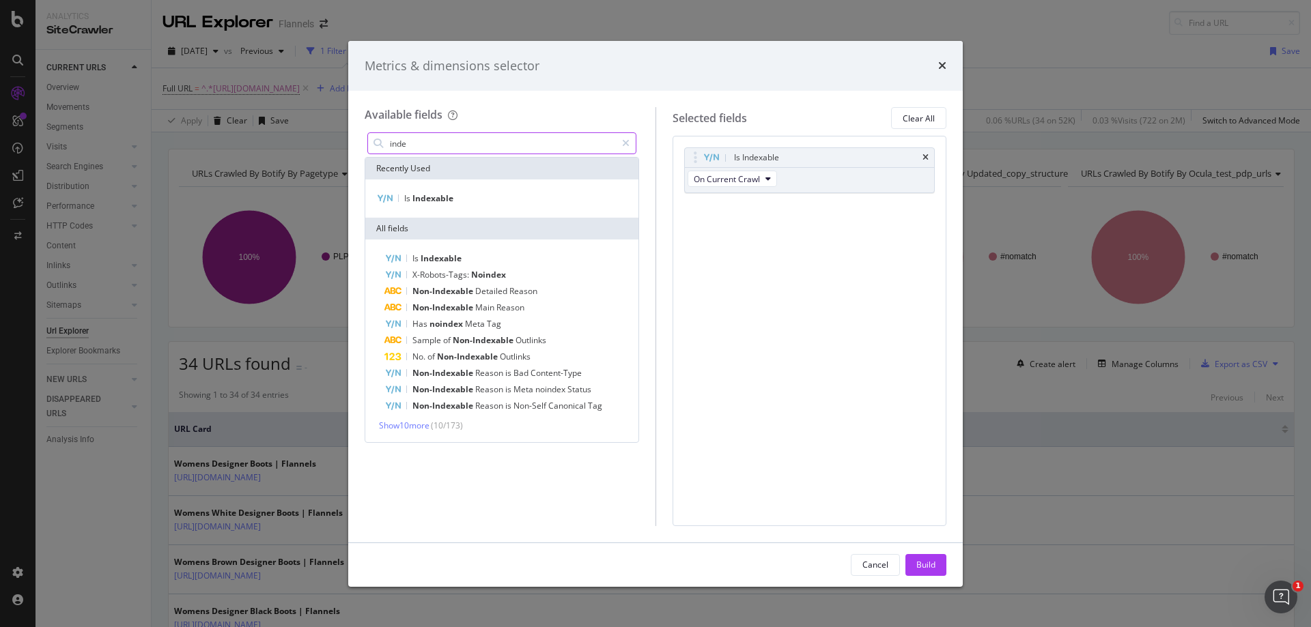
click at [619, 141] on div "modal" at bounding box center [626, 143] width 20 height 22
click at [554, 144] on input "modal" at bounding box center [511, 143] width 247 height 20
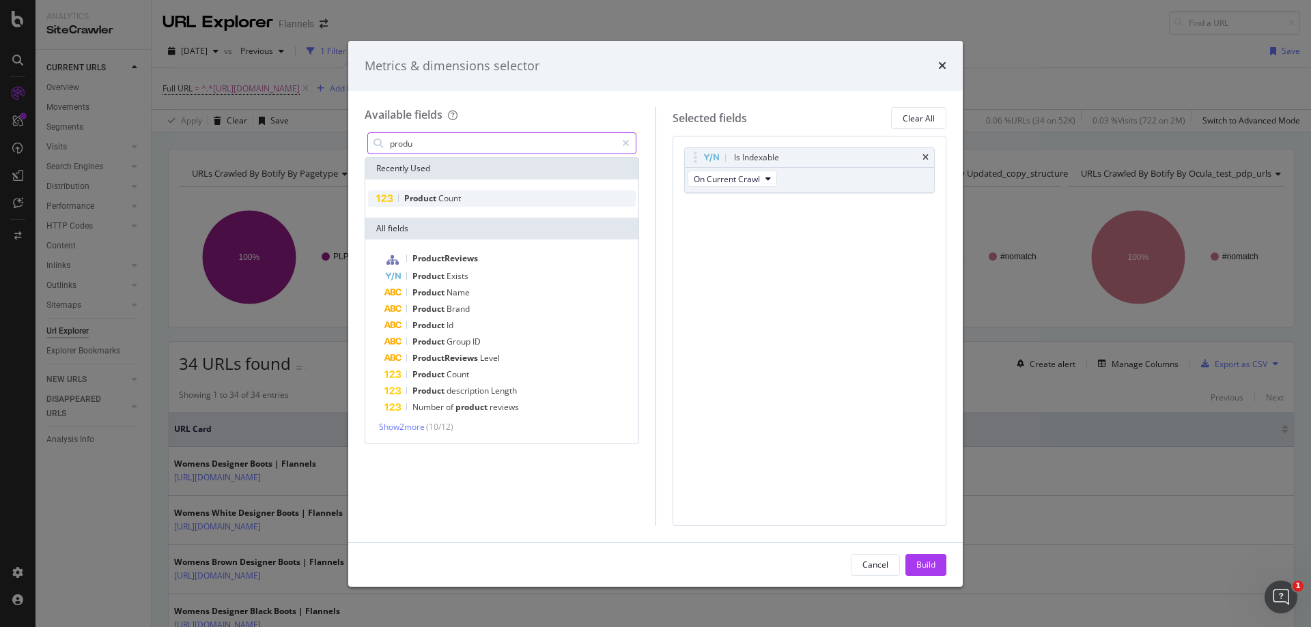
type input "produ"
click at [473, 195] on div "Product Count" at bounding box center [502, 198] width 268 height 16
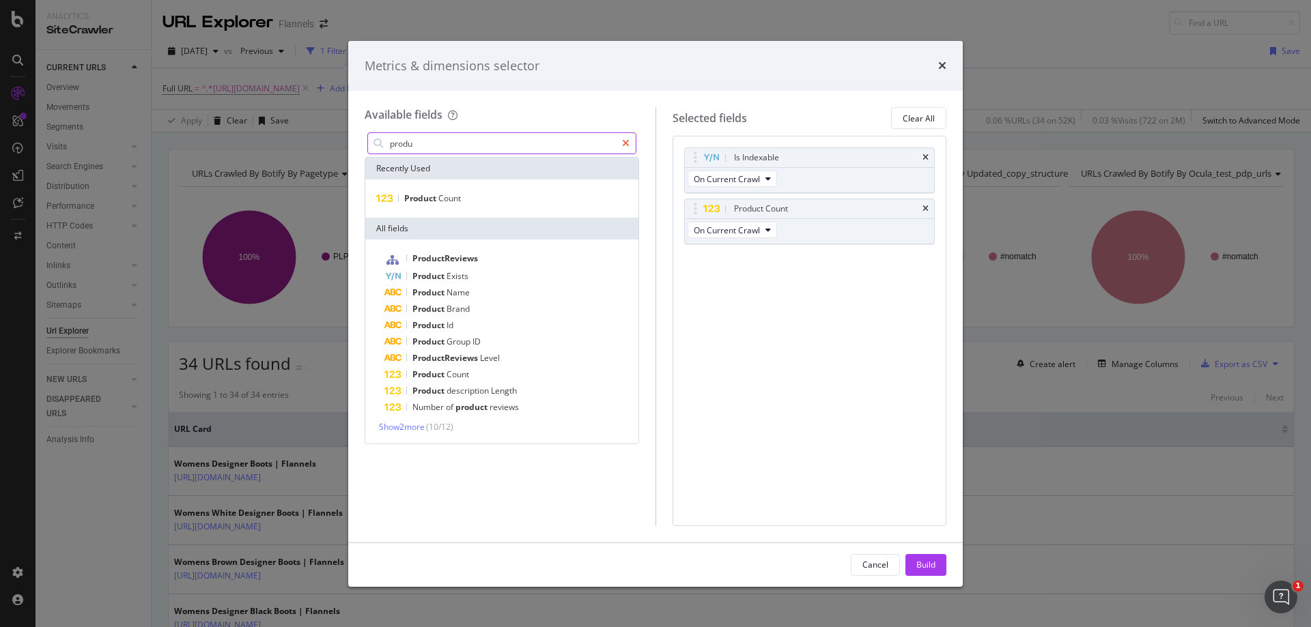
click at [624, 145] on icon "modal" at bounding box center [626, 144] width 8 height 10
click at [569, 147] on input "modal" at bounding box center [511, 143] width 247 height 20
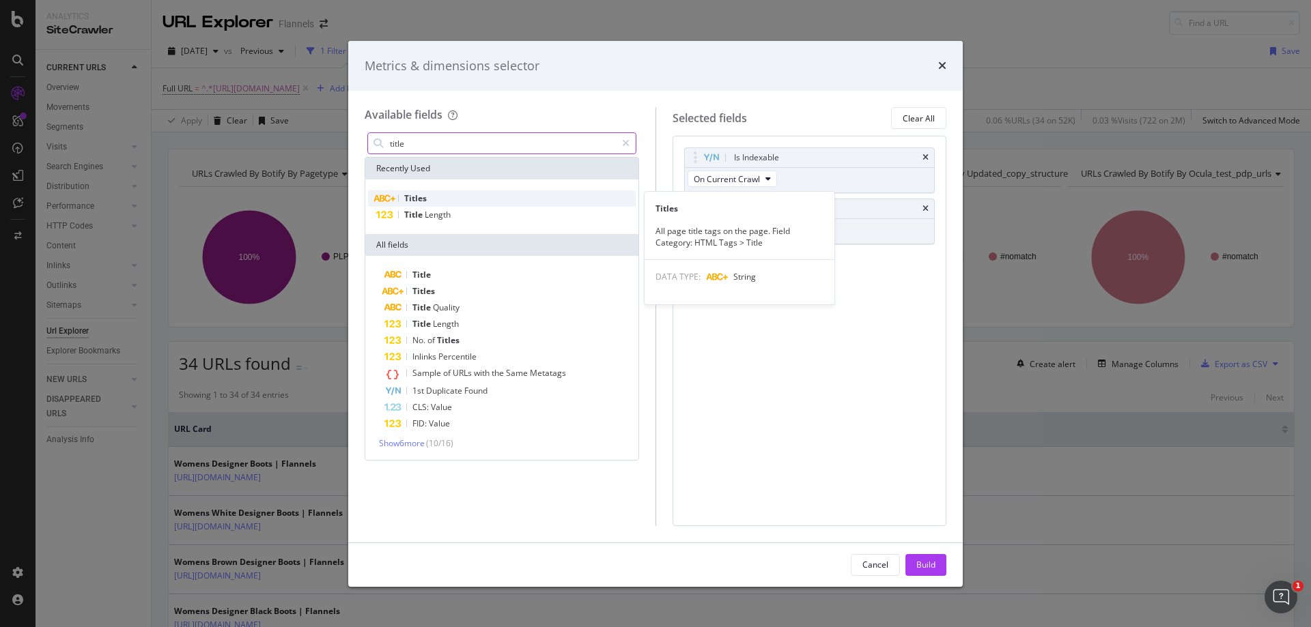
type input "title"
click at [474, 192] on div "Titles" at bounding box center [502, 198] width 268 height 16
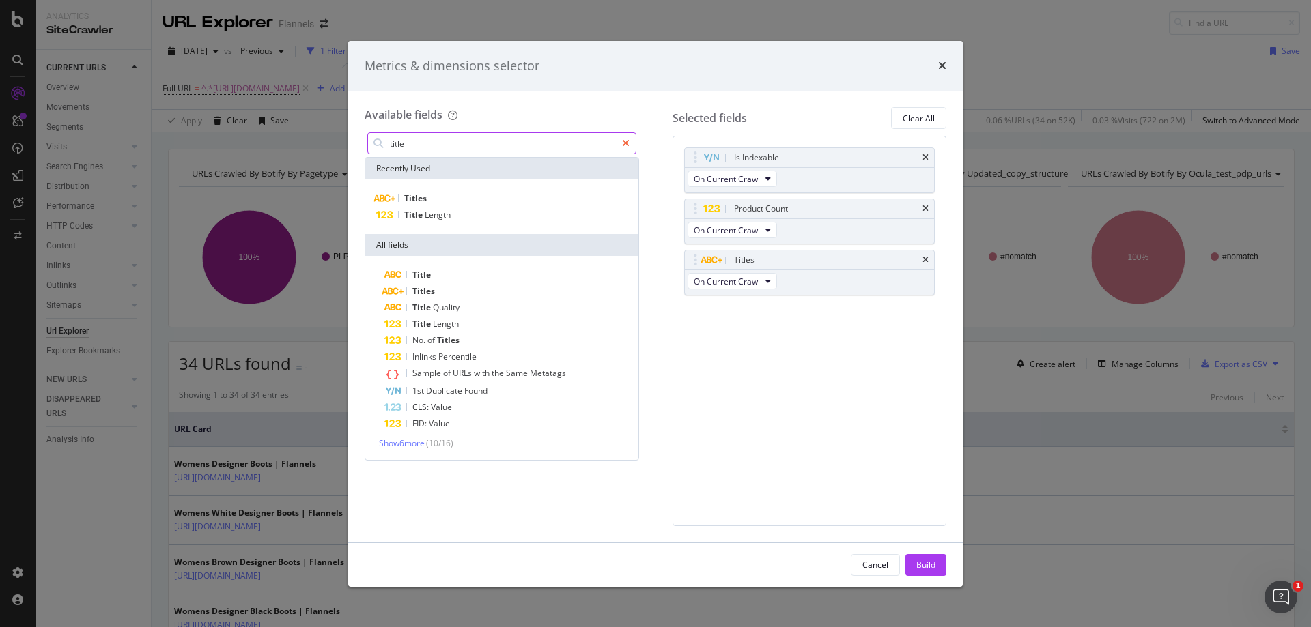
drag, startPoint x: 636, startPoint y: 141, endPoint x: 627, endPoint y: 141, distance: 8.9
click at [635, 141] on div "title" at bounding box center [501, 143] width 274 height 27
click at [592, 142] on input "title" at bounding box center [501, 143] width 227 height 20
click at [626, 141] on icon "modal" at bounding box center [626, 144] width 8 height 10
click at [555, 144] on input "modal" at bounding box center [511, 143] width 247 height 20
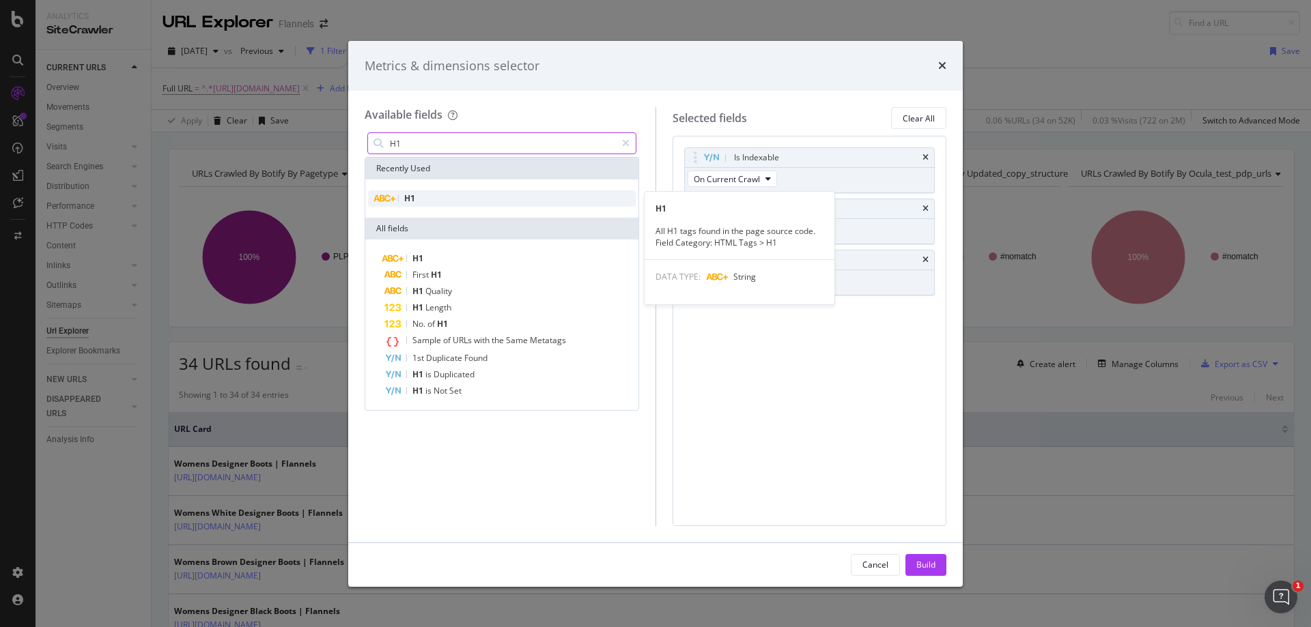
type input "H1"
click at [494, 200] on div "H1" at bounding box center [502, 198] width 268 height 16
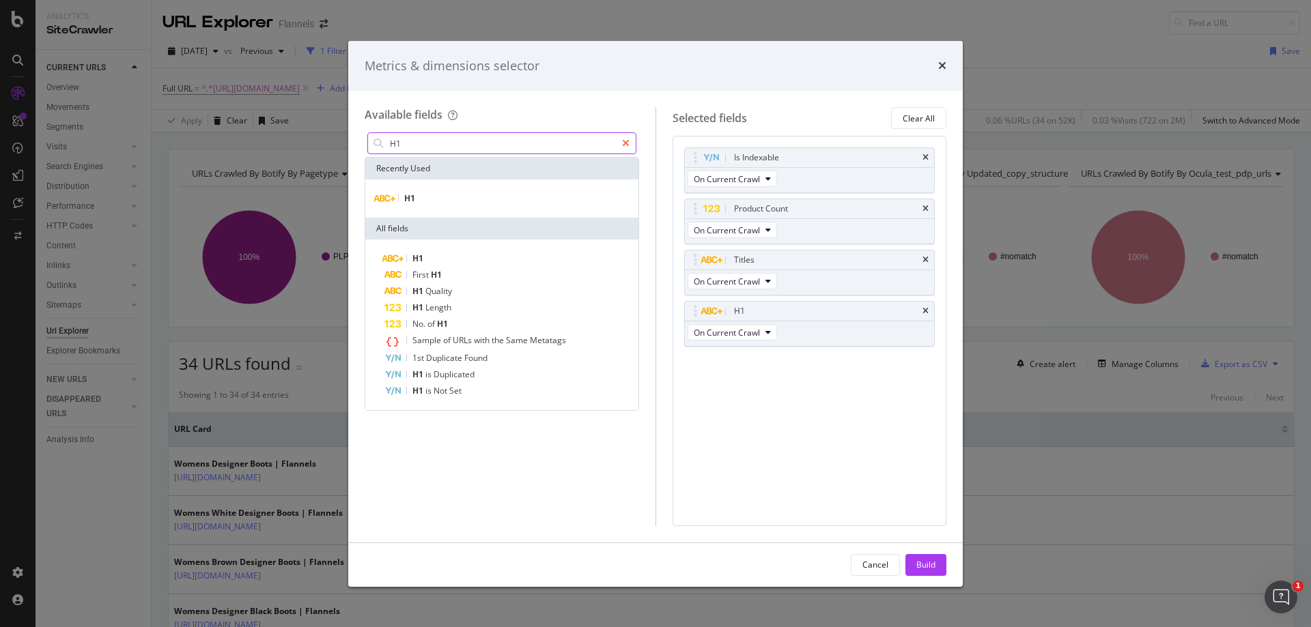
click at [620, 144] on div "modal" at bounding box center [626, 143] width 20 height 22
click at [553, 146] on input "modal" at bounding box center [501, 143] width 227 height 20
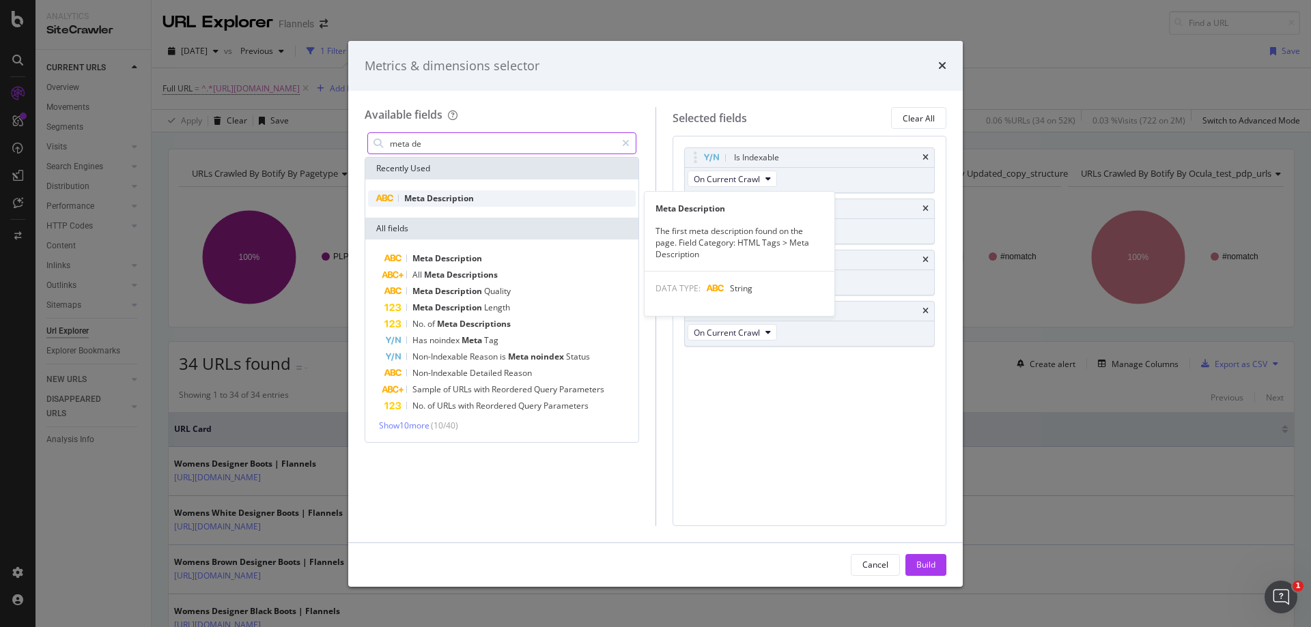
type input "meta de"
click at [504, 202] on div "Meta Description" at bounding box center [502, 198] width 268 height 16
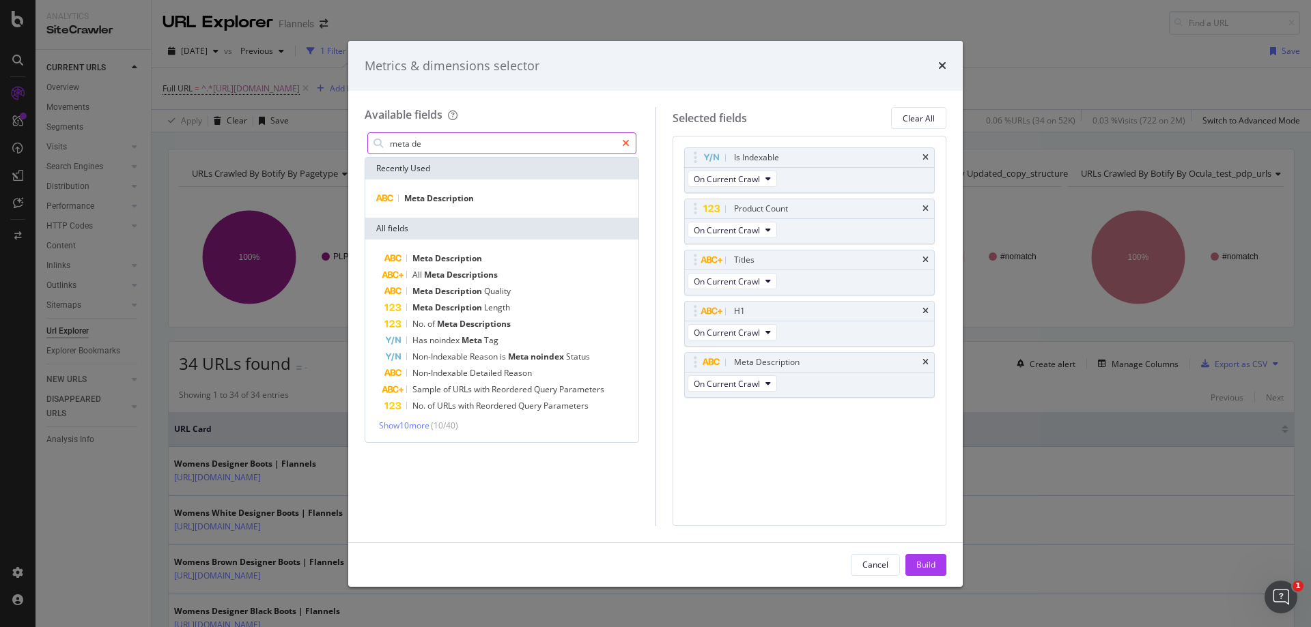
click at [625, 145] on icon "modal" at bounding box center [626, 144] width 8 height 10
click at [552, 145] on input "modal" at bounding box center [511, 143] width 247 height 20
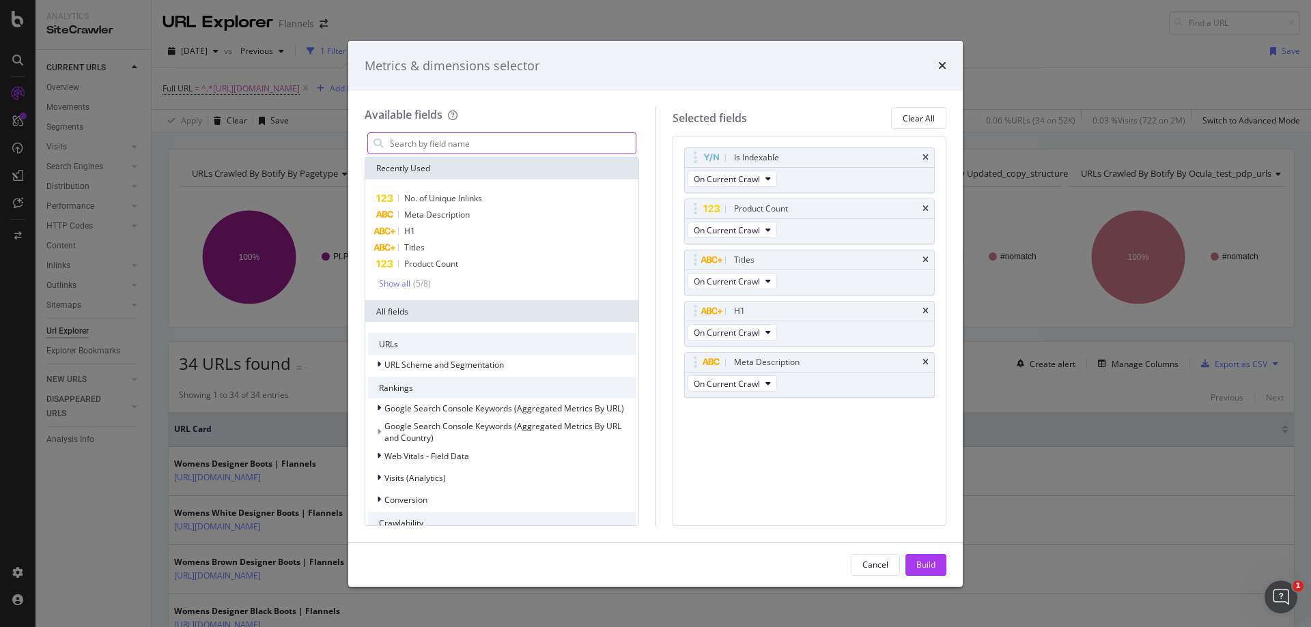
type input "n"
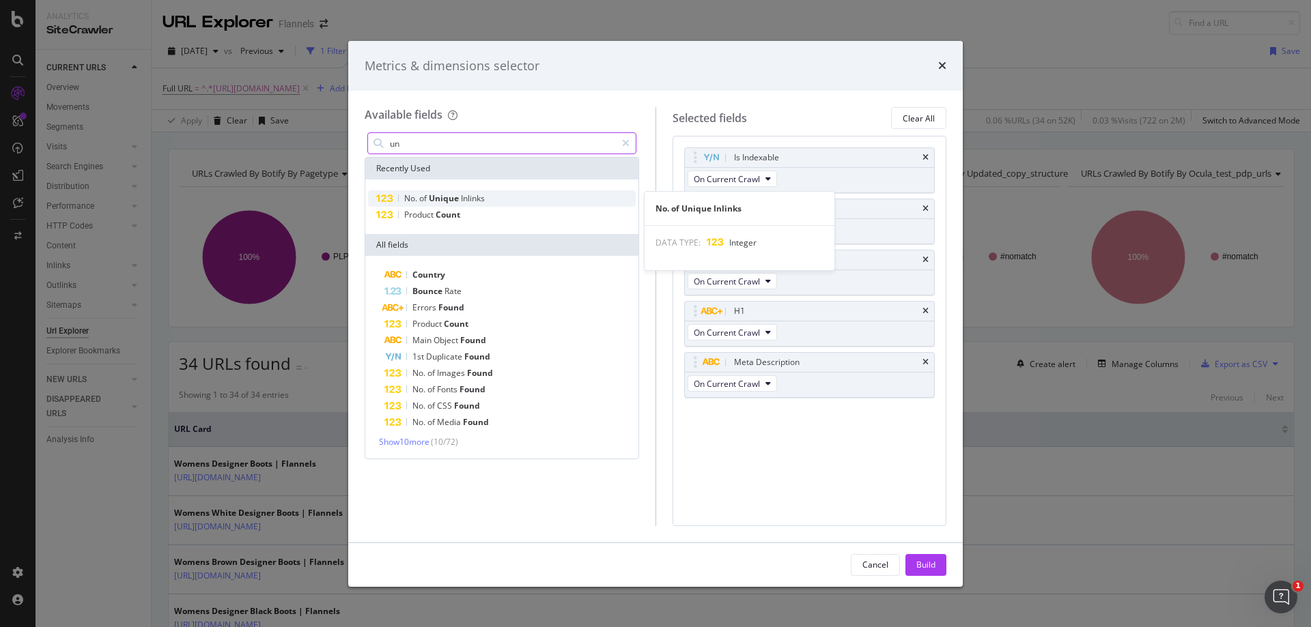
type input "un"
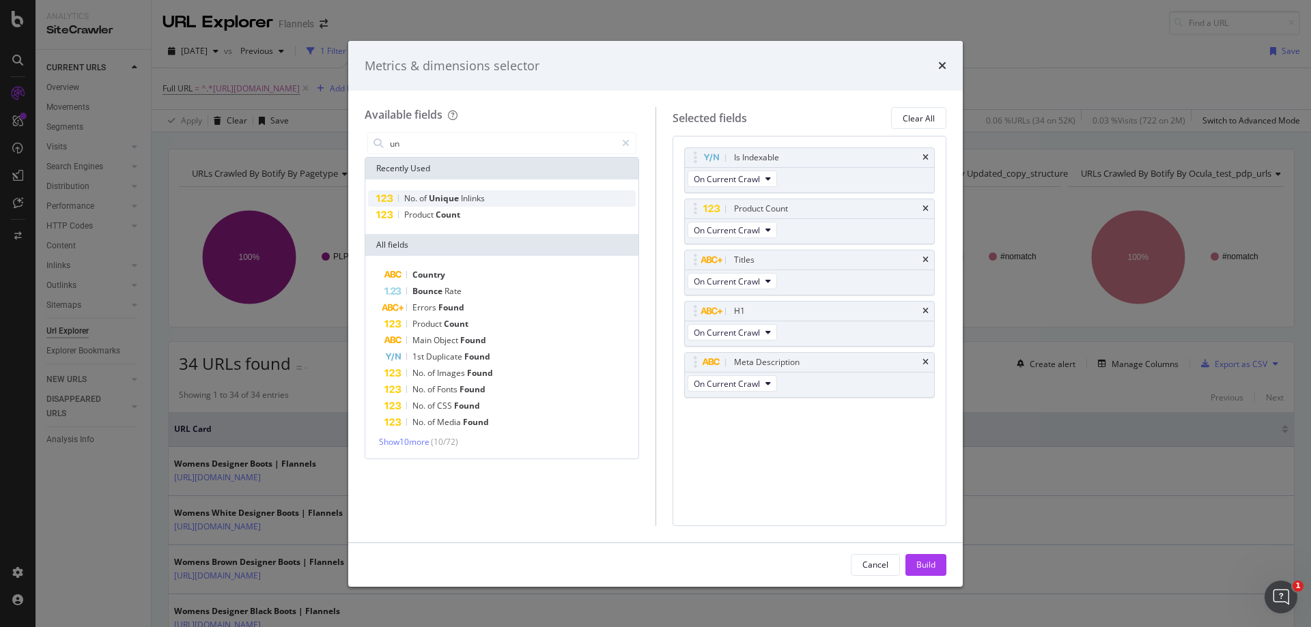
click at [480, 197] on span "Inlinks" at bounding box center [473, 198] width 24 height 12
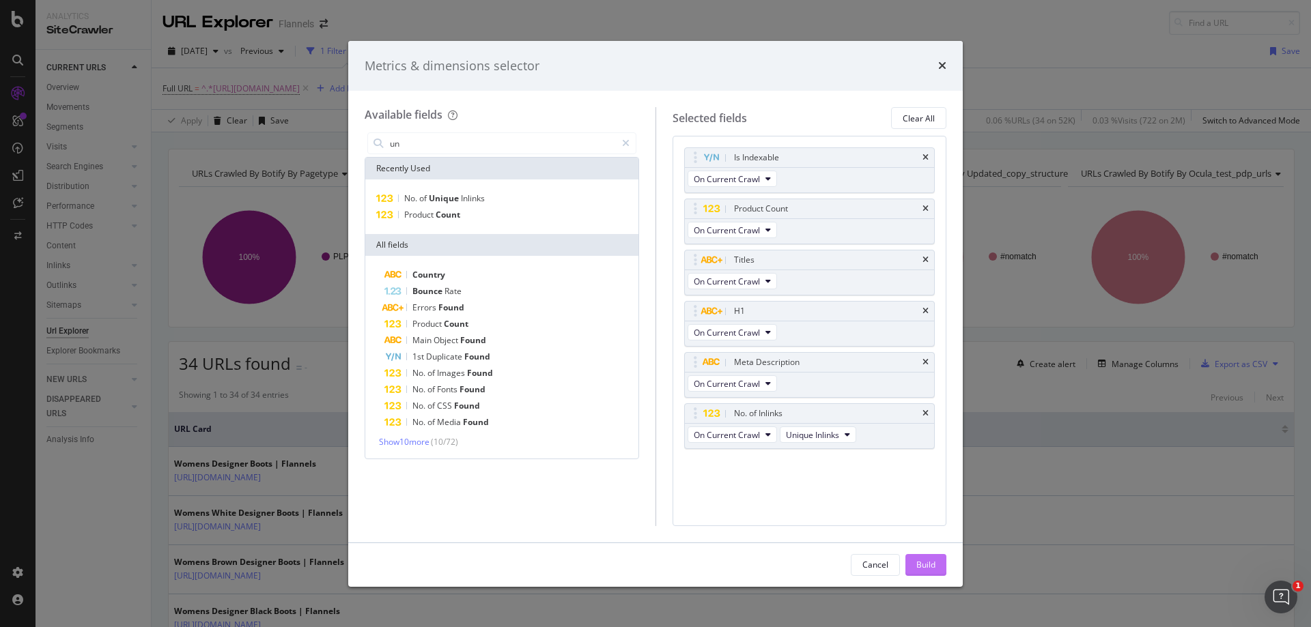
click at [913, 556] on button "Build" at bounding box center [925, 565] width 41 height 22
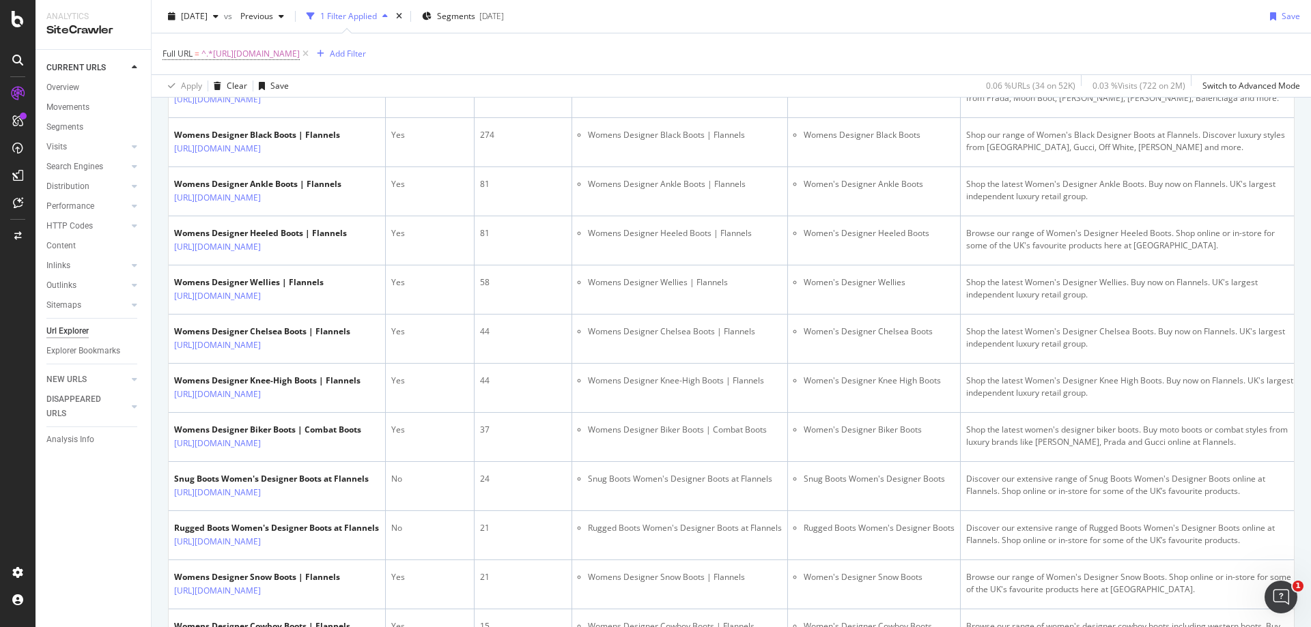
scroll to position [68, 0]
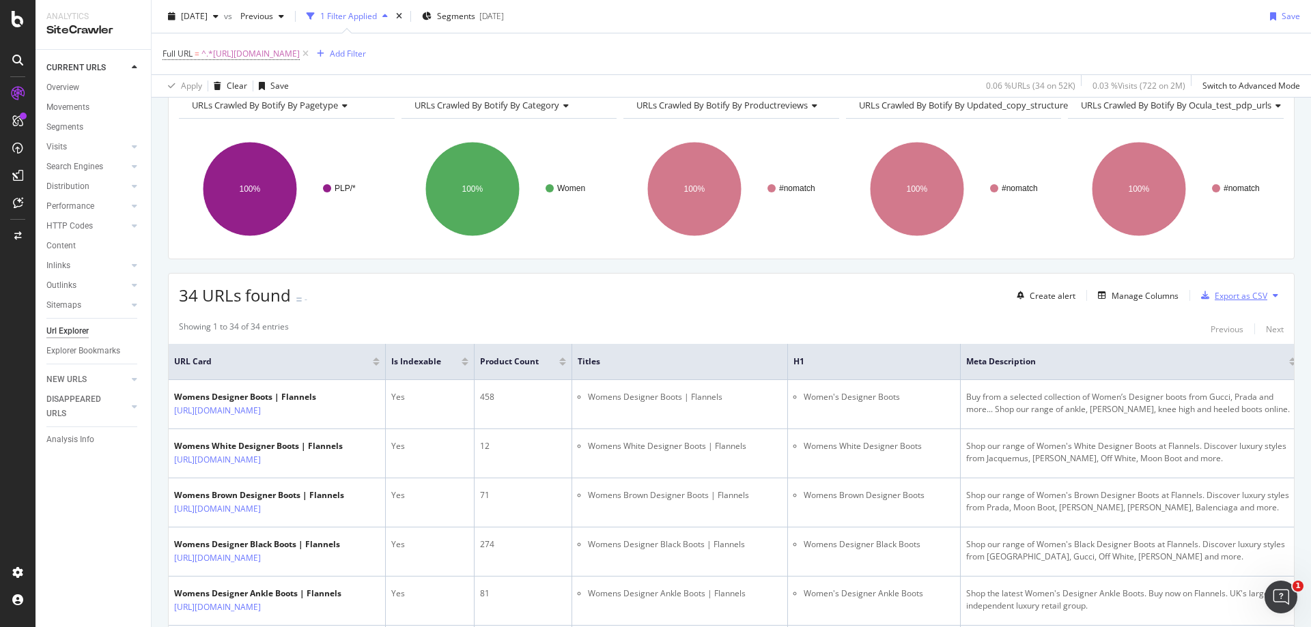
click at [1243, 297] on div "Export as CSV" at bounding box center [1240, 296] width 53 height 12
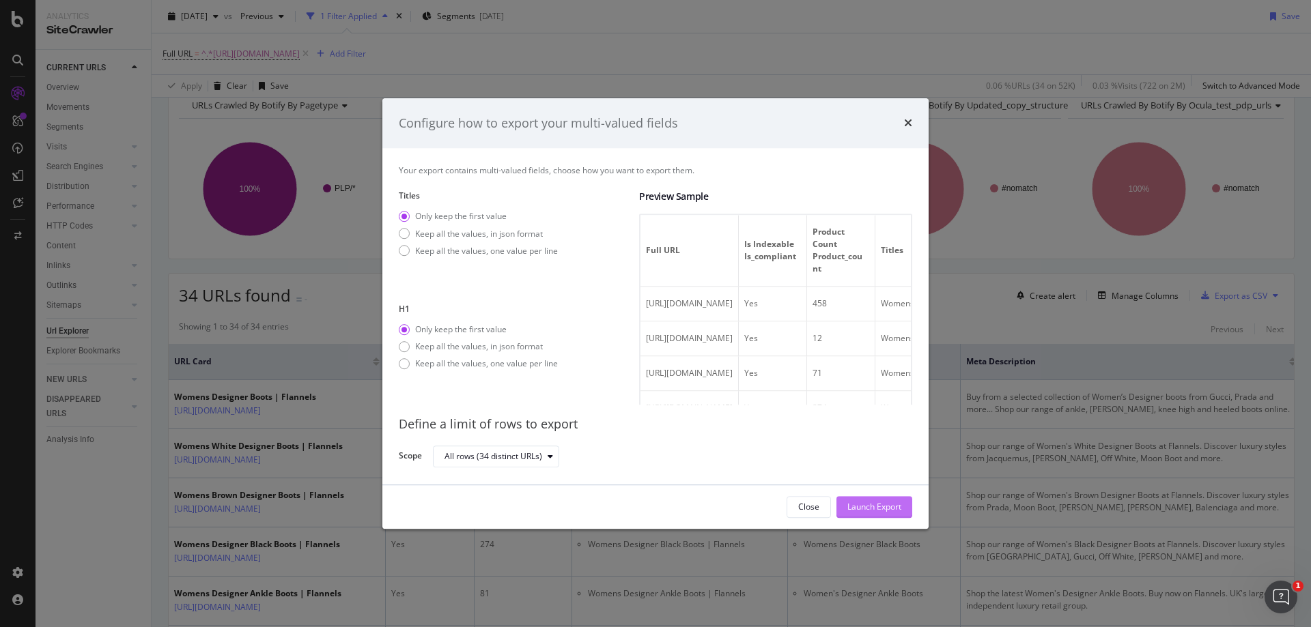
click at [882, 505] on div "Launch Export" at bounding box center [874, 508] width 54 height 12
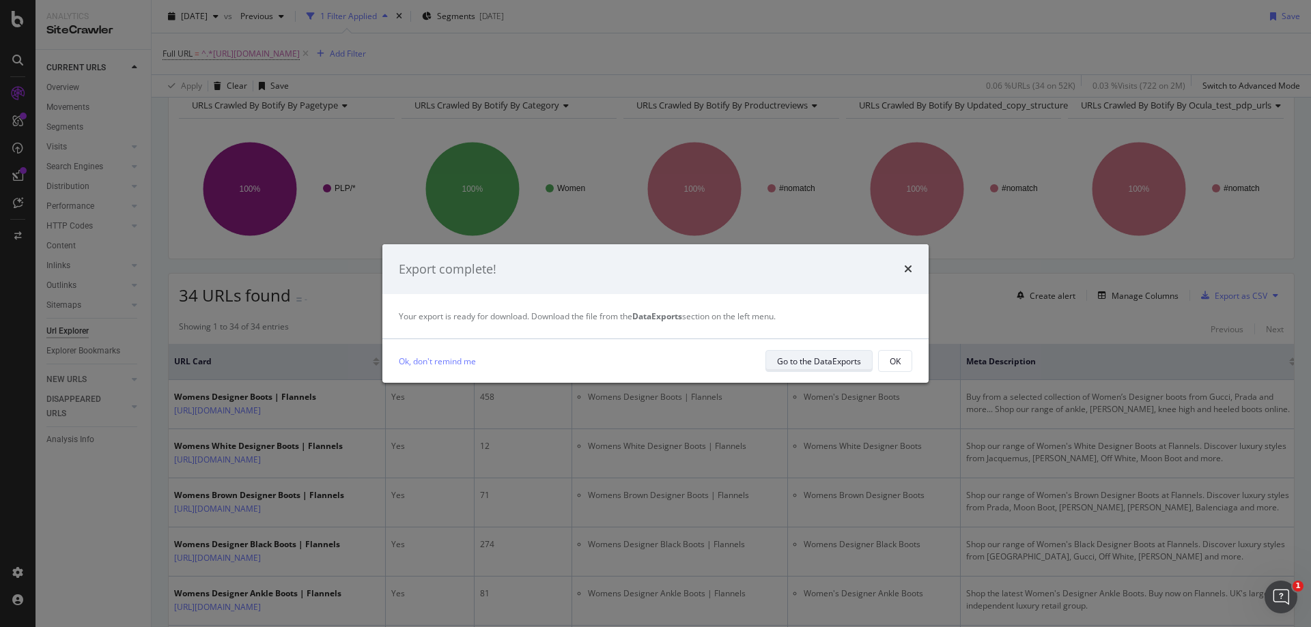
click at [810, 367] on div "Go to the DataExports" at bounding box center [819, 361] width 84 height 19
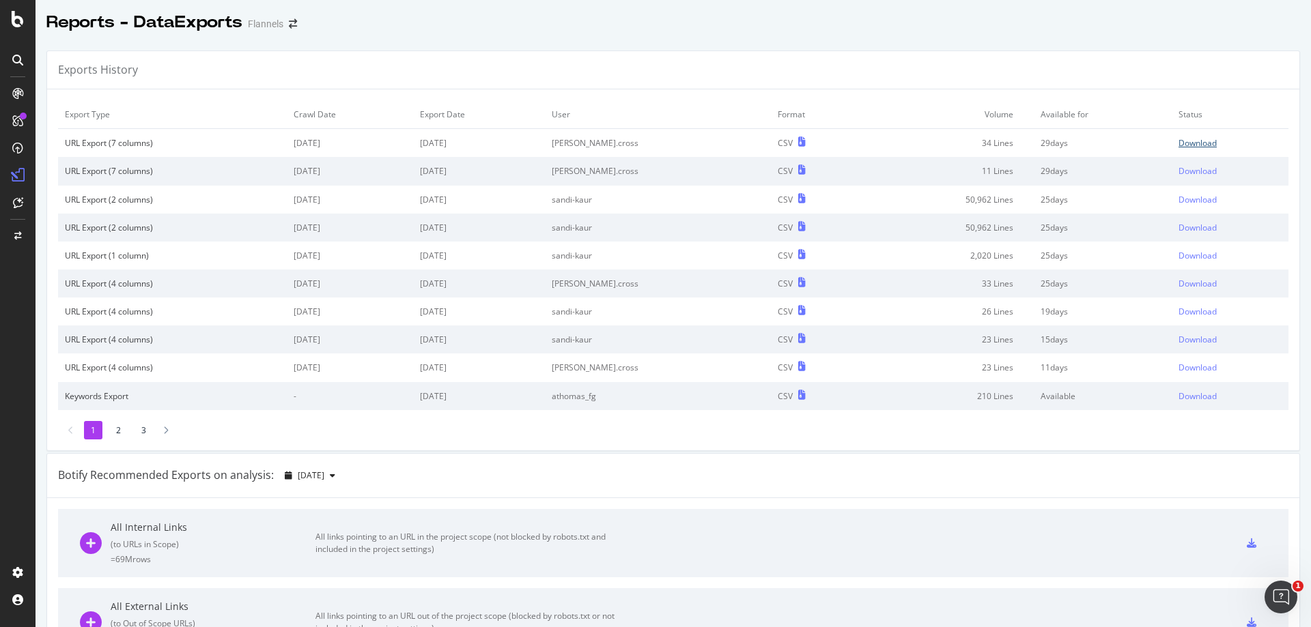
click at [1178, 145] on div "Download" at bounding box center [1197, 143] width 38 height 12
